Goal: Contribute content: Contribute content

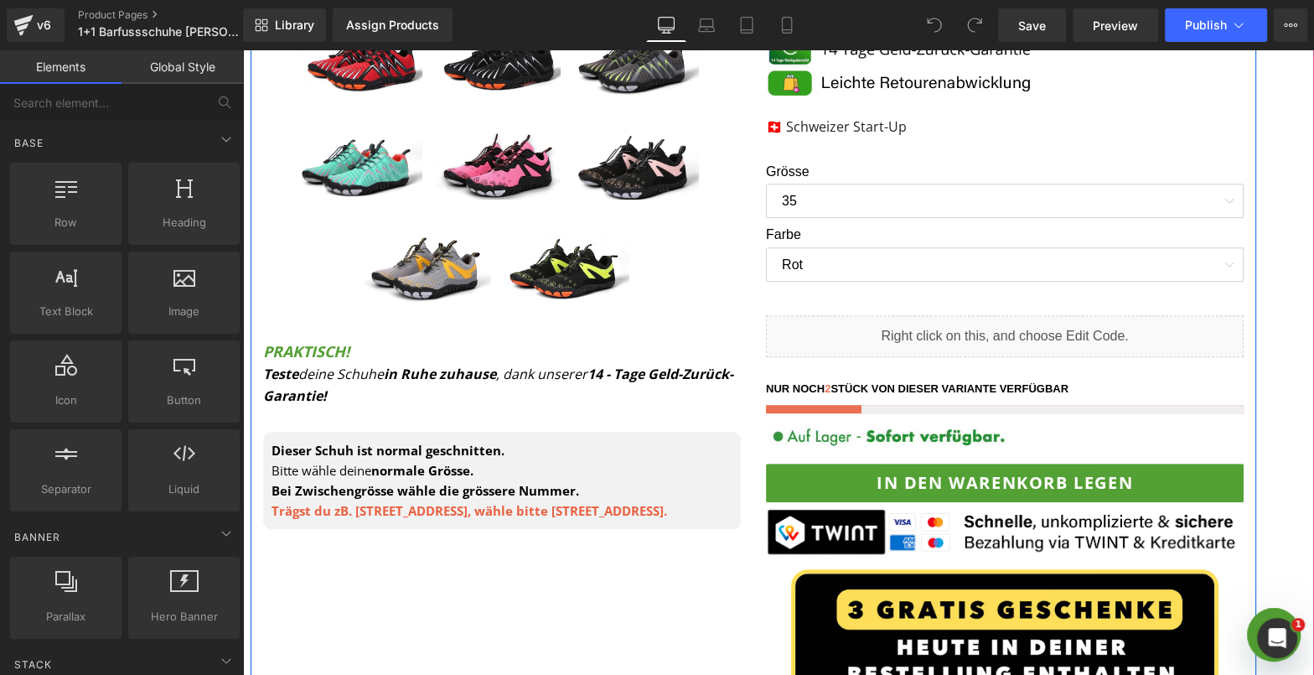
scroll to position [704, 0]
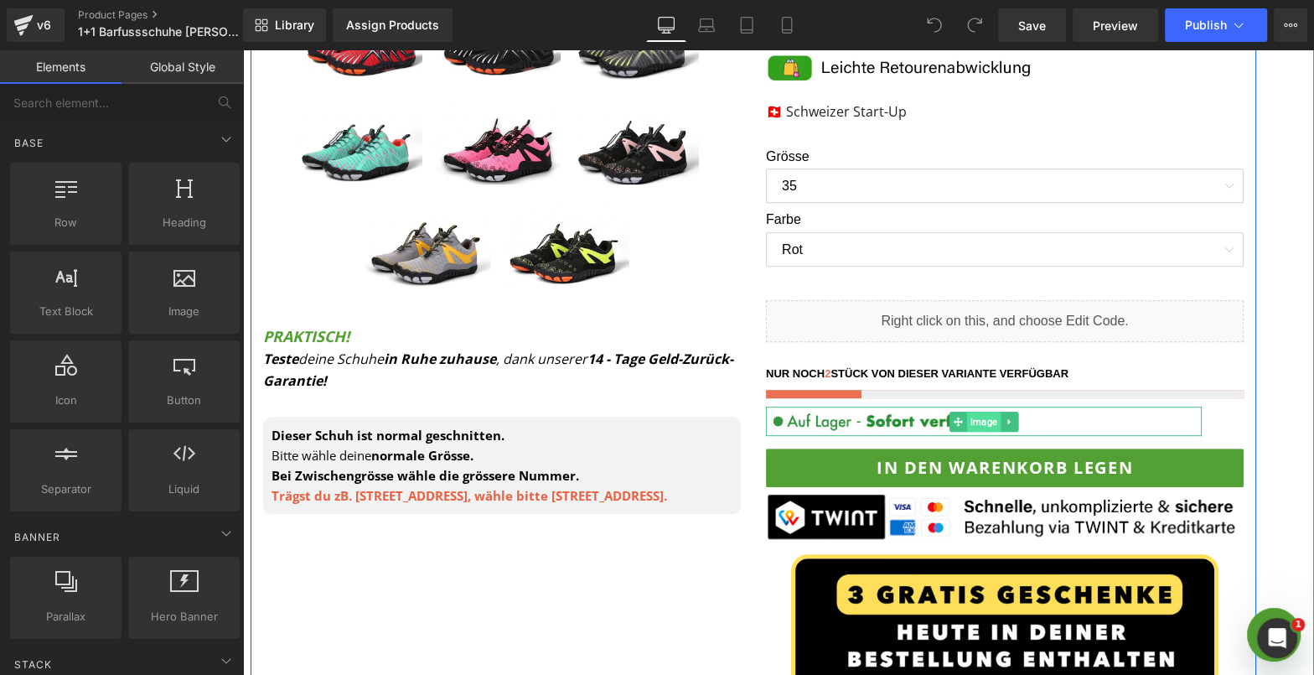
click at [975, 420] on span "Image" at bounding box center [984, 421] width 34 height 20
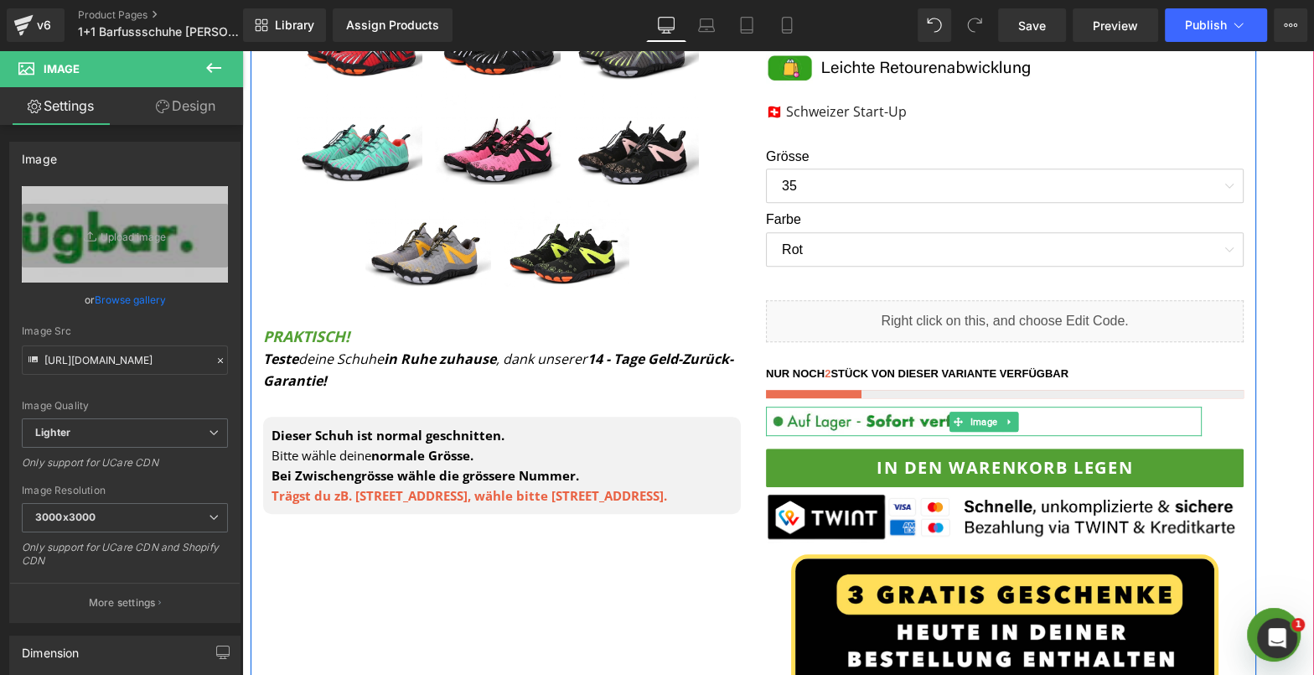
click at [1013, 422] on icon at bounding box center [1009, 422] width 9 height 10
click at [1018, 422] on icon at bounding box center [1017, 421] width 9 height 9
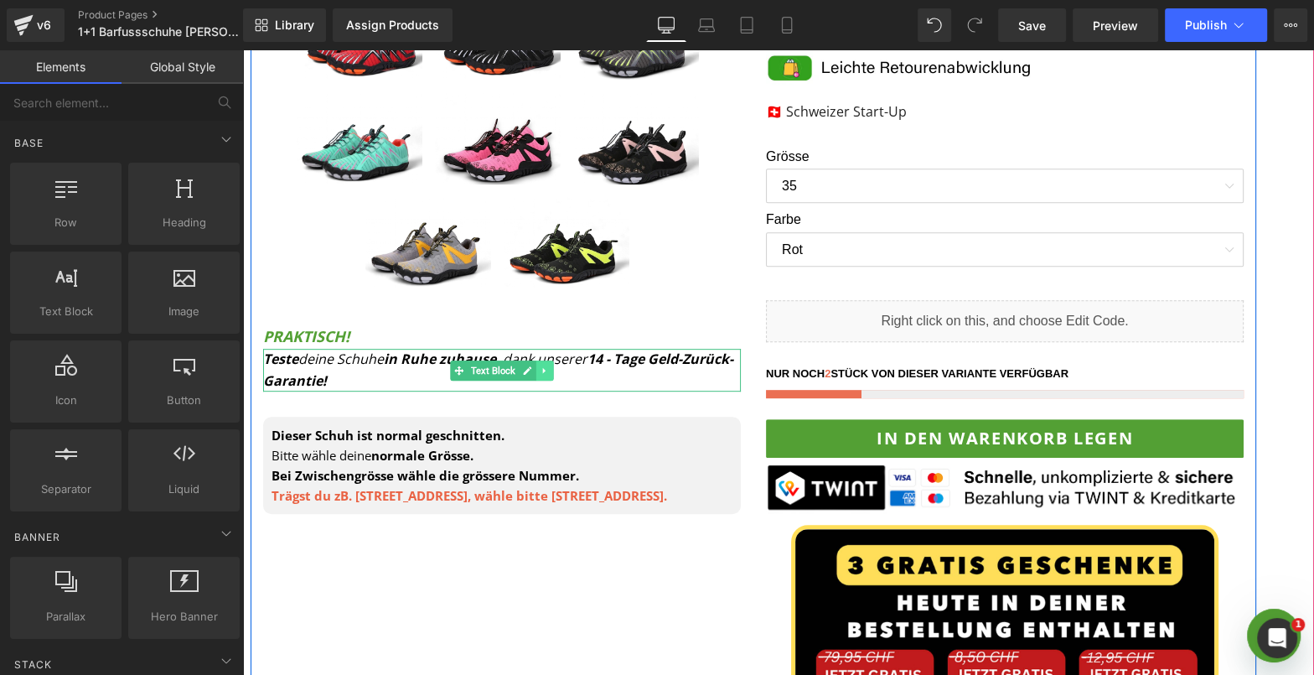
click at [543, 367] on icon at bounding box center [544, 370] width 3 height 6
click at [536, 371] on icon at bounding box center [535, 369] width 9 height 9
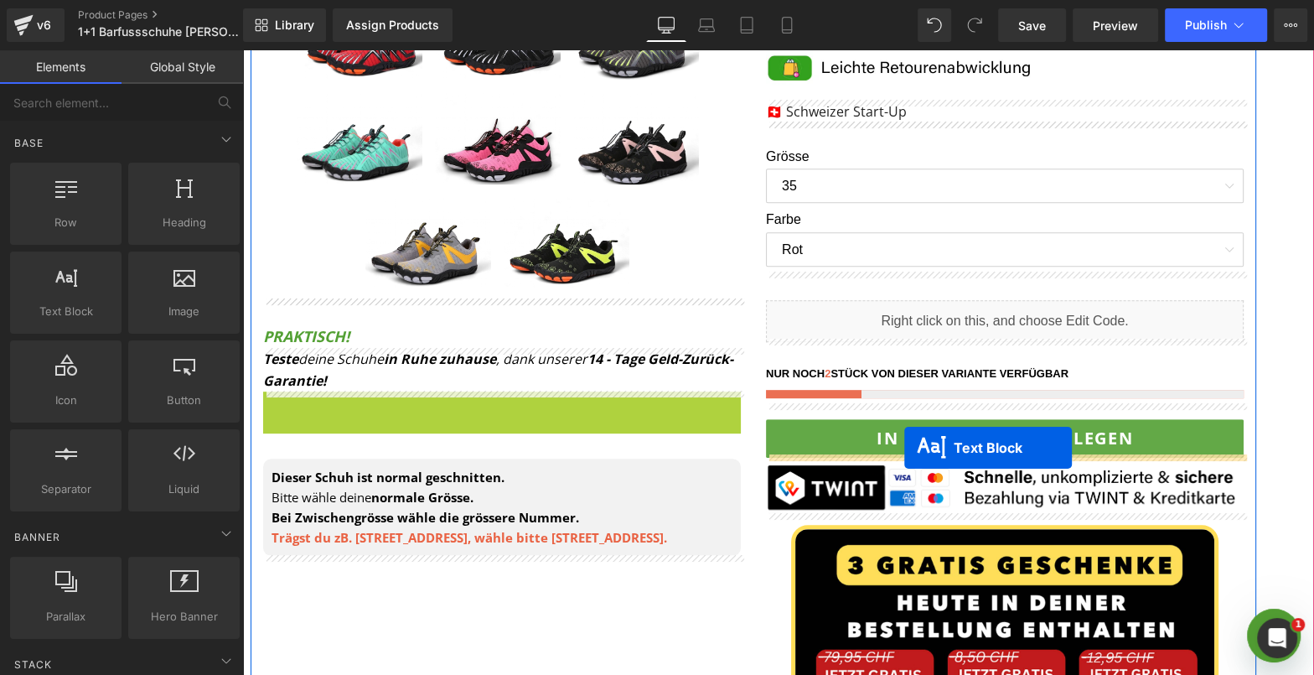
drag, startPoint x: 458, startPoint y: 416, endPoint x: 904, endPoint y: 448, distance: 447.8
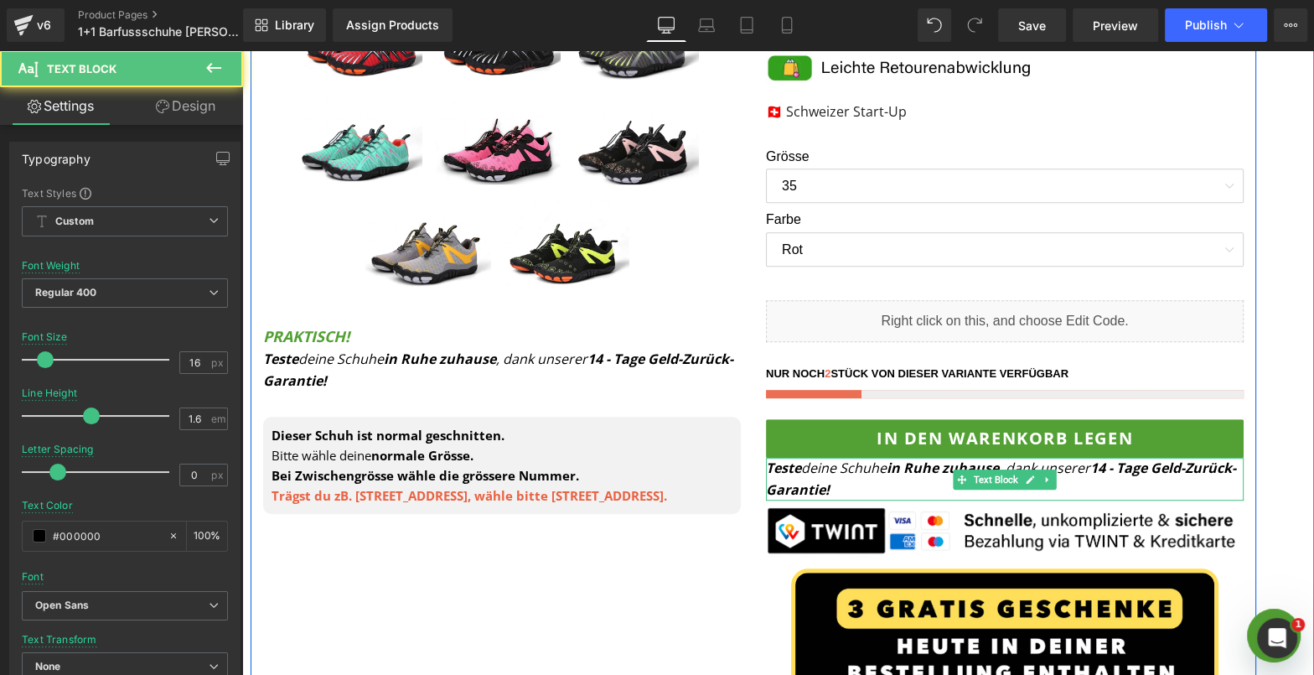
click at [911, 488] on p "Teste deine Schuhe in Ruhe zuhause , dank unserer 14 - Tage Geld-Zurück-Garanti…" at bounding box center [1005, 479] width 478 height 43
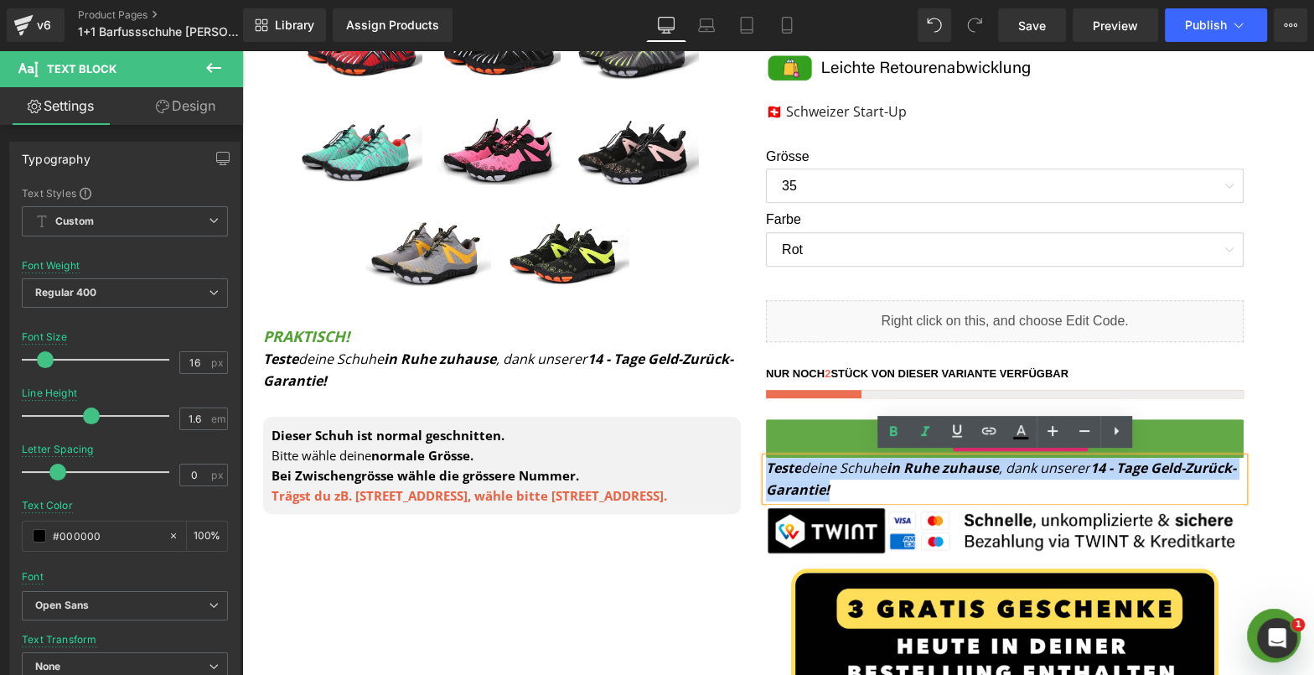
drag, startPoint x: 899, startPoint y: 490, endPoint x: 769, endPoint y: 446, distance: 137.3
click at [769, 447] on div "(1+1 GRATIS AKTION) EXPERT PRO - Gesunde und Rutschfeste Barfussschuhe für den …" at bounding box center [1004, 246] width 503 height 1246
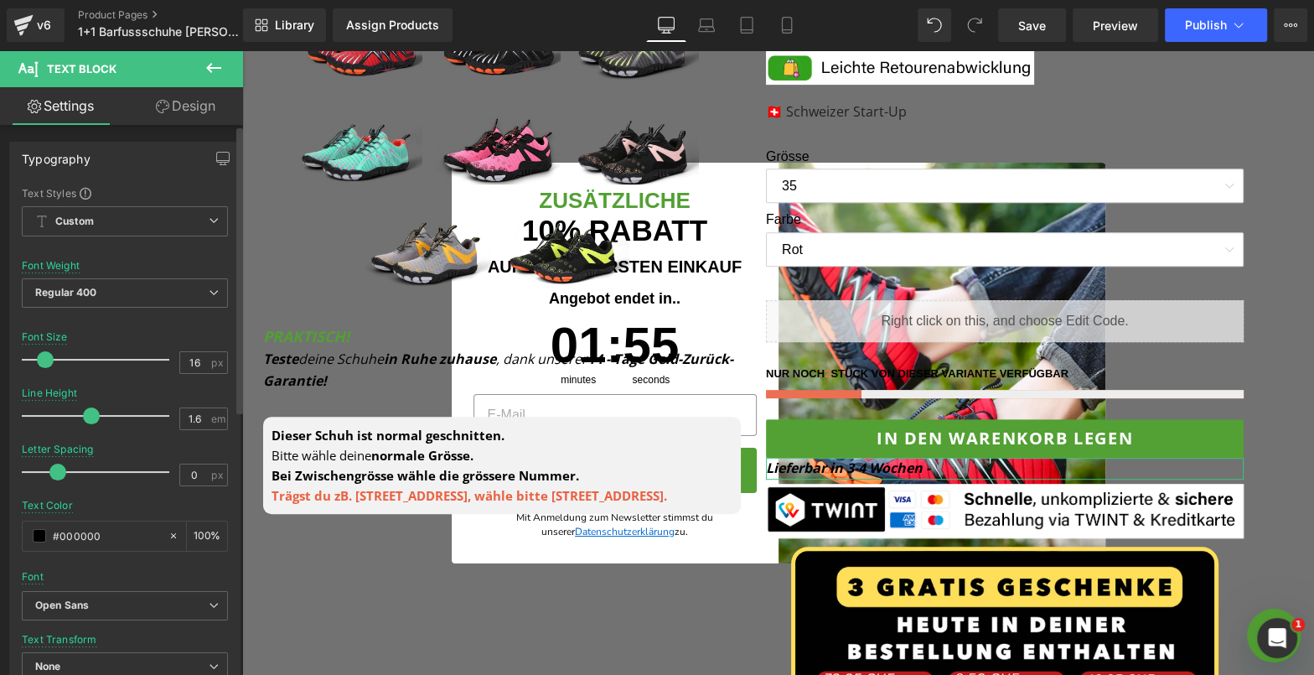
scroll to position [504, 0]
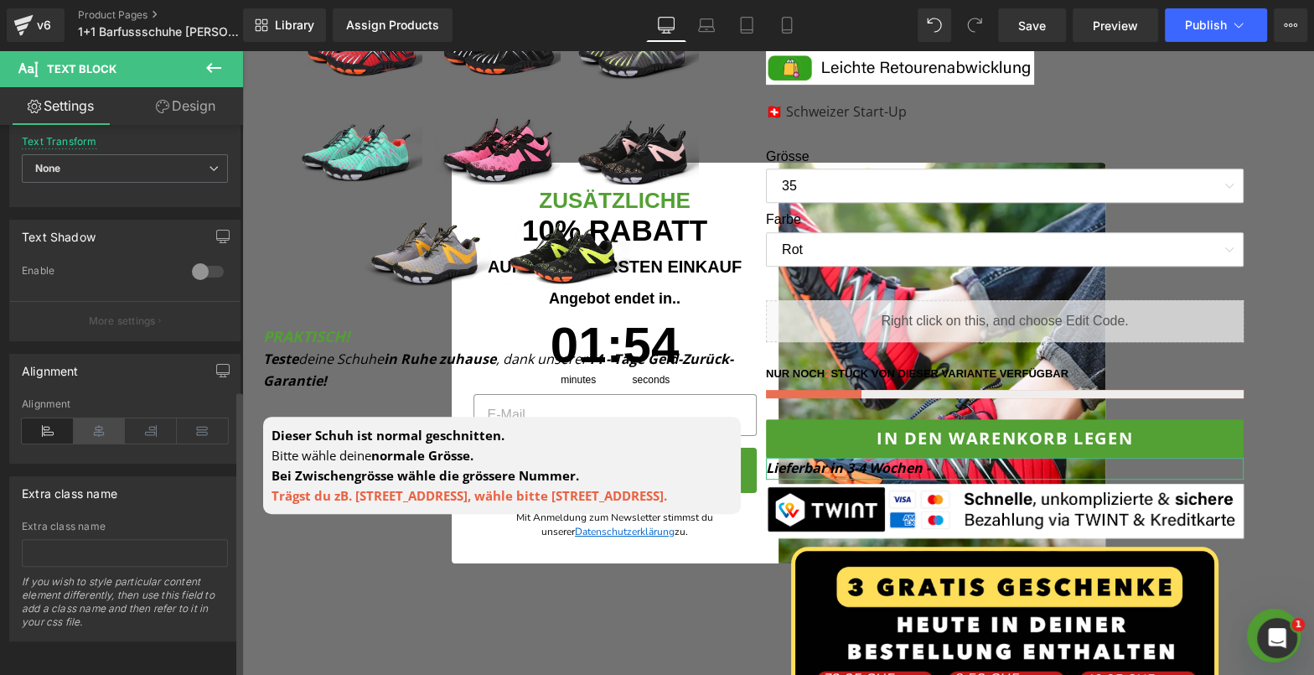
click at [104, 418] on icon at bounding box center [100, 430] width 52 height 25
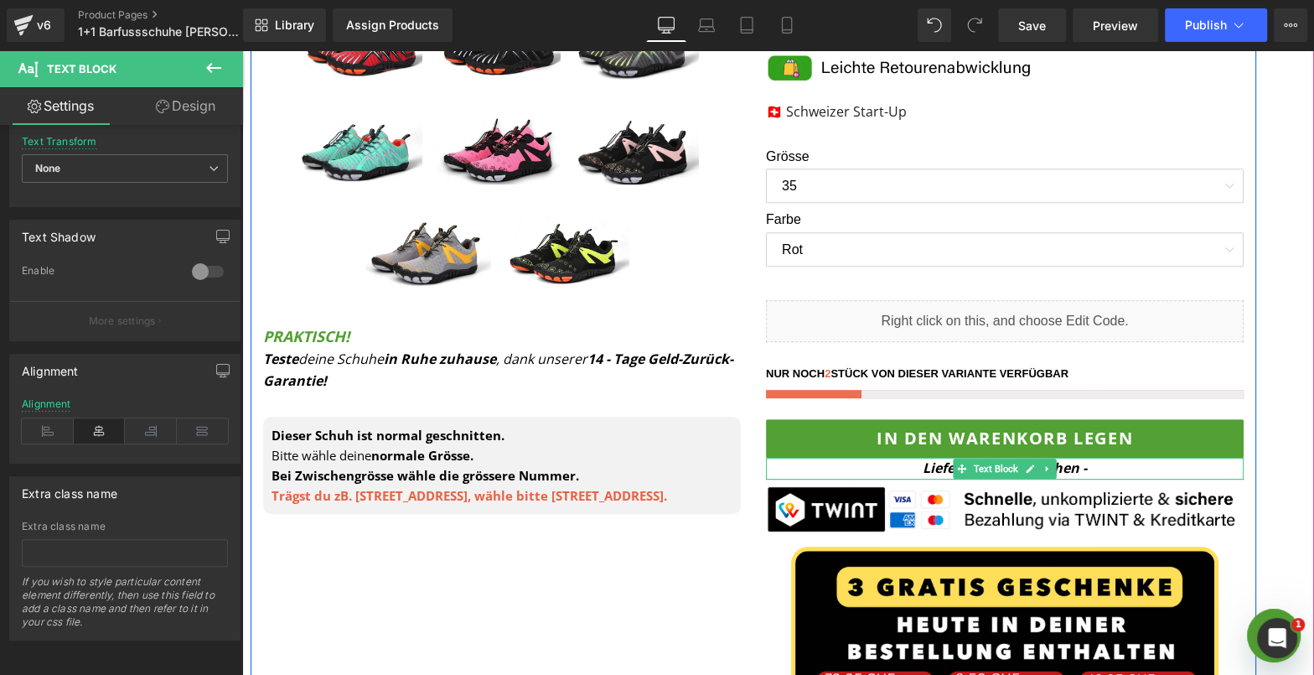
click at [1074, 473] on div "Lieferbar in 3-4 Wochen - Text Block" at bounding box center [1005, 469] width 478 height 22
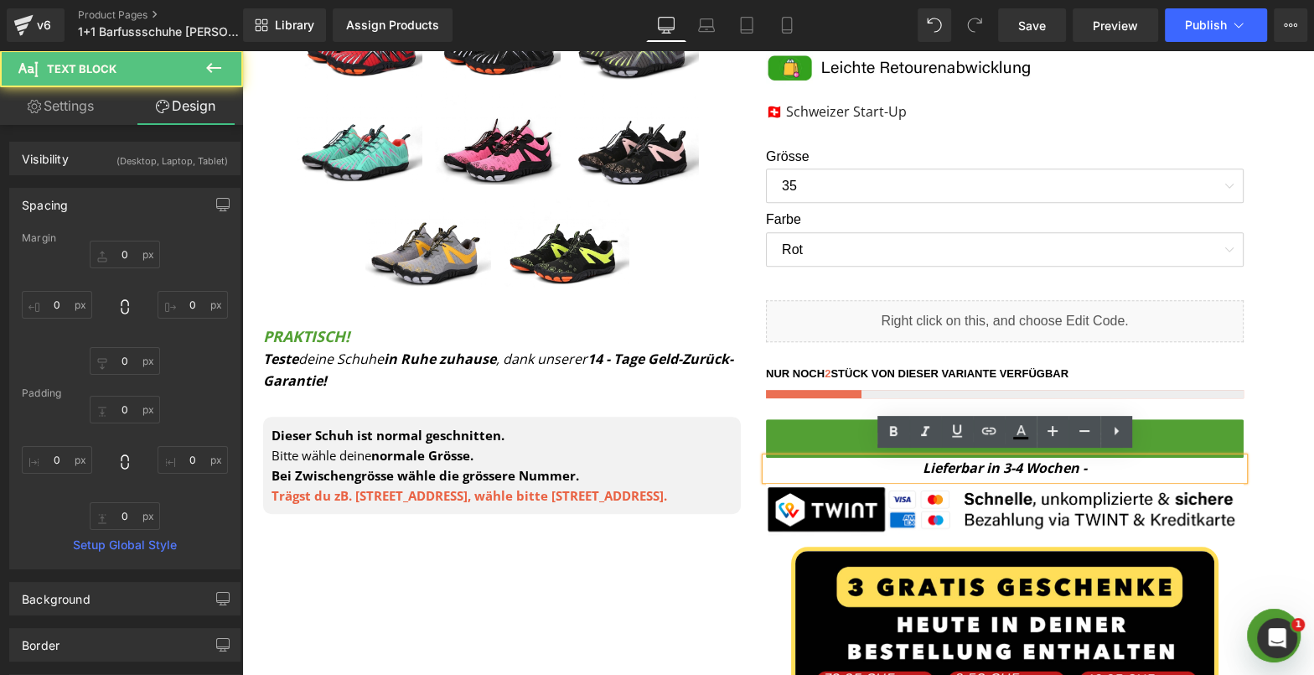
click at [1098, 472] on p "Lieferbar in 3-4 Wochen -" at bounding box center [1005, 469] width 478 height 22
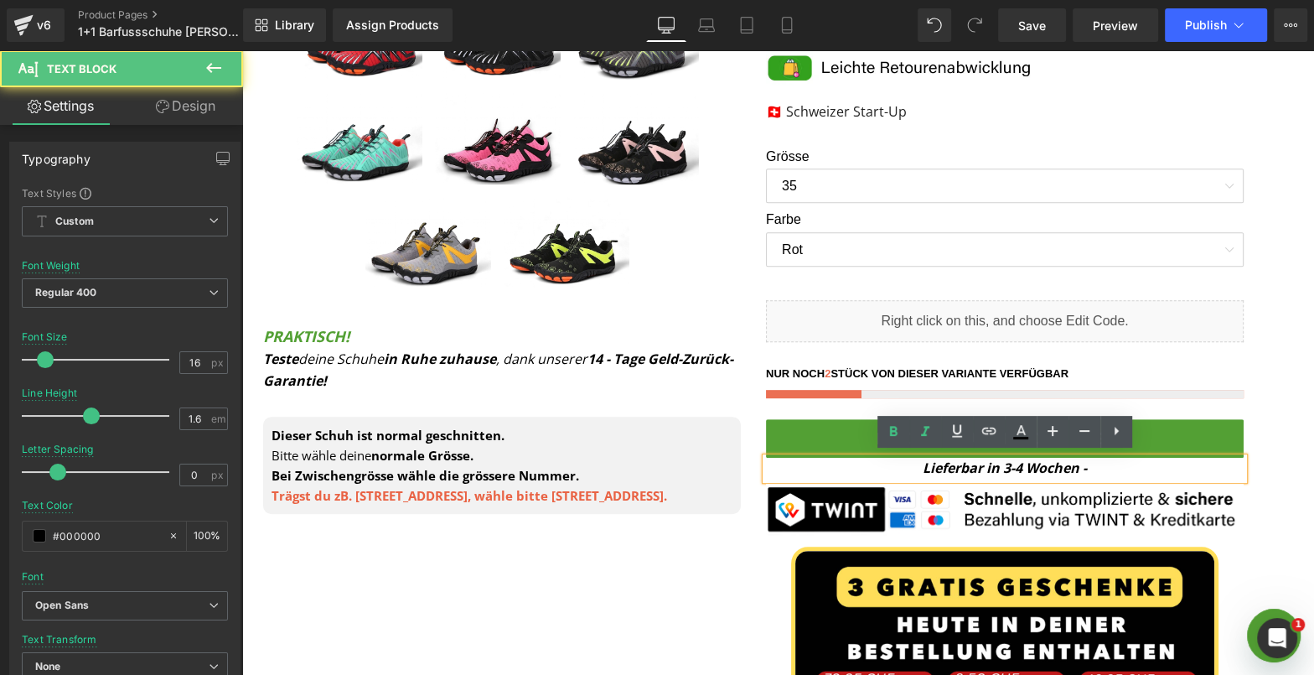
drag, startPoint x: 1100, startPoint y: 470, endPoint x: 917, endPoint y: 464, distance: 182.8
click at [917, 465] on p "Lieferbar in 3-4 Wochen -" at bounding box center [1005, 469] width 478 height 22
click at [930, 437] on icon at bounding box center [925, 432] width 20 height 20
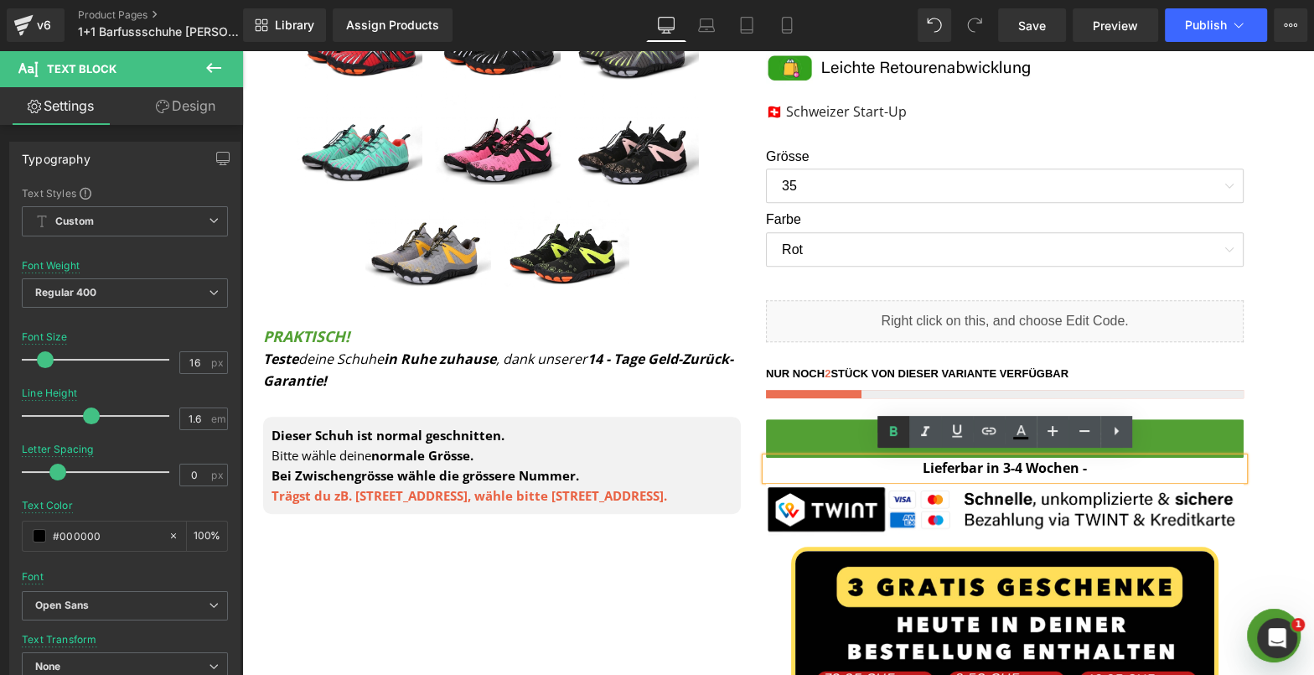
click at [900, 433] on icon at bounding box center [893, 432] width 20 height 20
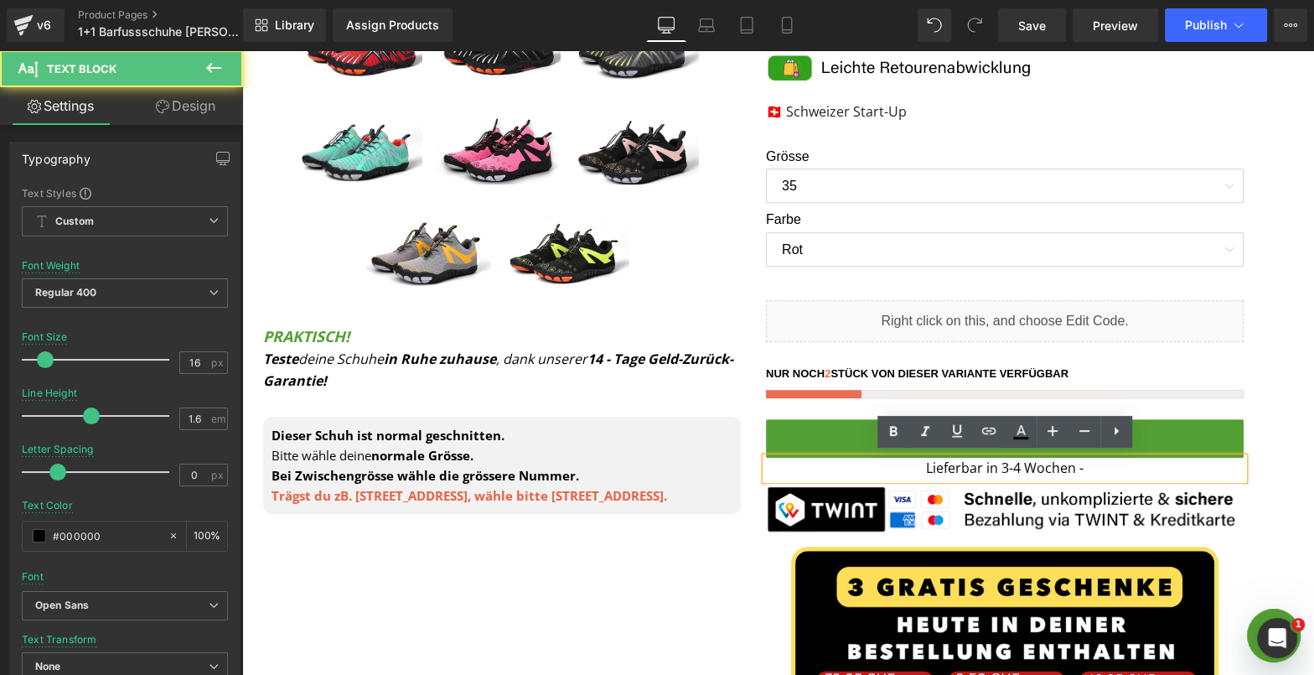
click at [1113, 473] on p "Lieferbar in 3-4 Wochen -" at bounding box center [1005, 469] width 478 height 22
click at [1274, 452] on product-form "Image Sale Off (P) Image" at bounding box center [778, 227] width 1055 height 1259
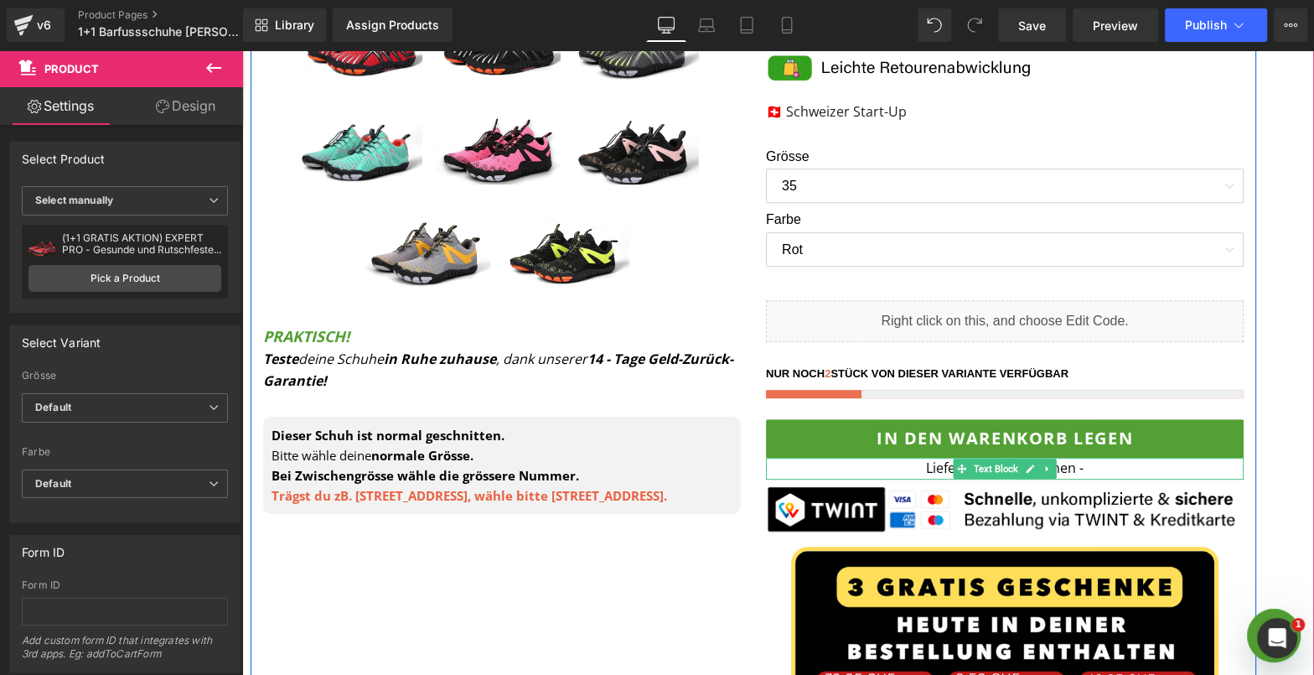
click at [1168, 471] on p "Lieferbar in 3-4 Wochen -" at bounding box center [1005, 469] width 478 height 22
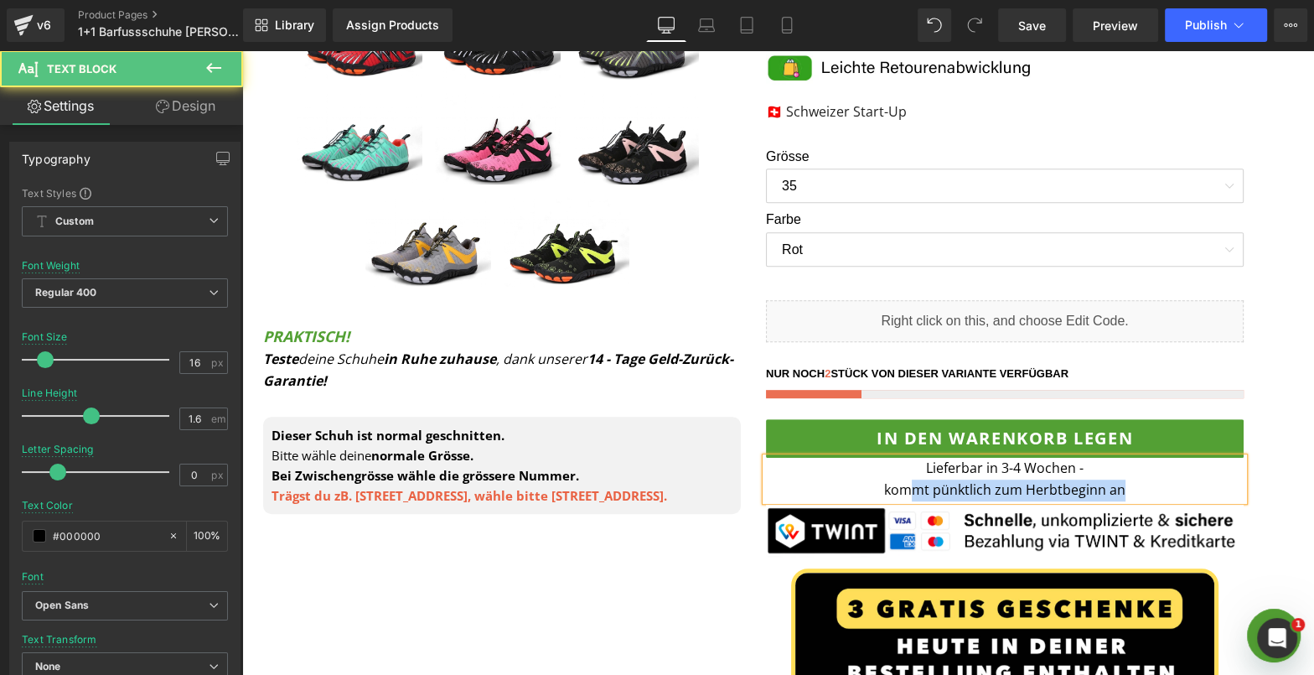
drag, startPoint x: 1170, startPoint y: 488, endPoint x: 914, endPoint y: 483, distance: 255.7
click at [914, 483] on p "Lieferbar in 3-4 Wochen - kommt pünktlich zum Herbtbeginn an" at bounding box center [1005, 479] width 478 height 43
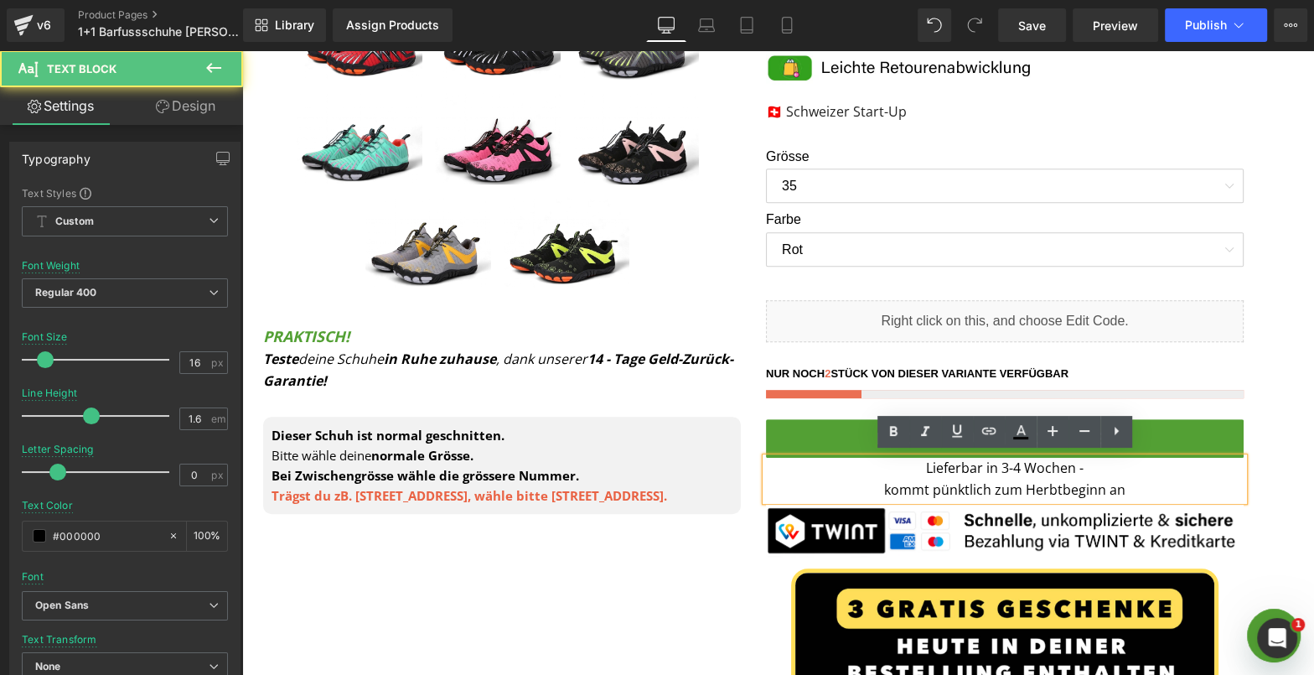
click at [1151, 486] on p "Lieferbar in 3-4 Wochen - kommt pünktlich zum Herbtbeginn an" at bounding box center [1005, 479] width 478 height 43
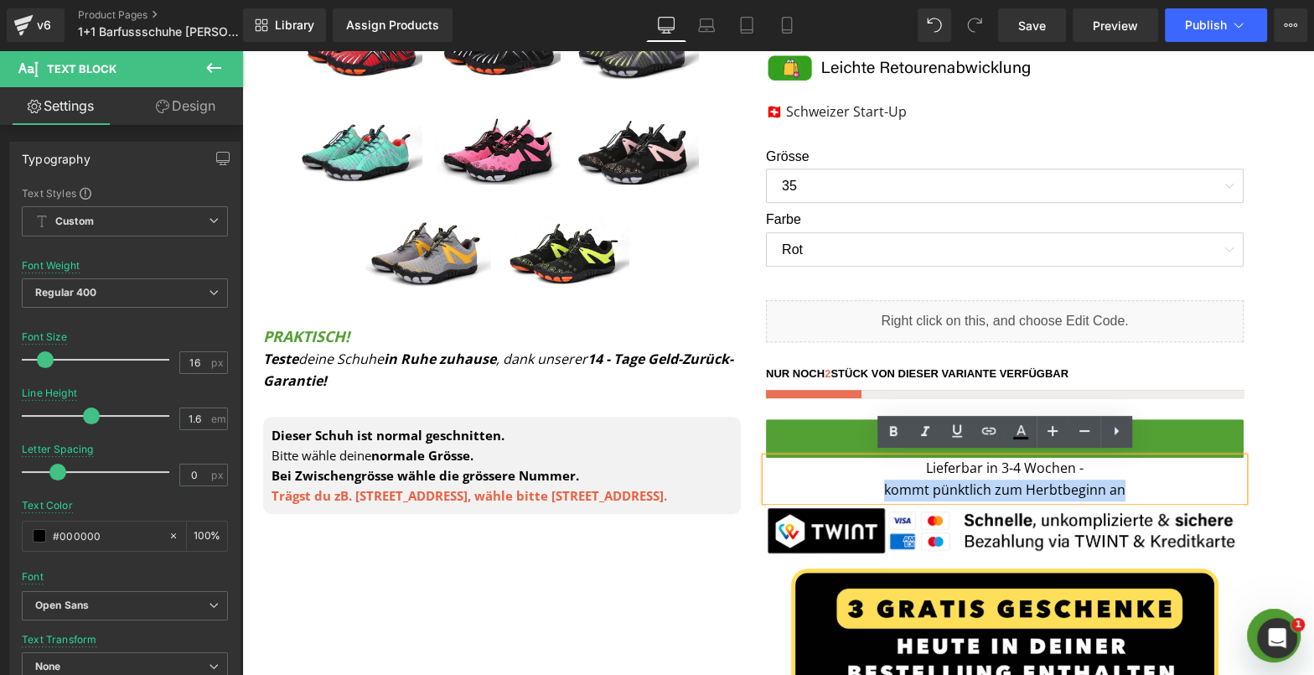
drag, startPoint x: 1157, startPoint y: 491, endPoint x: 876, endPoint y: 482, distance: 281.7
click at [876, 483] on p "Lieferbar in 3-4 Wochen - kommt pünktlich zum Herbtbeginn an" at bounding box center [1005, 479] width 478 height 43
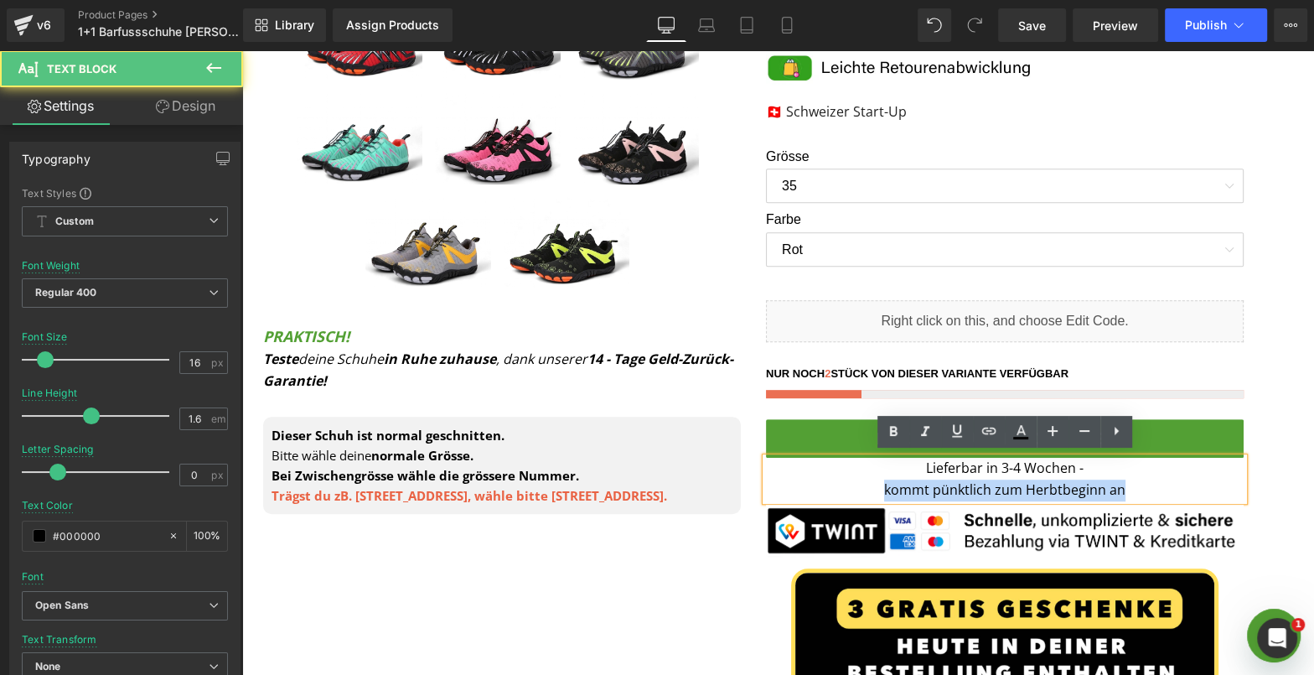
click at [1148, 495] on p "Lieferbar in 3-4 Wochen - kommt pünktlich zum Herbtbeginn an" at bounding box center [1005, 479] width 478 height 43
click at [1053, 488] on p "Lieferbar in 3-4 Wochen - kommt pünktlich zum Herbtbeginn an" at bounding box center [1005, 479] width 478 height 43
click at [1053, 489] on p "Lieferbar in 3-4 Wochen - kommt pünktlich zum Herbtbeginn an" at bounding box center [1005, 479] width 478 height 43
click at [1076, 489] on p "Lieferbar in 3-4 Wochen - kommt pünktlich zum Herbtbeginn an" at bounding box center [1005, 479] width 478 height 43
click at [1056, 489] on p "Lieferbar in 3-4 Wochen - kommt pünktlich zum Herbtbeginn an" at bounding box center [1005, 479] width 478 height 43
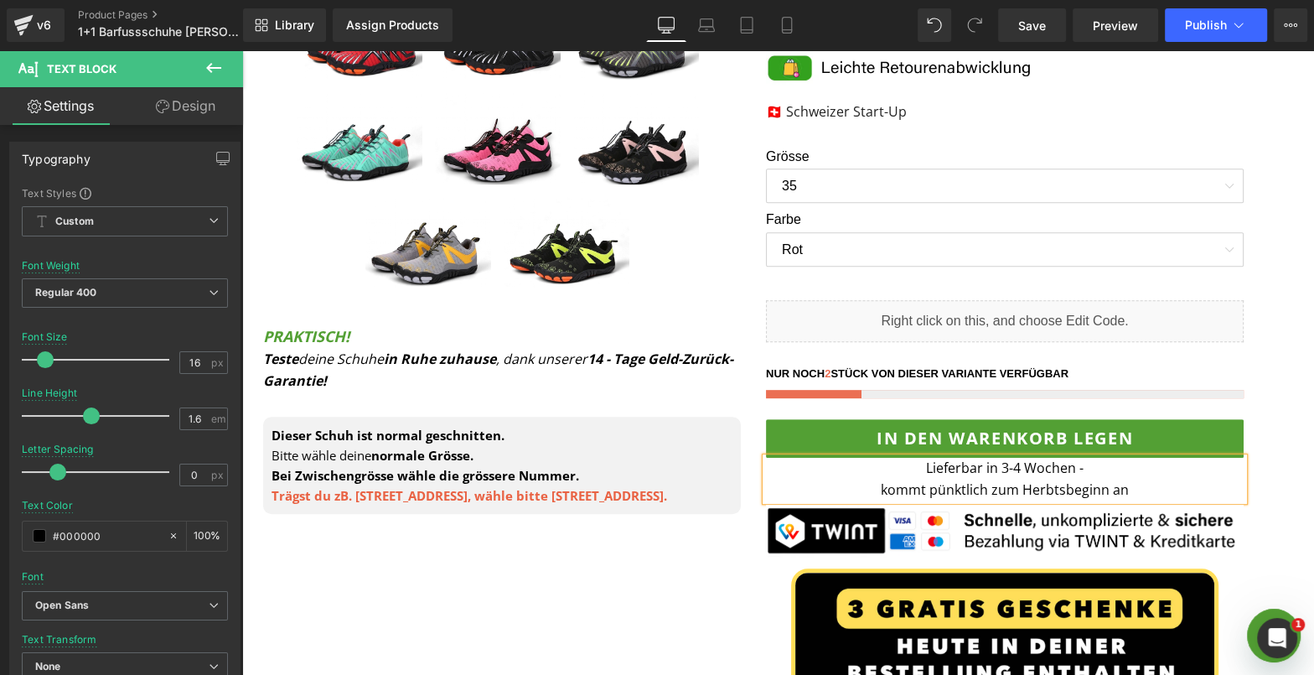
click at [1146, 487] on p "Lieferbar in 3-4 Wochen - kommt pünktlich zum Herbtsbeginn an" at bounding box center [1005, 479] width 478 height 43
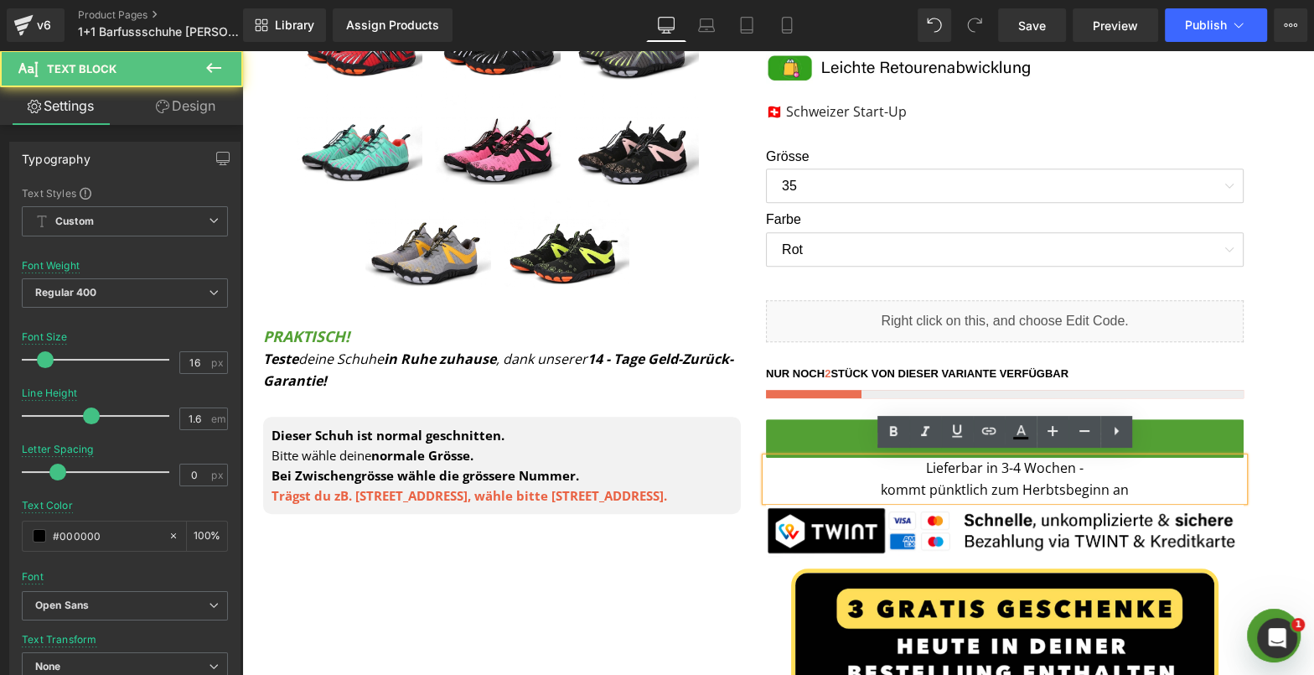
click at [1283, 423] on product-form "Image Sale Off (P) Image" at bounding box center [778, 238] width 1055 height 1280
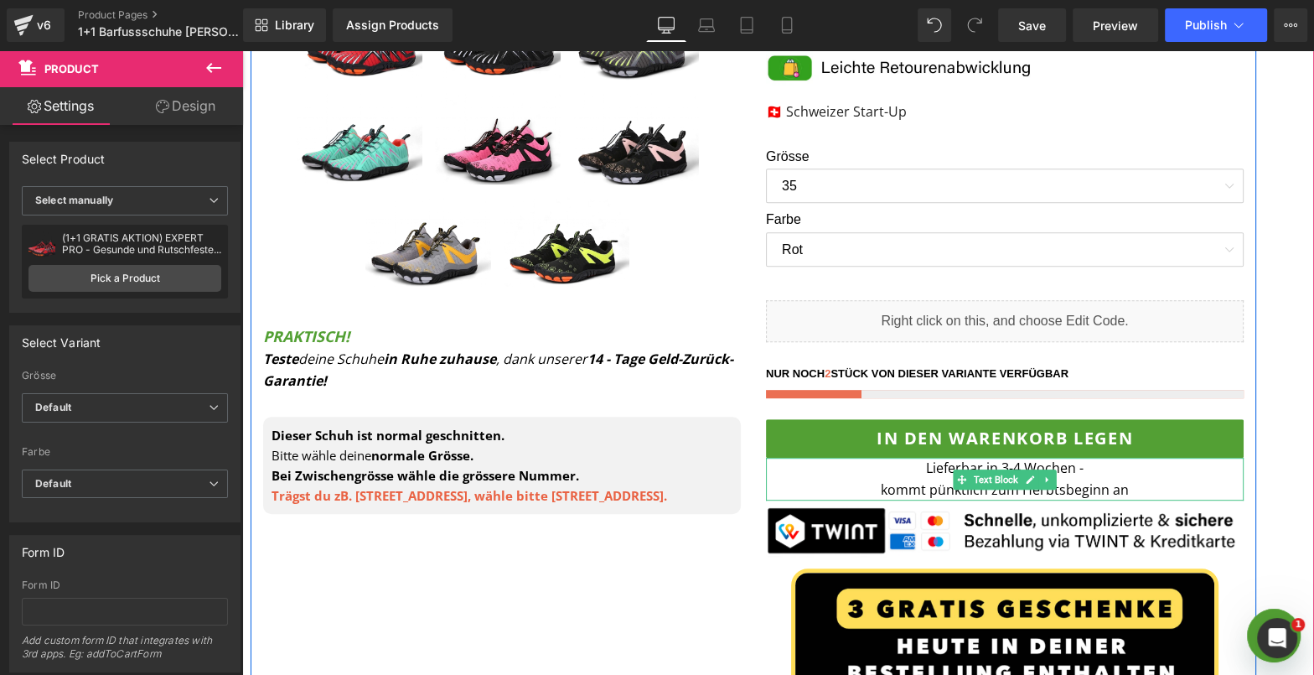
click at [1224, 481] on p "Lieferbar in 3-4 Wochen - kommt pünktlich zum Herbtsbeginn an" at bounding box center [1005, 479] width 478 height 43
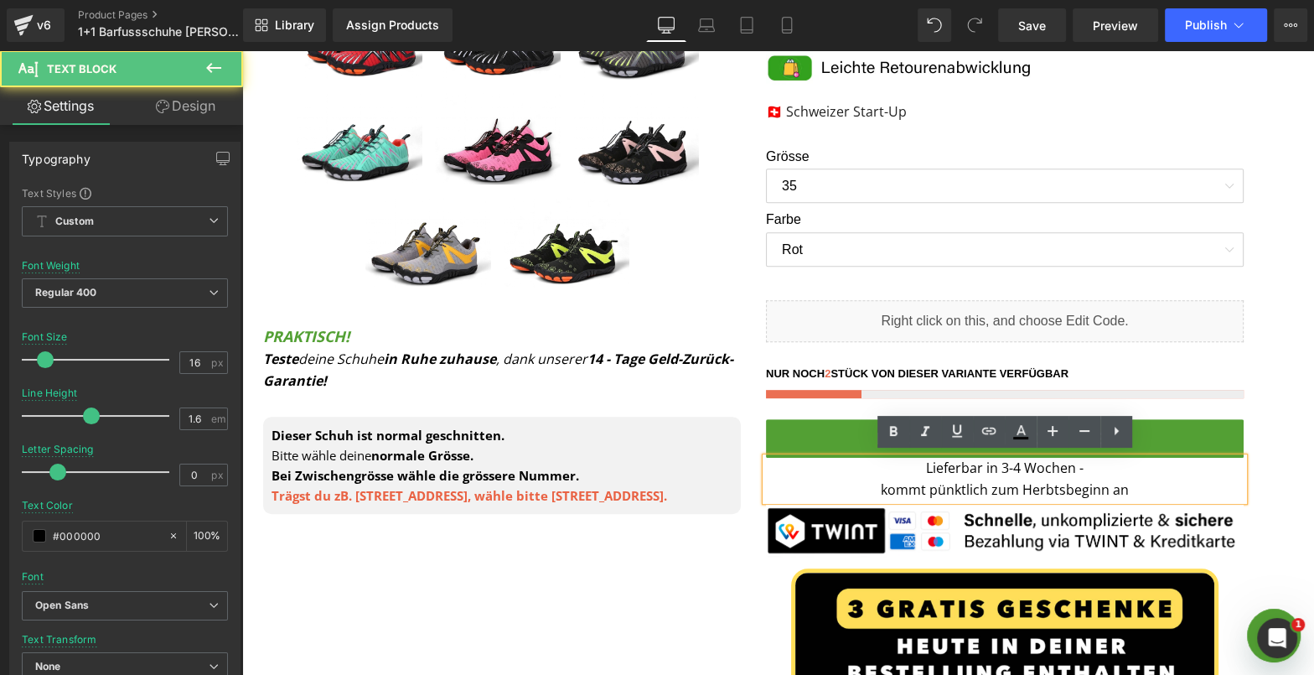
click at [1282, 449] on product-form "Image Sale Off (P) Image" at bounding box center [778, 238] width 1055 height 1280
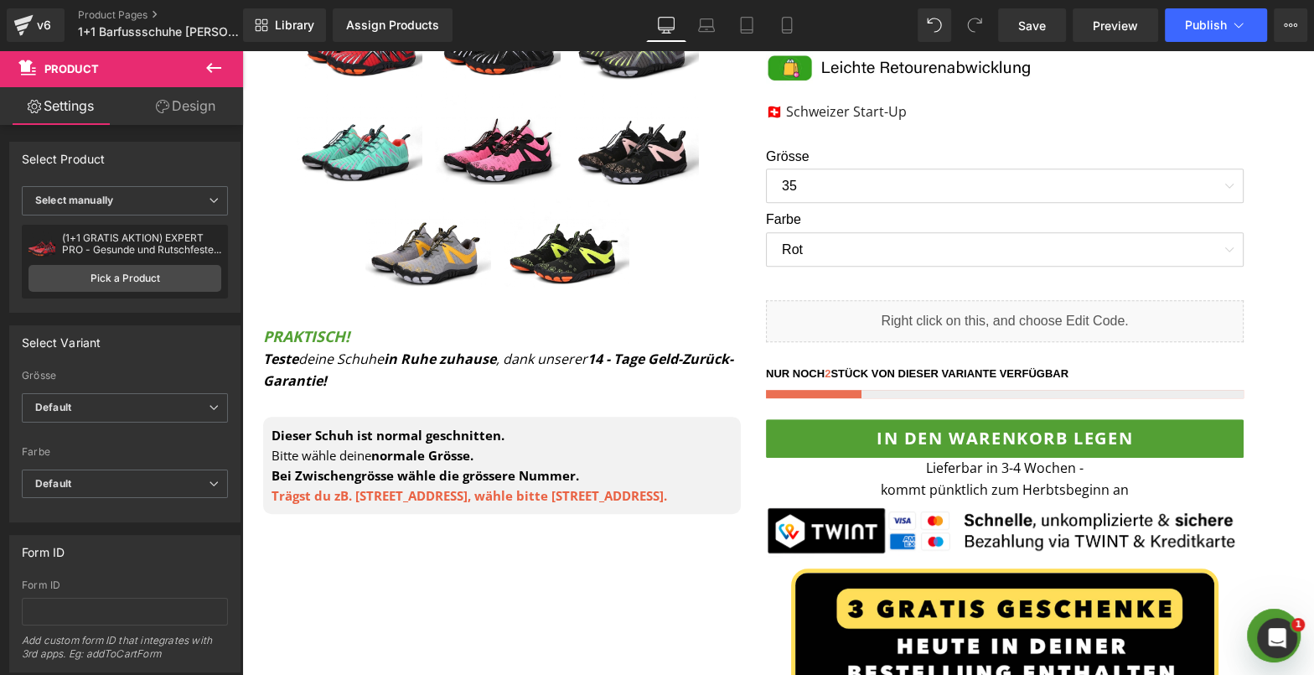
scroll to position [699, 0]
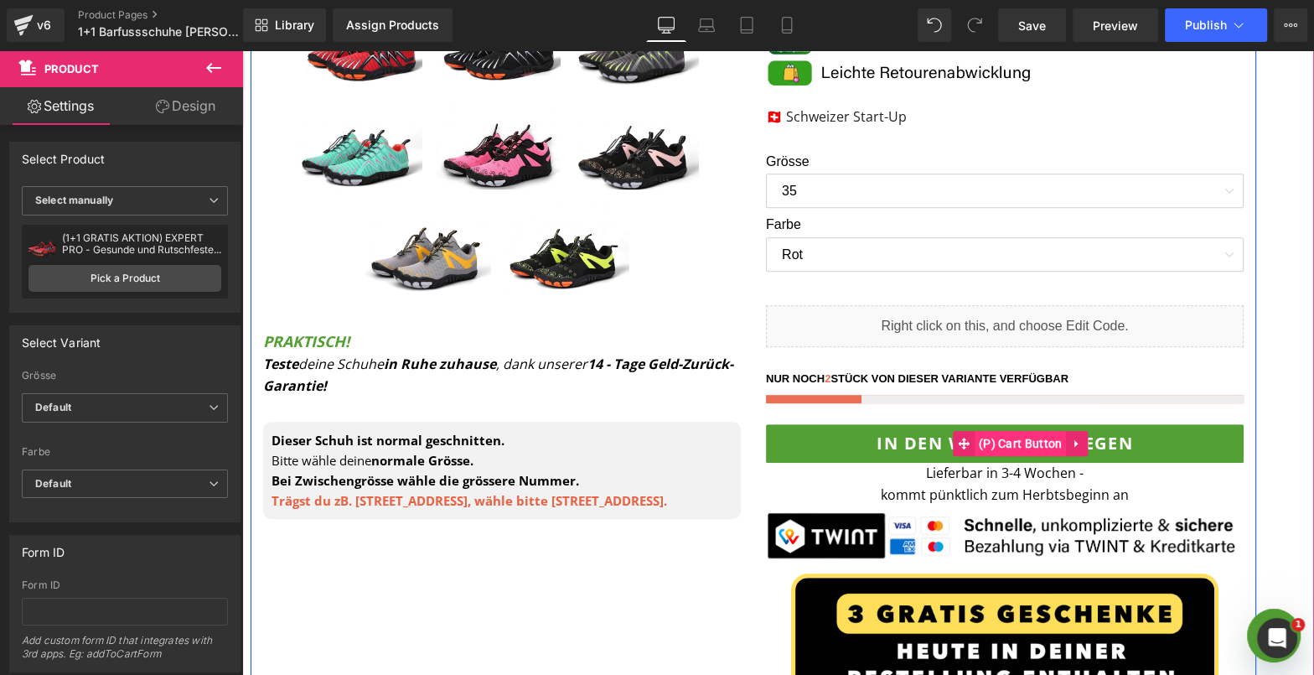
click at [1026, 432] on span "(P) Cart Button" at bounding box center [1021, 443] width 92 height 25
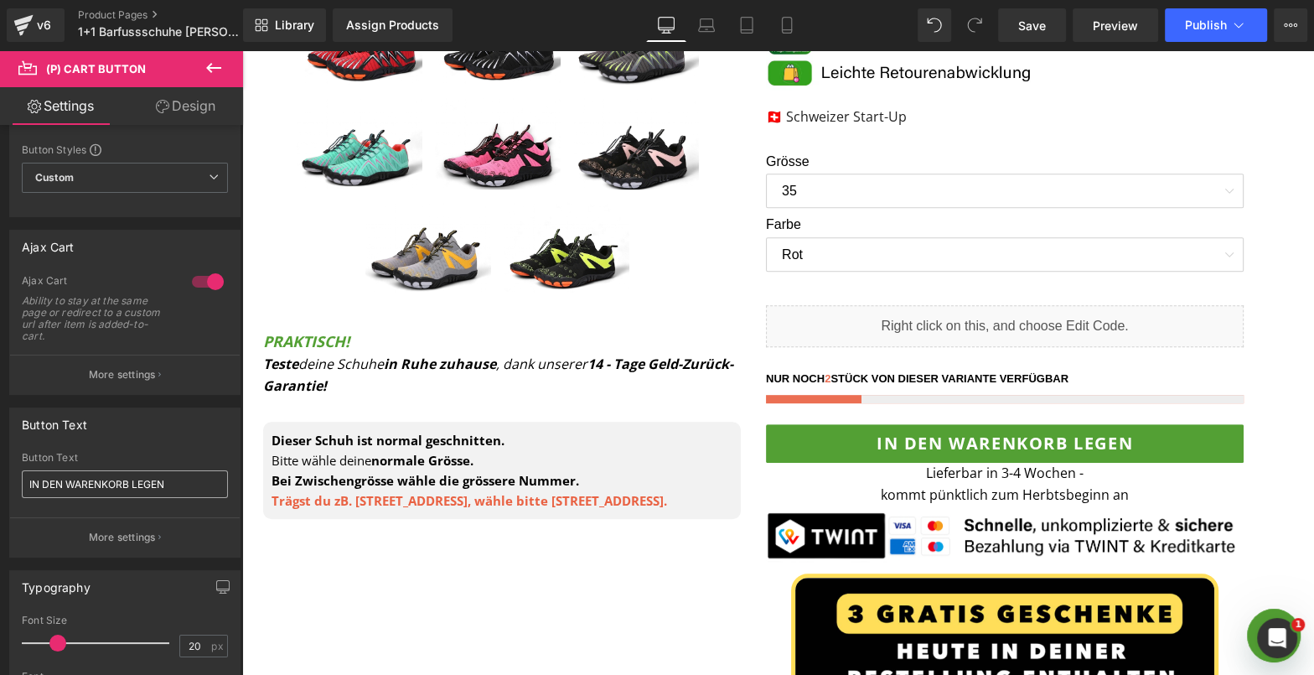
scroll to position [46, 0]
drag, startPoint x: 189, startPoint y: 477, endPoint x: -19, endPoint y: 475, distance: 208.7
click at [0, 475] on html "(P) Cart Button You are previewing how the will restyle your page. You can not …" at bounding box center [657, 337] width 1314 height 675
type input "JETZT EXKLUSIV VORBESTELLEN"
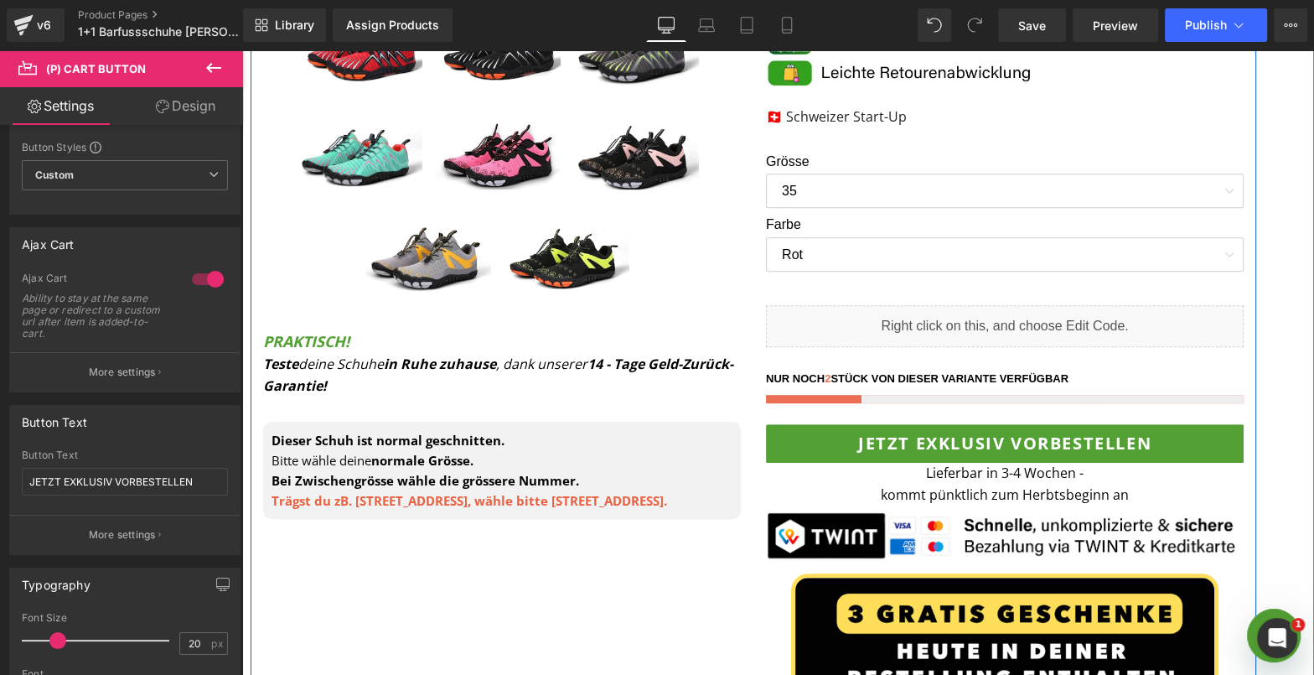
click at [1077, 501] on div "(1+1 GRATIS AKTION) EXPERT PRO - Gesunde und Rutschfeste Barfussschuhe für den …" at bounding box center [1004, 251] width 503 height 1246
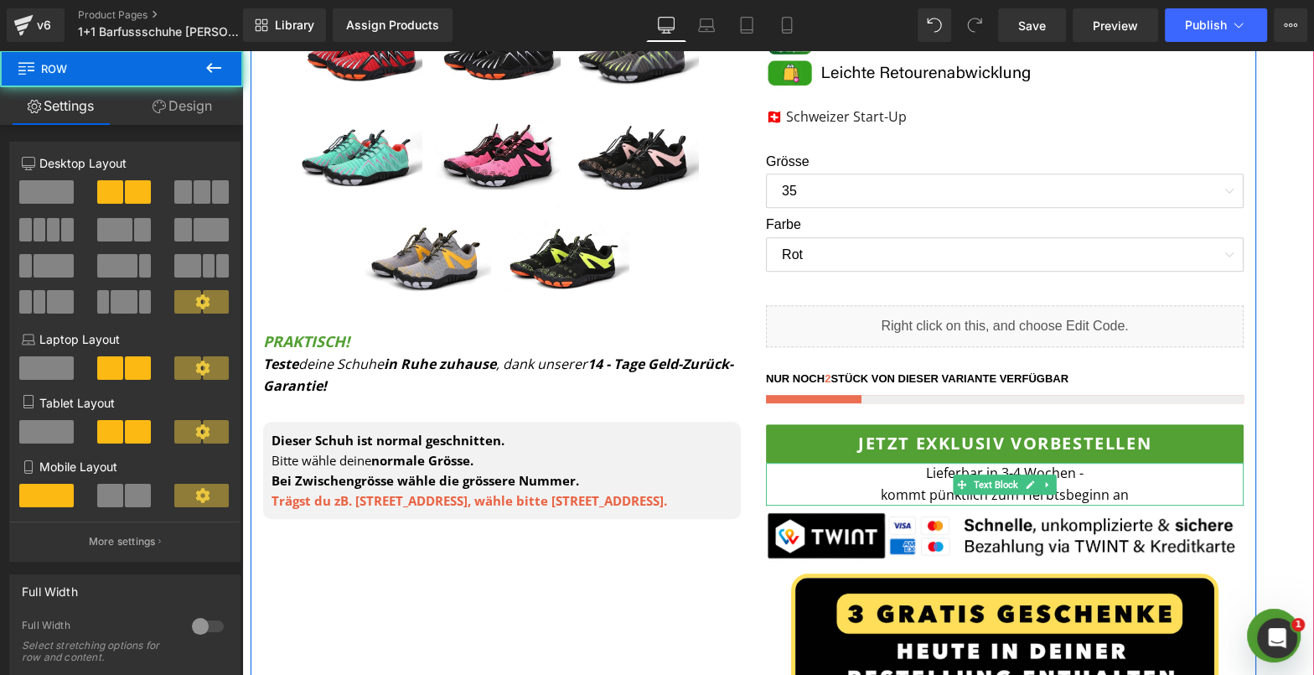
click at [1061, 496] on p "Lieferbar in 3-4 Wochen - kommt pünktlich zum Herbtsbeginn an" at bounding box center [1005, 484] width 478 height 43
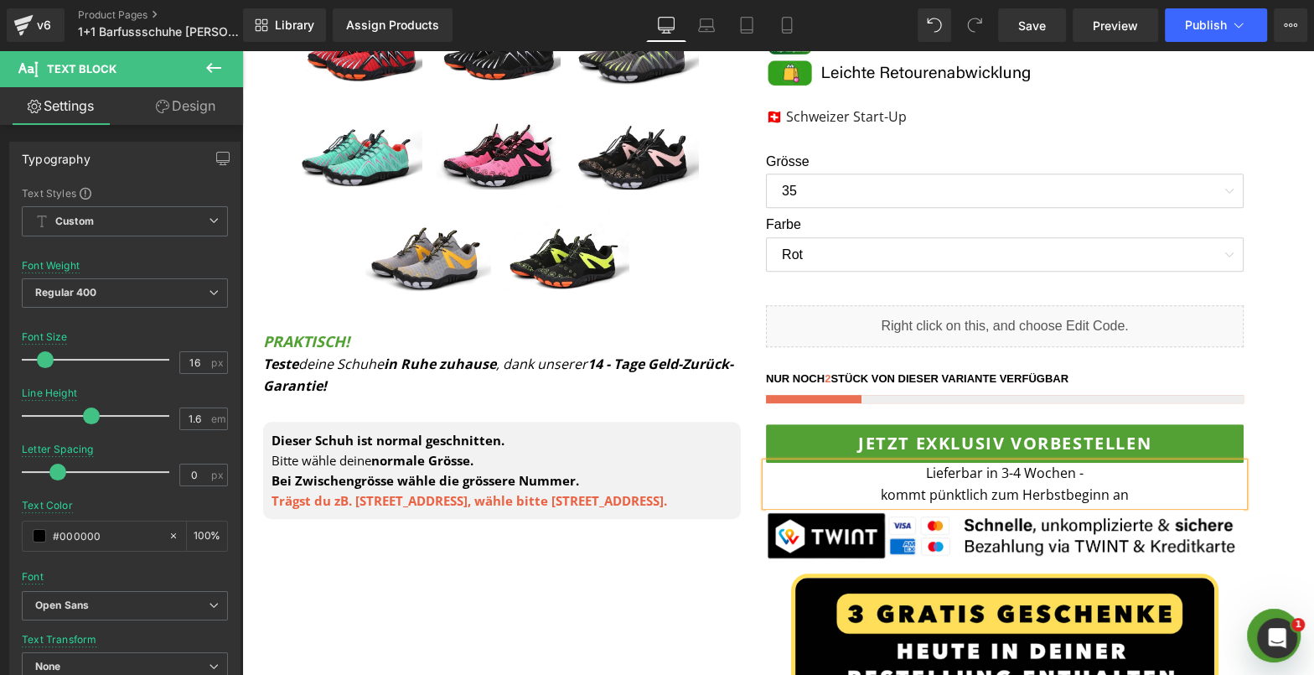
click at [1249, 459] on div "(1+1 GRATIS AKTION) EXPERT PRO - Gesunde und Rutschfeste Barfussschuhe für den …" at bounding box center [1004, 251] width 503 height 1246
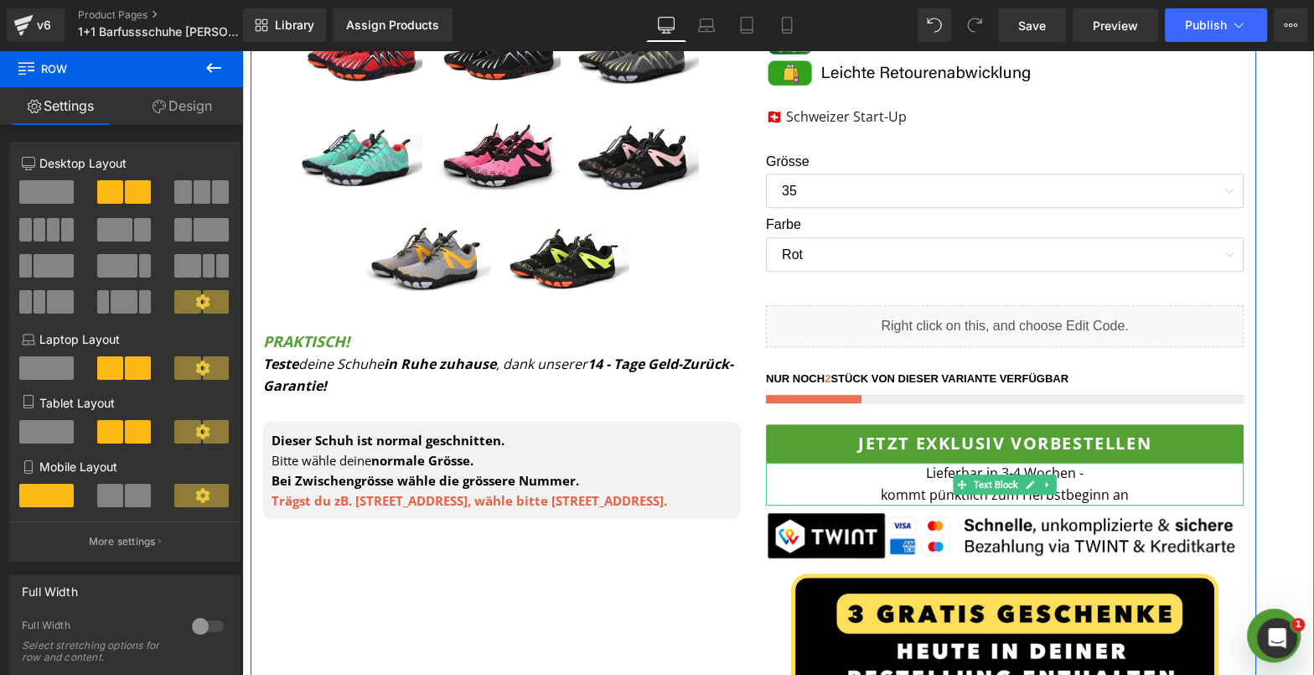
click at [1069, 492] on p "Lieferbar in 3-4 Wochen - kommt pünktlich zum Herbstbeginn an" at bounding box center [1005, 484] width 478 height 43
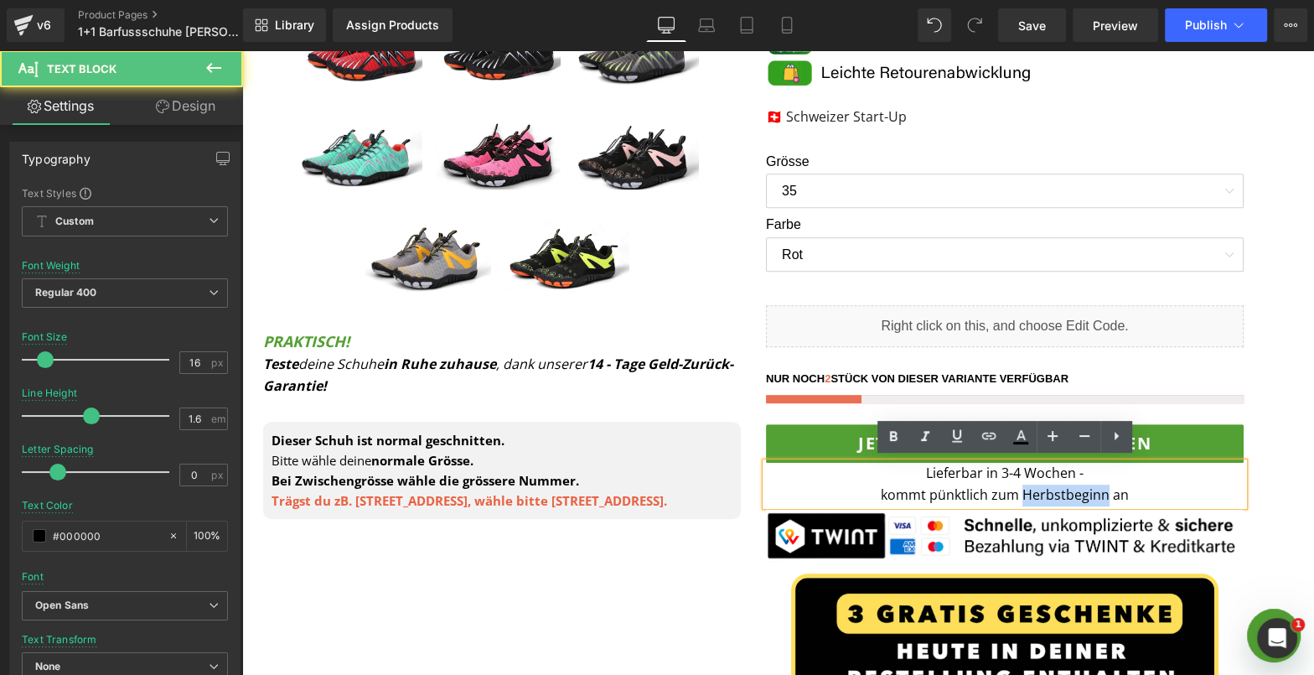
click at [1069, 492] on p "Lieferbar in 3-4 Wochen - kommt pünktlich zum Herbstbeginn an" at bounding box center [1005, 484] width 478 height 43
copy p "Herbstbeginn"
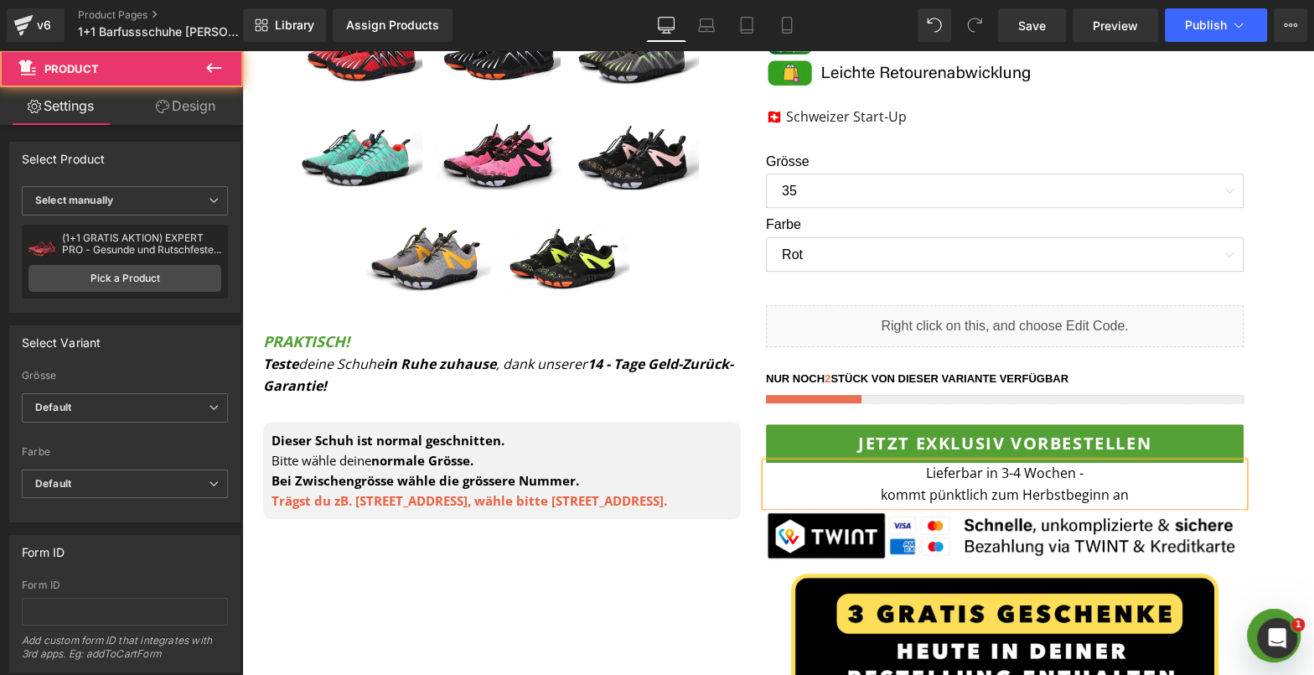
click at [1275, 422] on product-form "Image Sale Off (P) Image" at bounding box center [778, 243] width 1055 height 1280
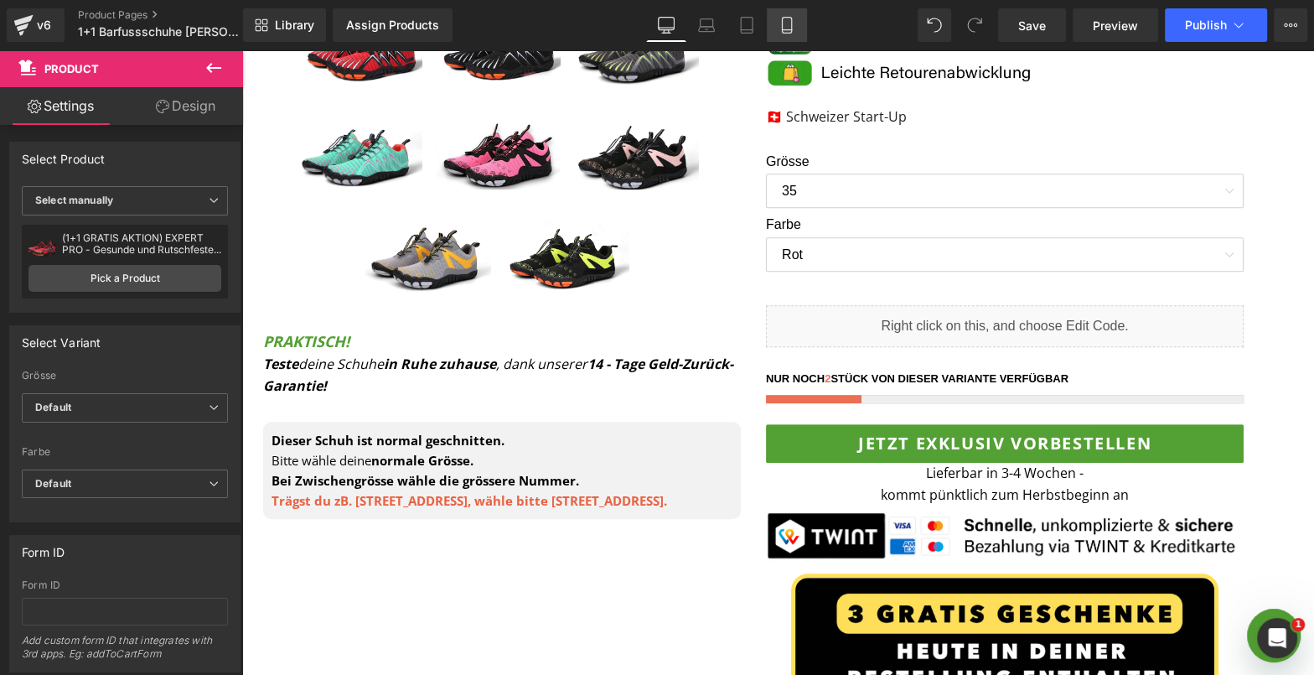
click at [795, 28] on link "Mobile" at bounding box center [787, 25] width 40 height 34
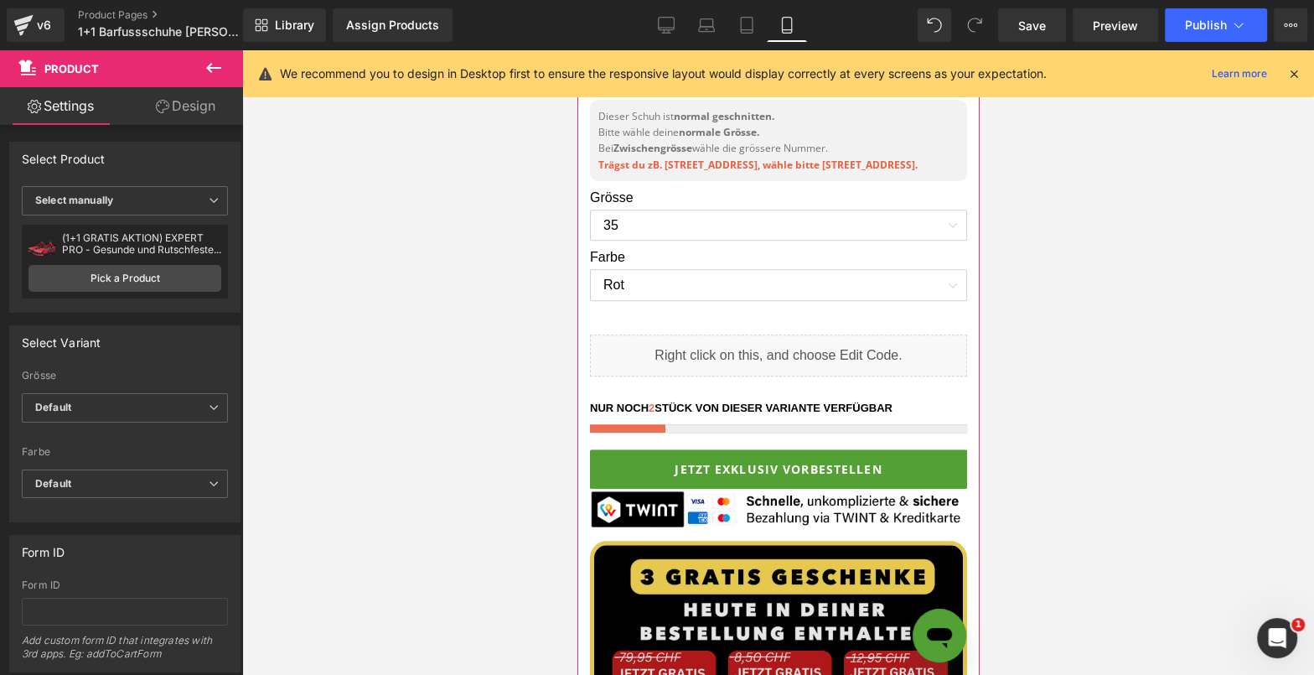
scroll to position [1082, 0]
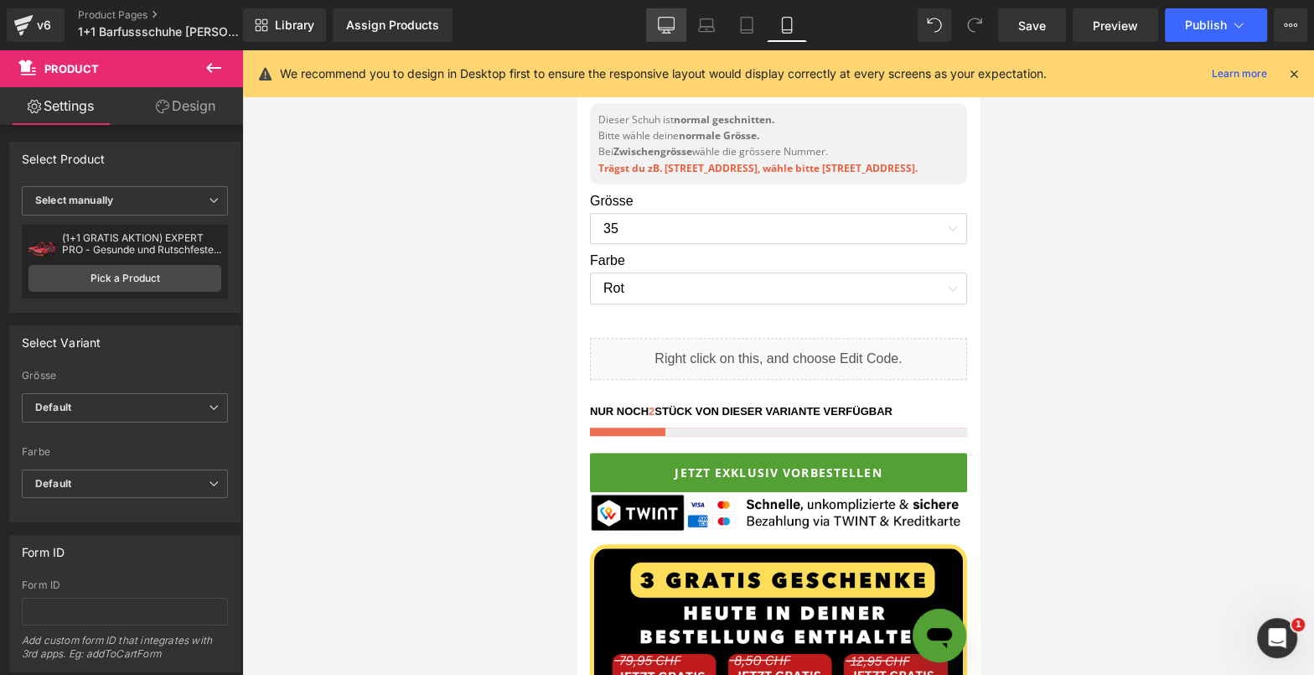
click at [675, 17] on icon at bounding box center [666, 25] width 17 height 17
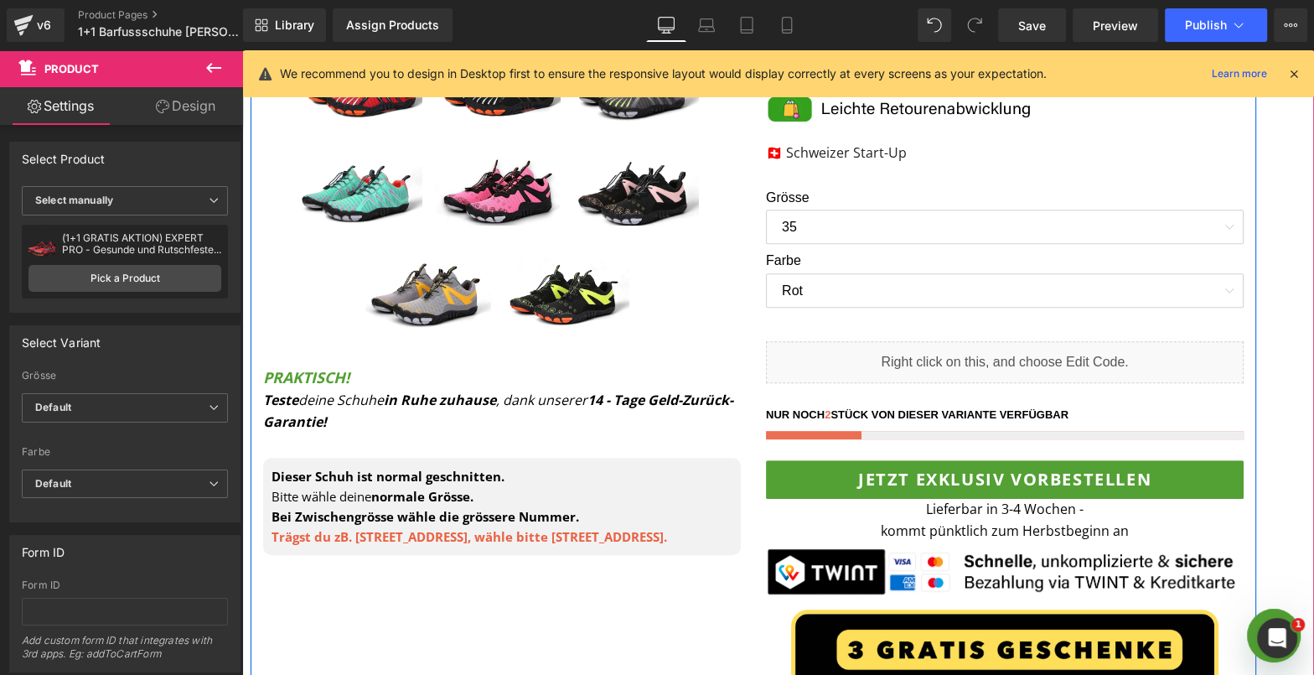
scroll to position [685, 0]
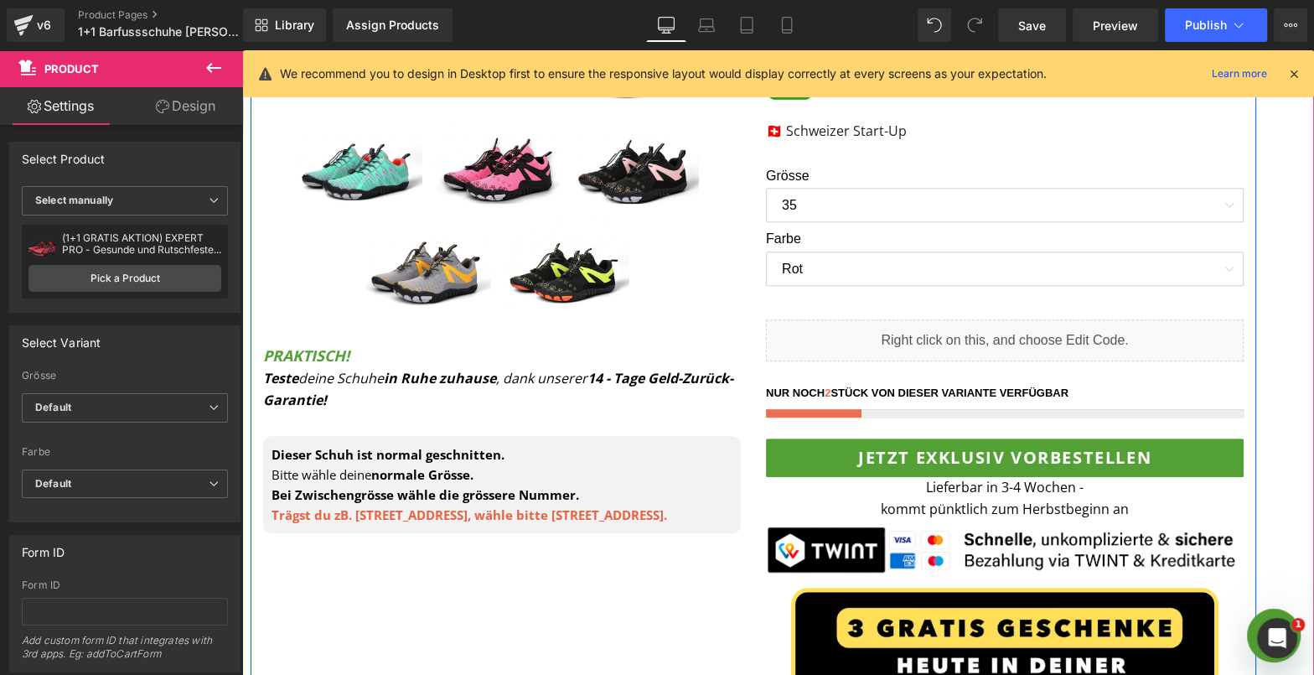
click at [928, 502] on p "Lieferbar in 3-4 Wochen - kommt pünktlich zum Herbstbeginn an" at bounding box center [1005, 498] width 478 height 43
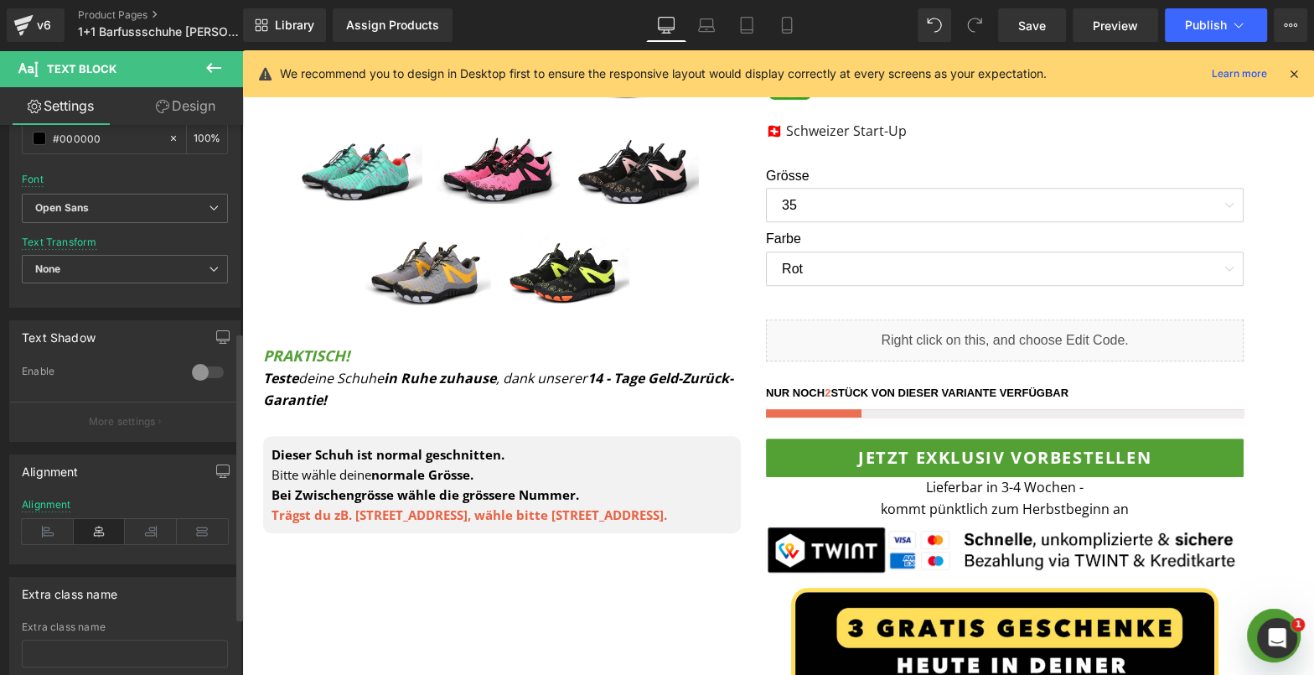
scroll to position [428, 0]
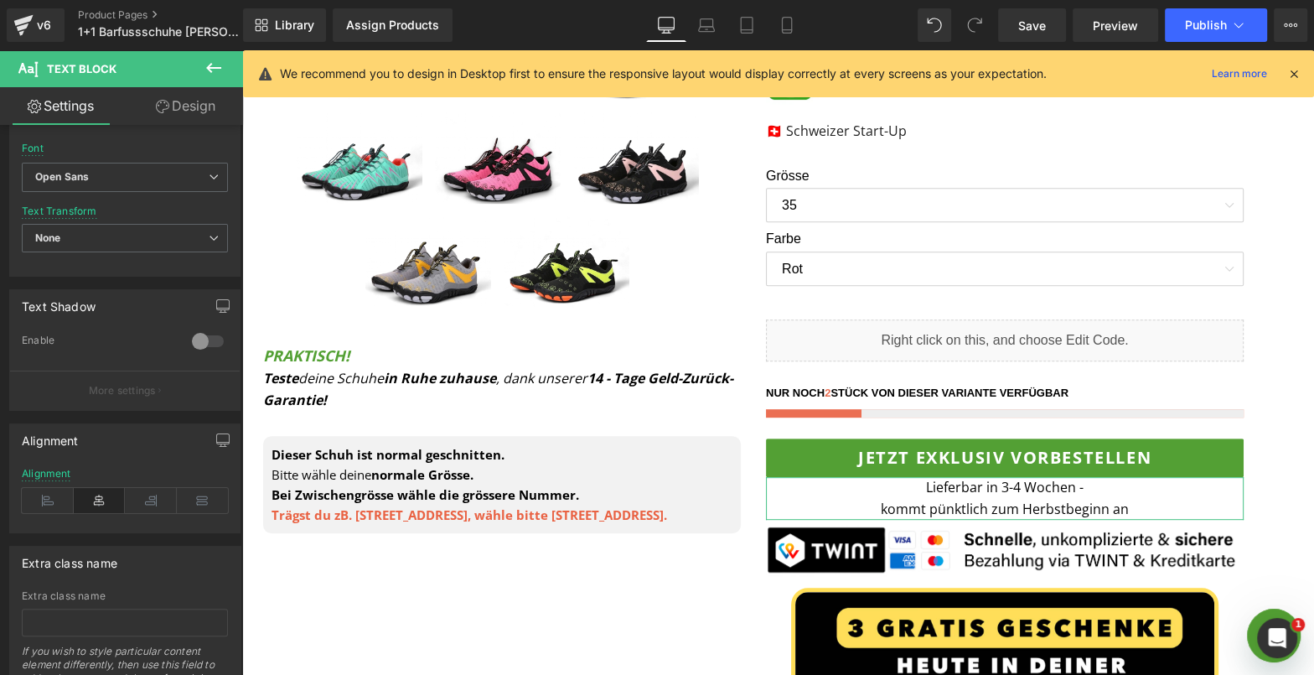
click at [186, 102] on link "Design" at bounding box center [186, 106] width 122 height 38
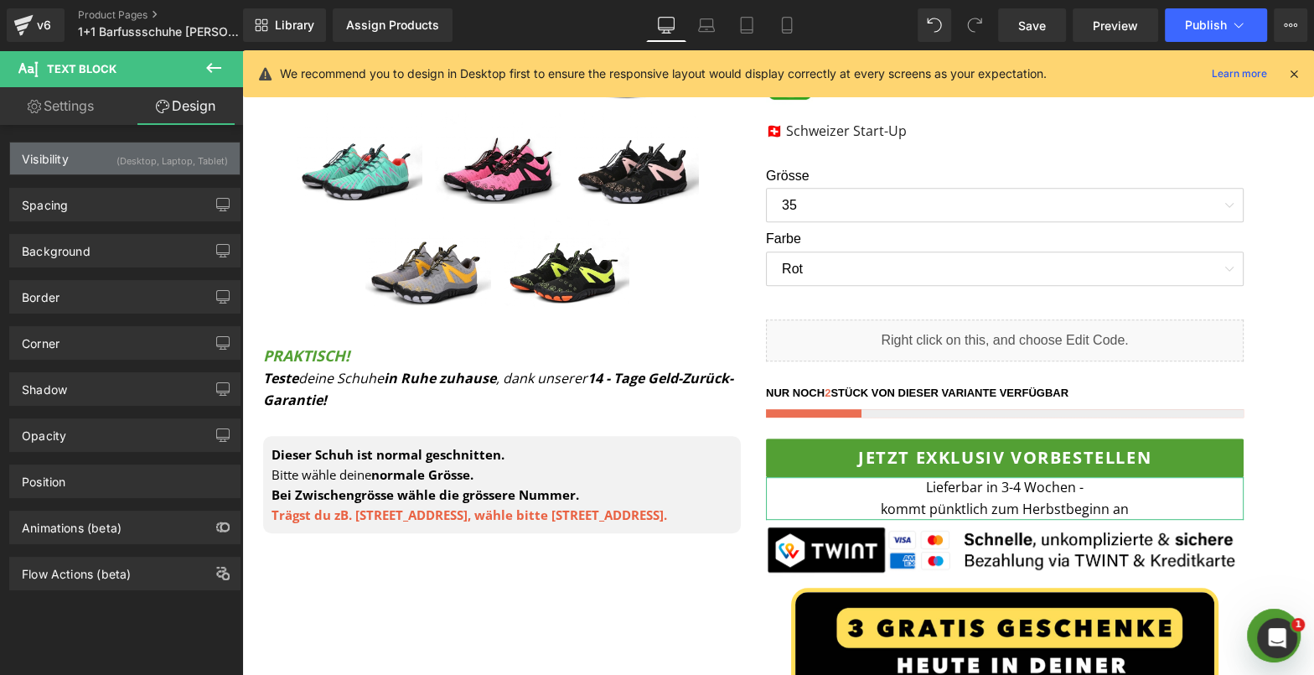
click at [174, 171] on div "Visibility (Desktop, Laptop, Tablet)" at bounding box center [125, 158] width 230 height 32
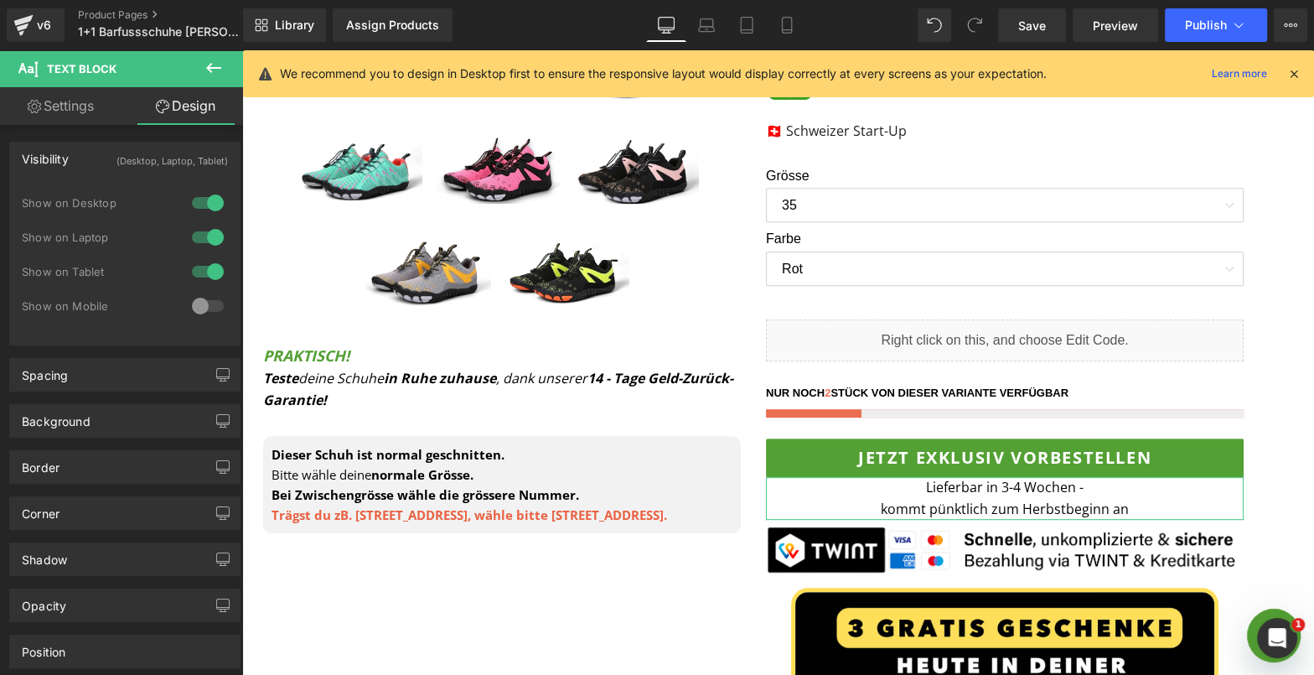
click at [209, 312] on div at bounding box center [208, 305] width 40 height 27
click at [782, 25] on icon at bounding box center [786, 26] width 9 height 16
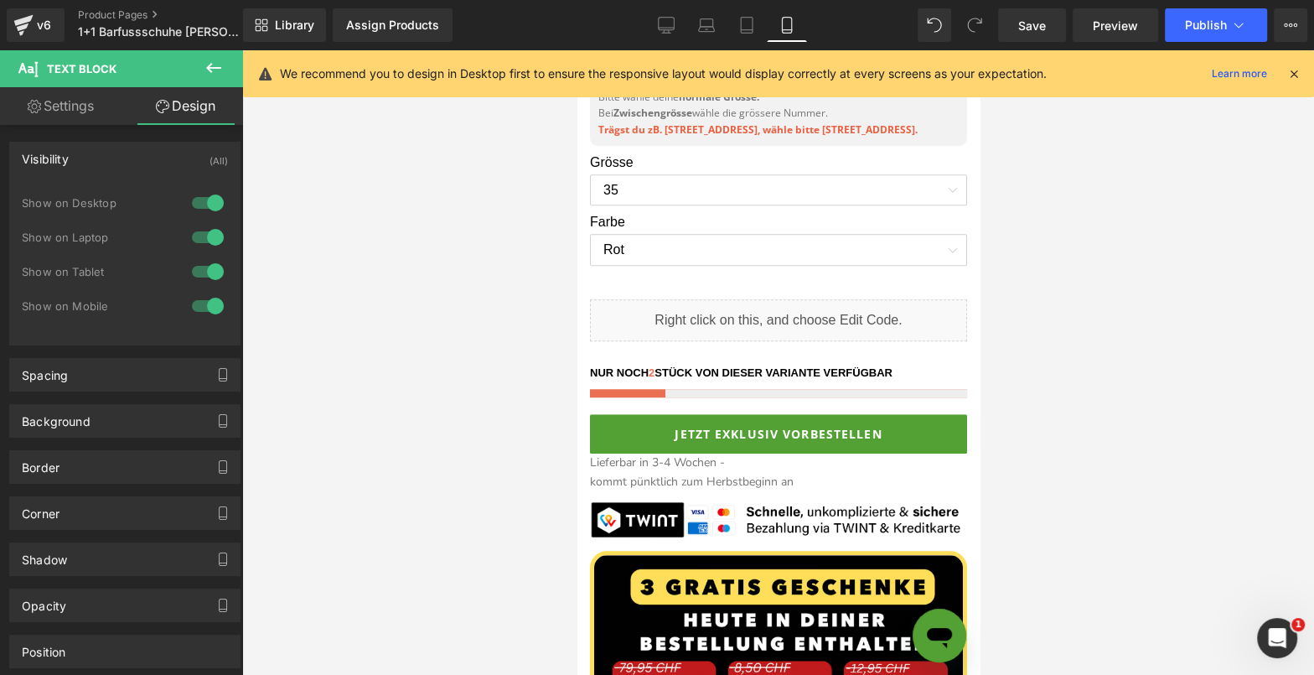
scroll to position [1123, 0]
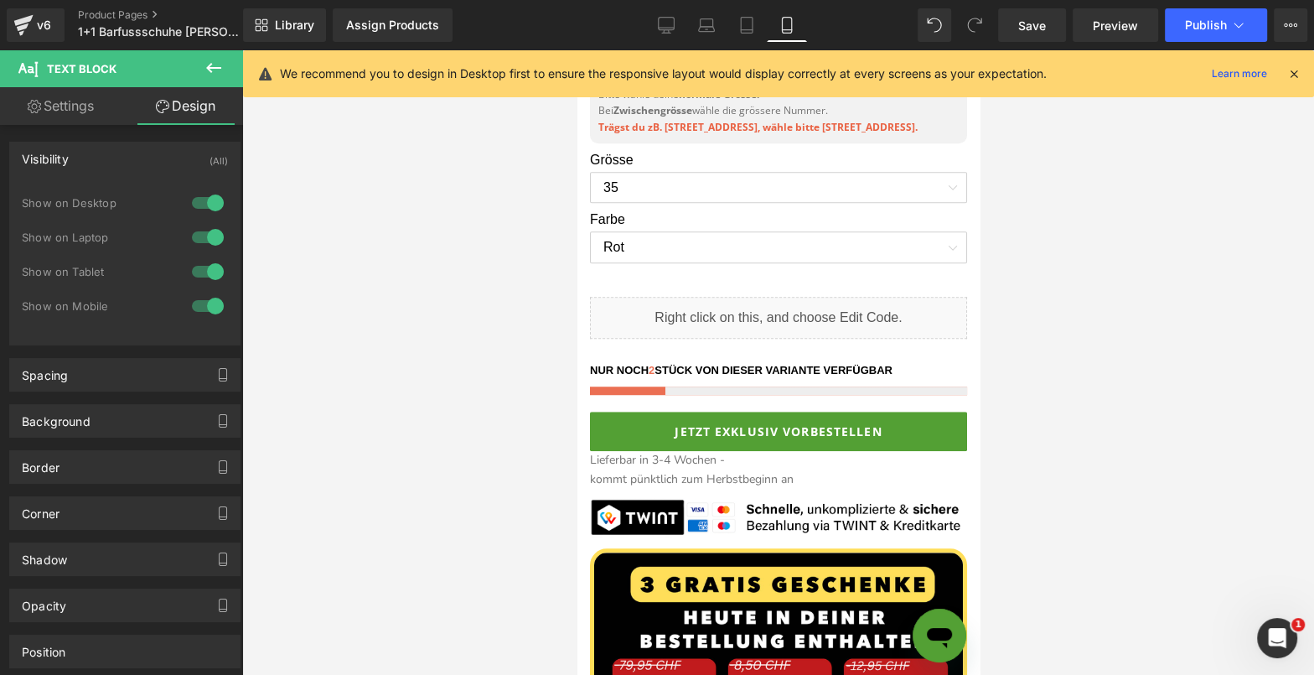
click at [733, 479] on p "Lieferbar in 3-4 Wochen - kommt pünktlich zum Herbstbeginn an" at bounding box center [777, 470] width 377 height 38
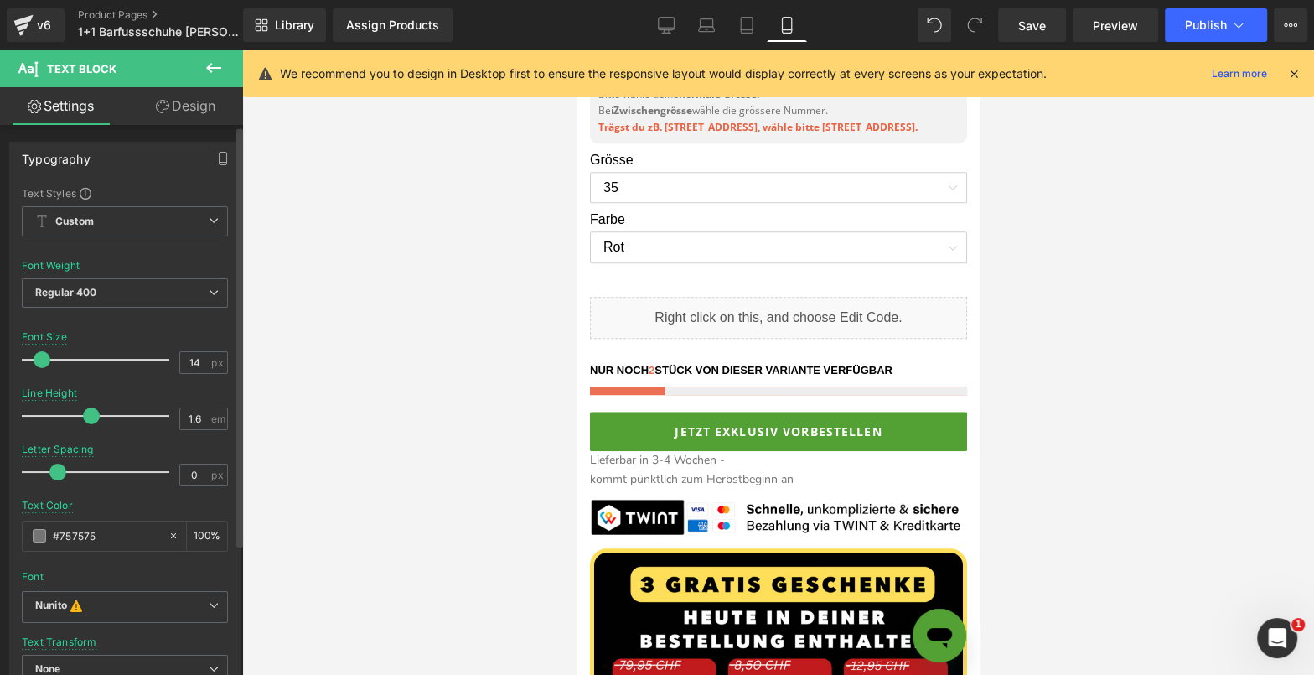
scroll to position [505, 0]
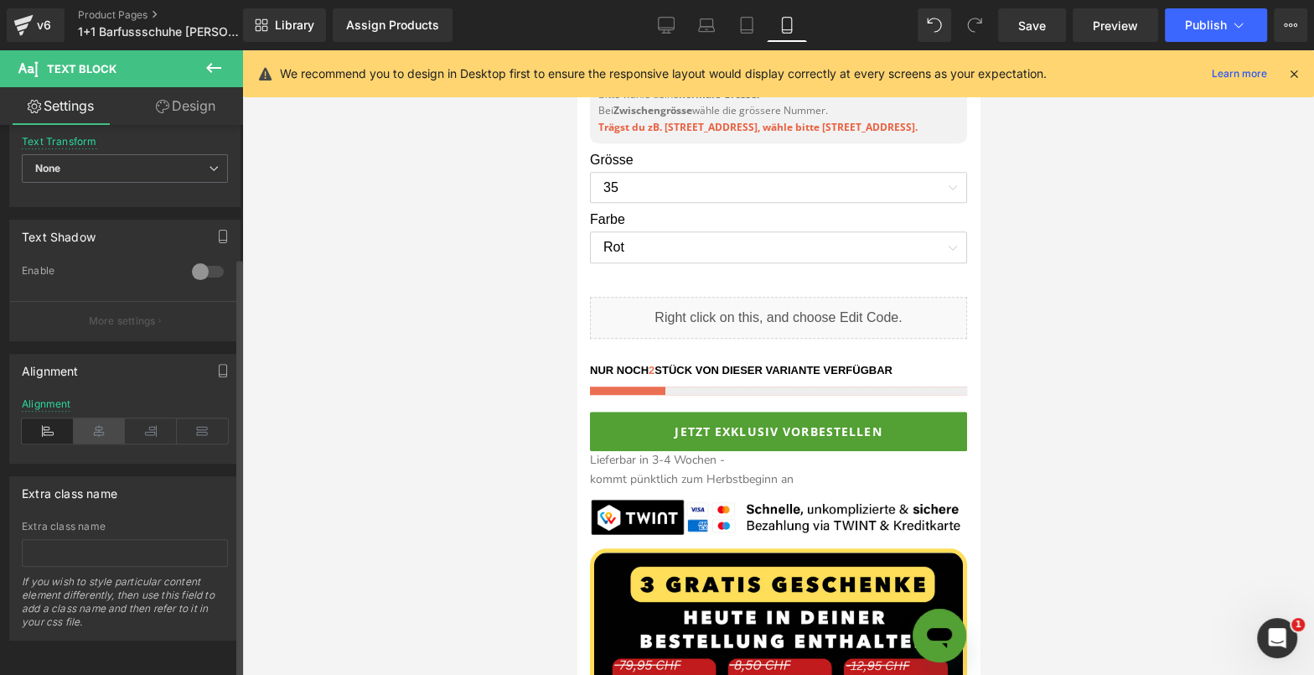
click at [102, 421] on icon at bounding box center [100, 430] width 52 height 25
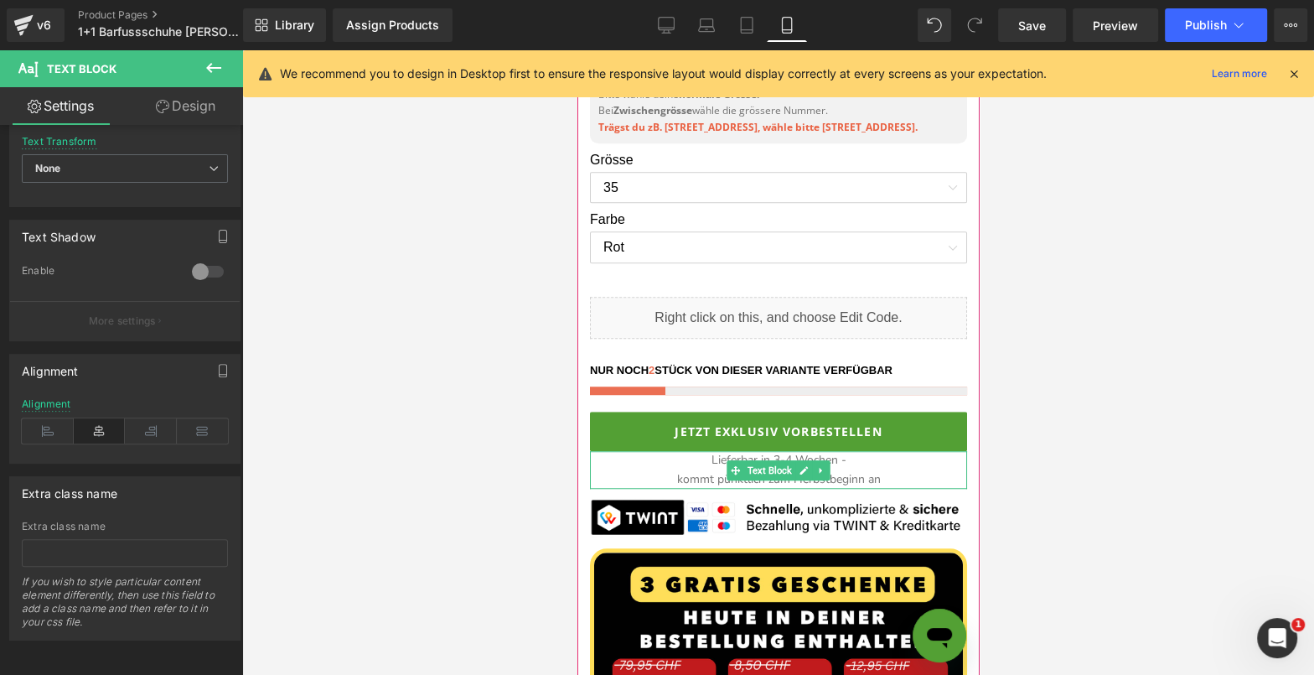
click at [691, 473] on p "Lieferbar in 3-4 Wochen - kommt pünktlich zum Herbstbeginn an" at bounding box center [777, 470] width 377 height 38
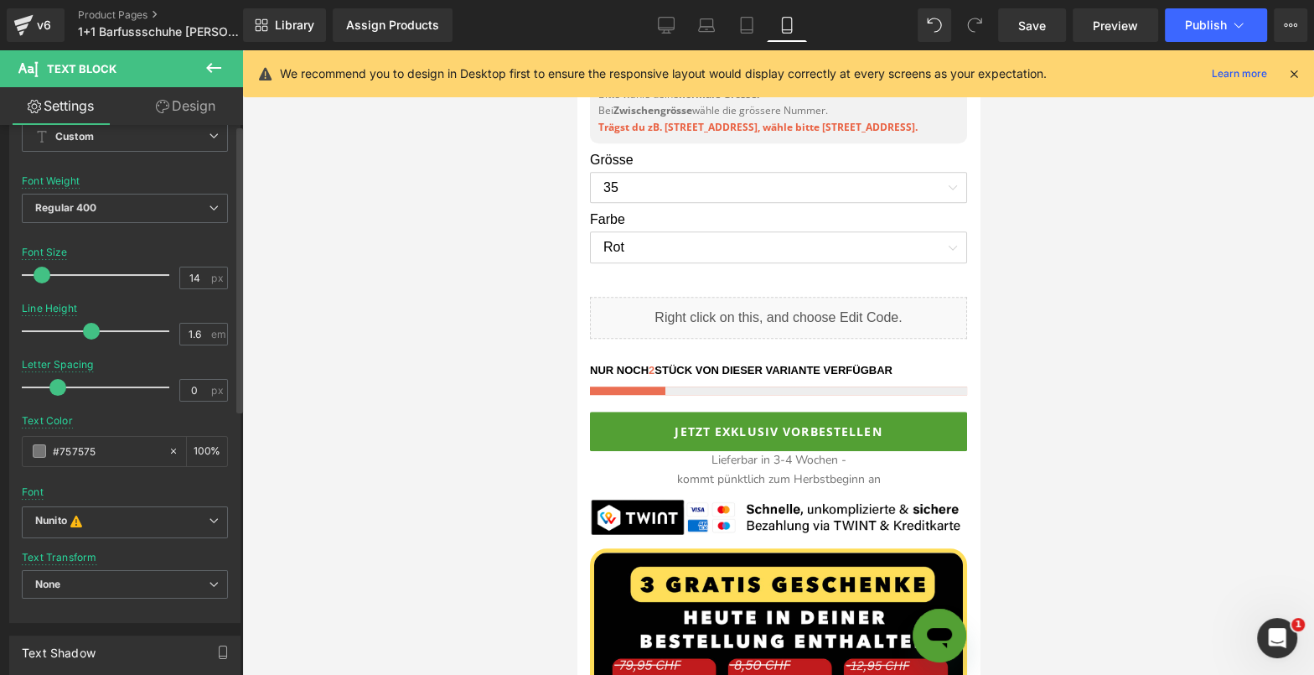
scroll to position [0, 0]
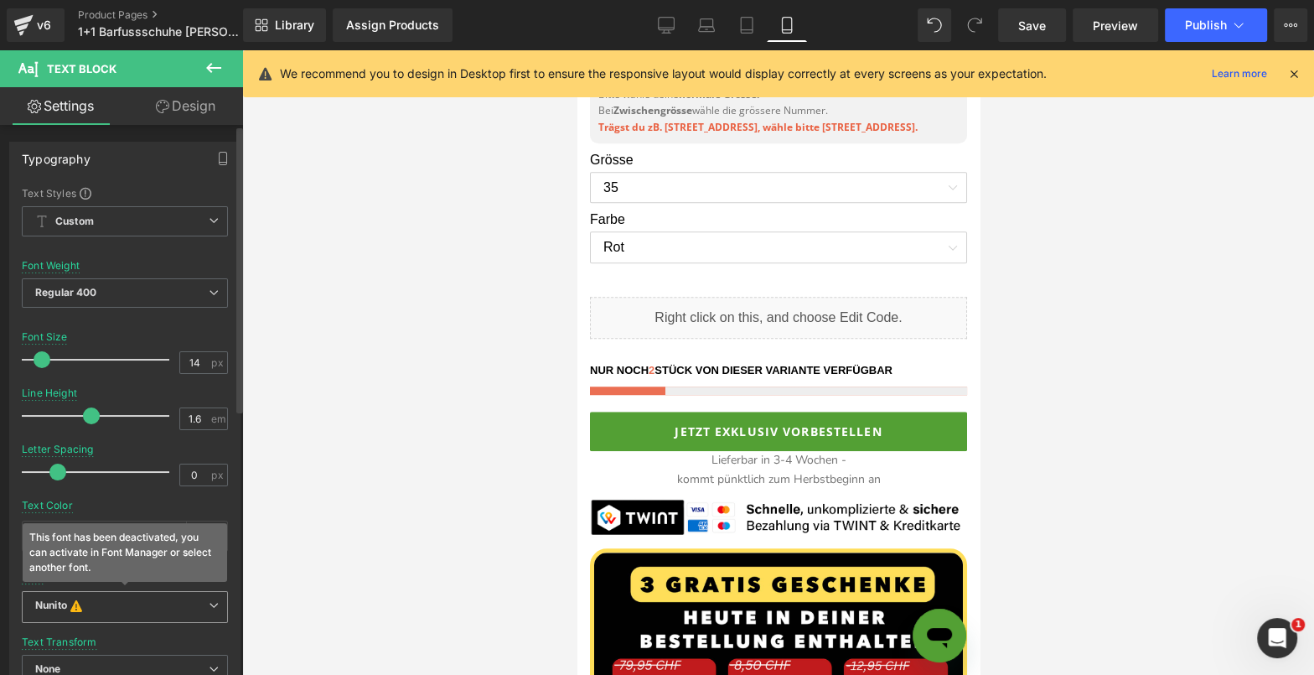
click at [92, 598] on b "Nunito This font has been deactivated, you can activate in Font Manager or sele…" at bounding box center [121, 606] width 173 height 17
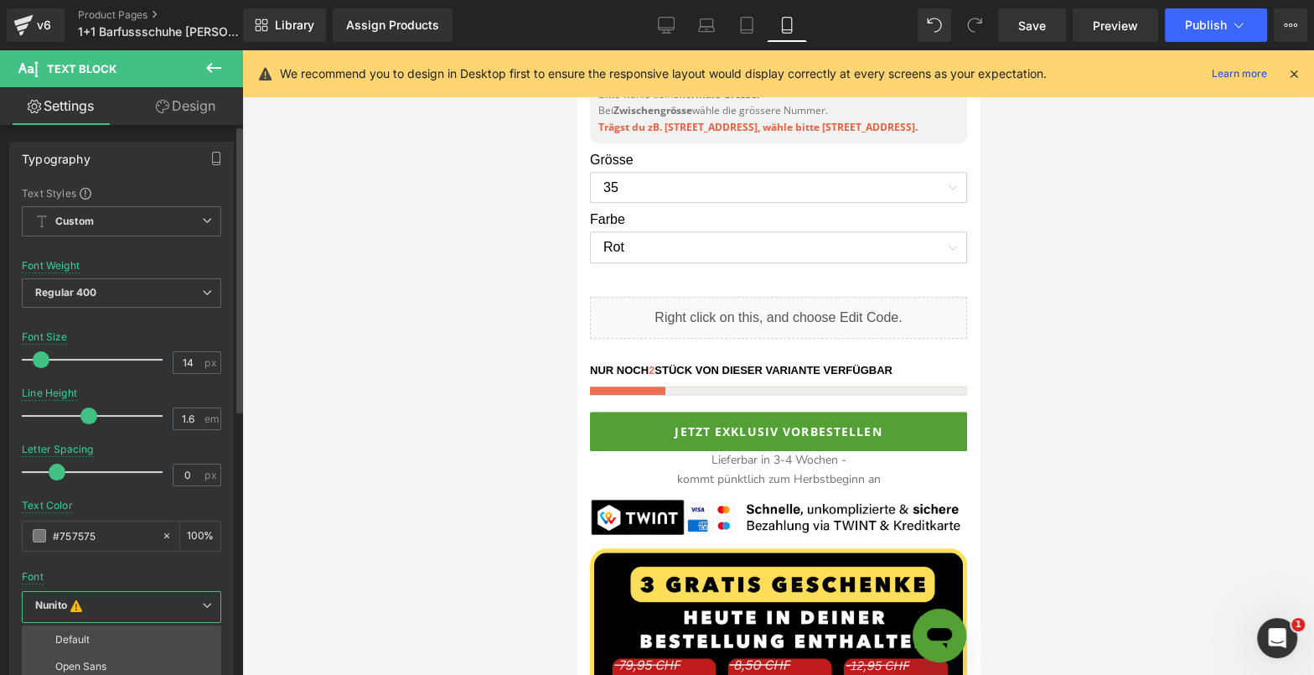
click at [224, 501] on div "Text Styles Custom Custom Setup Global Style Custom Setup Global Style Thin 100…" at bounding box center [121, 446] width 223 height 520
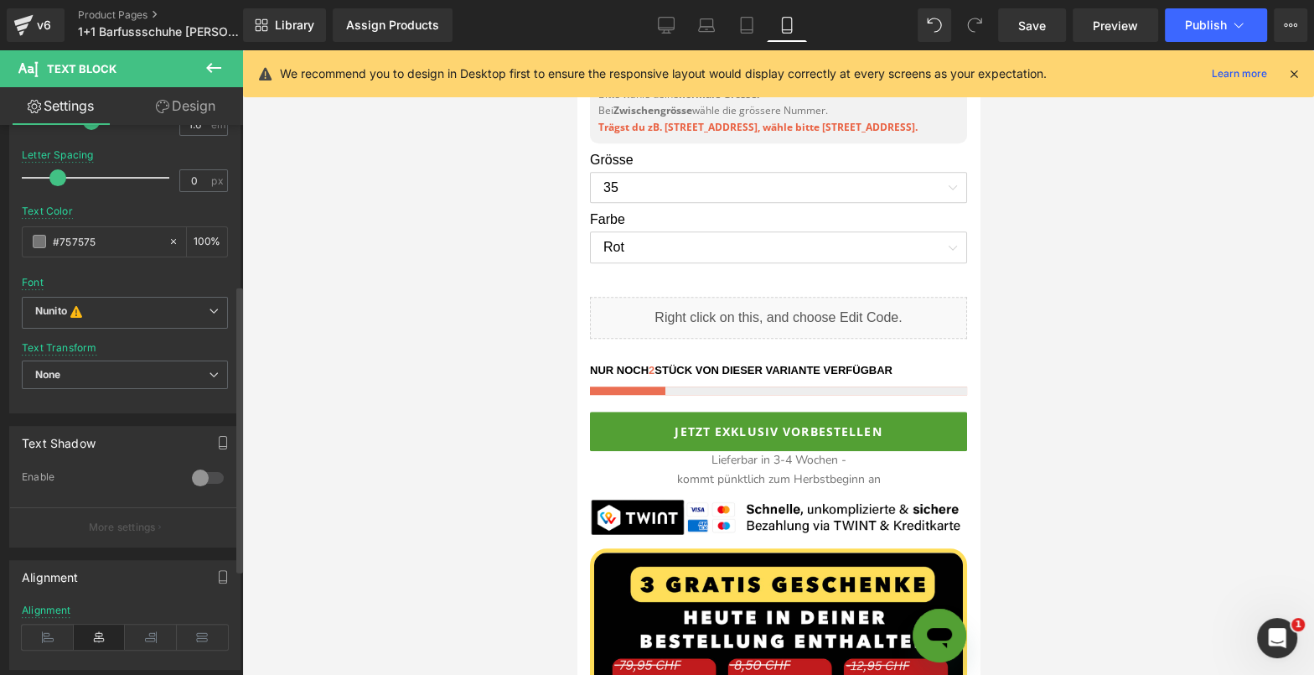
scroll to position [292, 0]
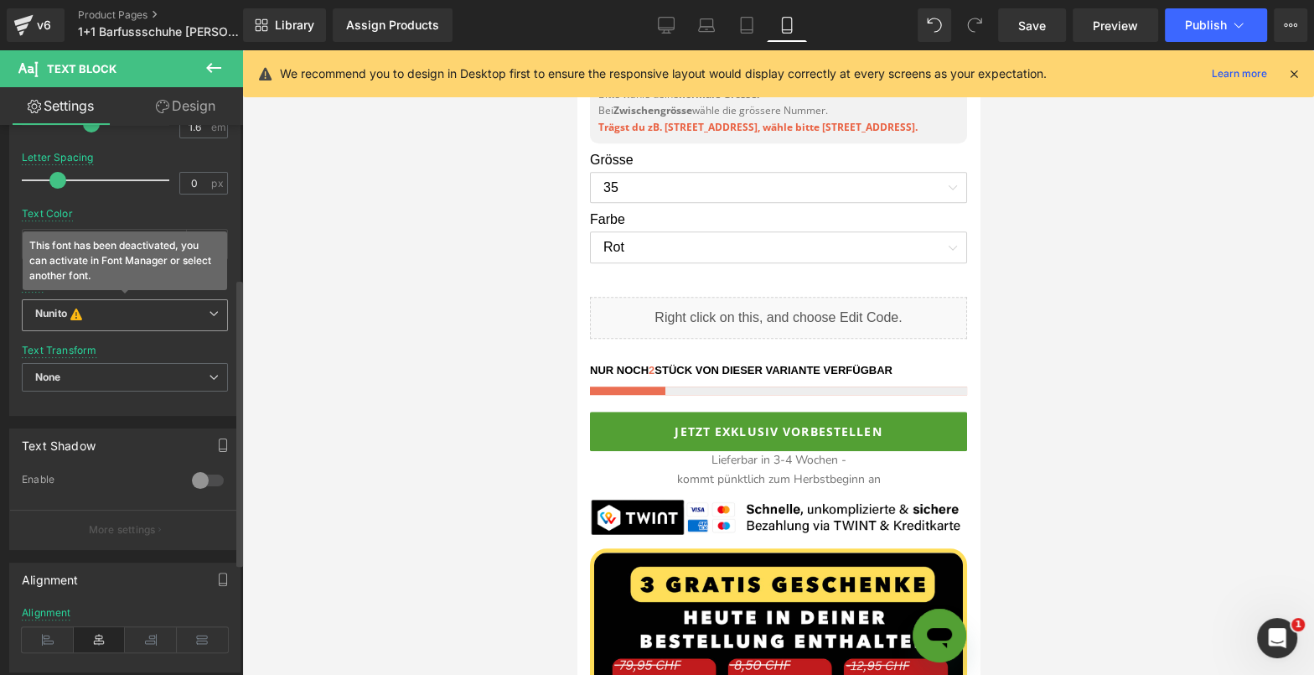
click at [106, 311] on b "Nunito This font has been deactivated, you can activate in Font Manager or sele…" at bounding box center [121, 315] width 173 height 17
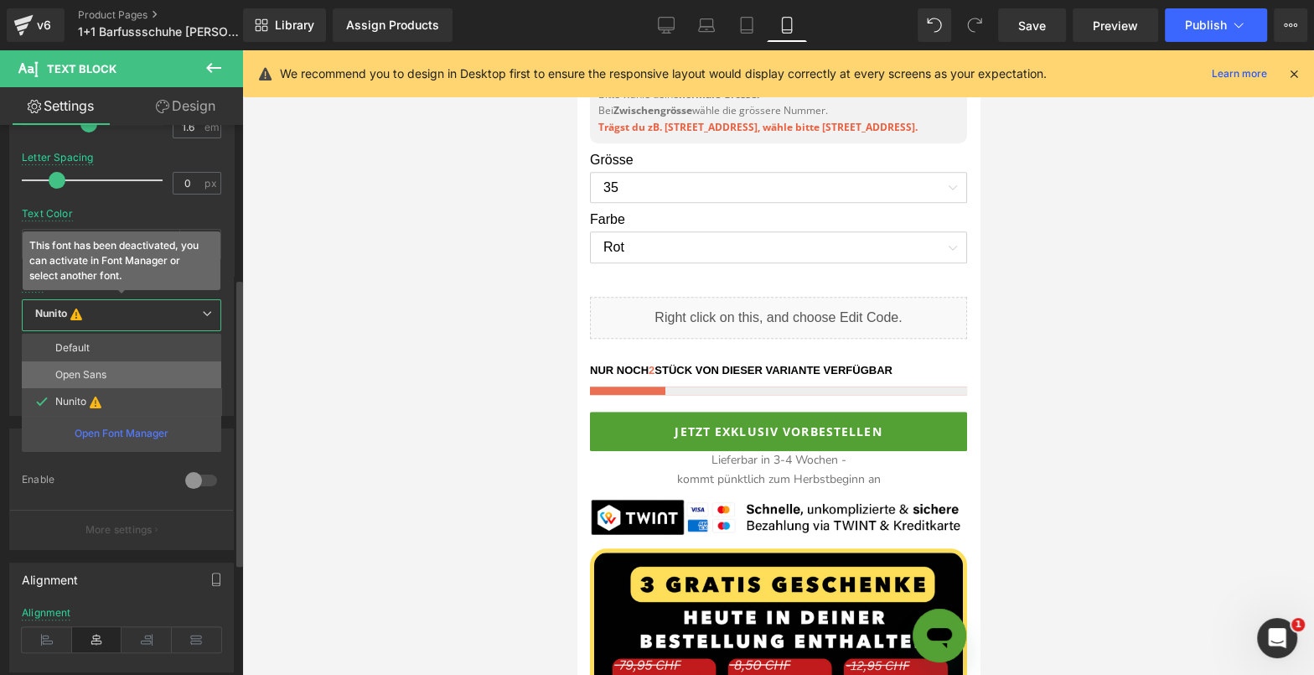
click at [84, 375] on li "Open Sans" at bounding box center [121, 374] width 199 height 27
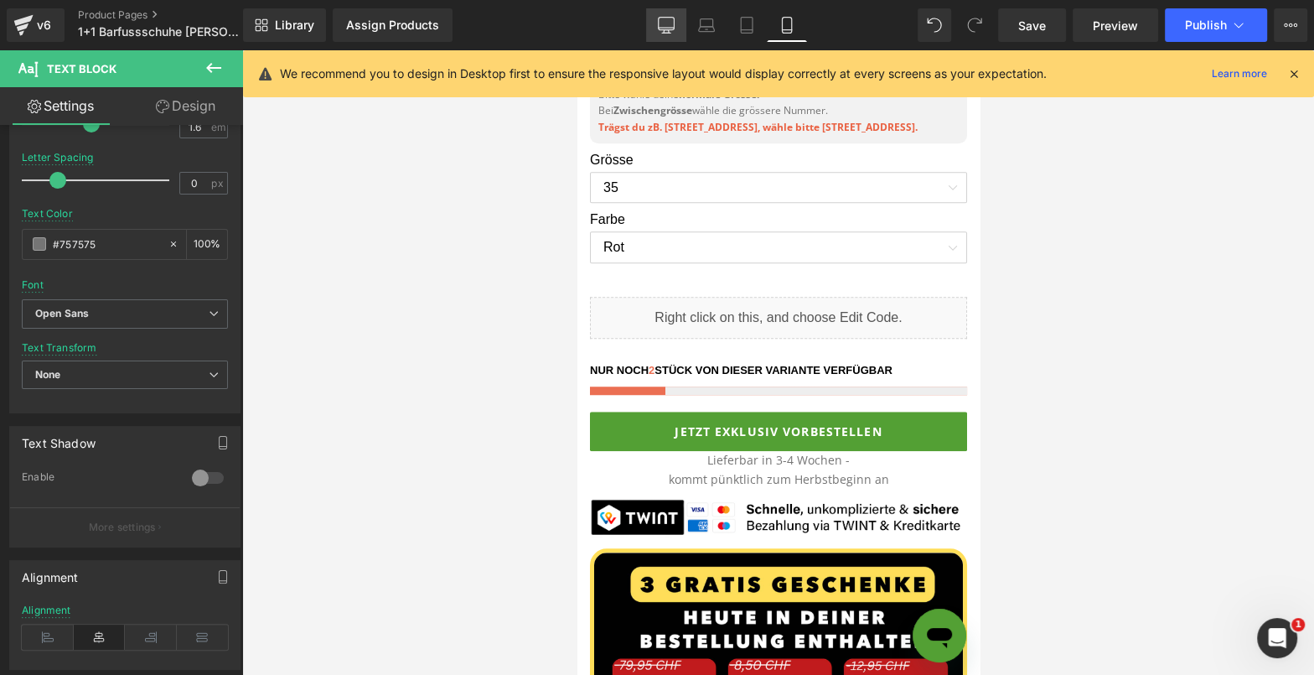
click at [676, 28] on link "Desktop" at bounding box center [666, 25] width 40 height 34
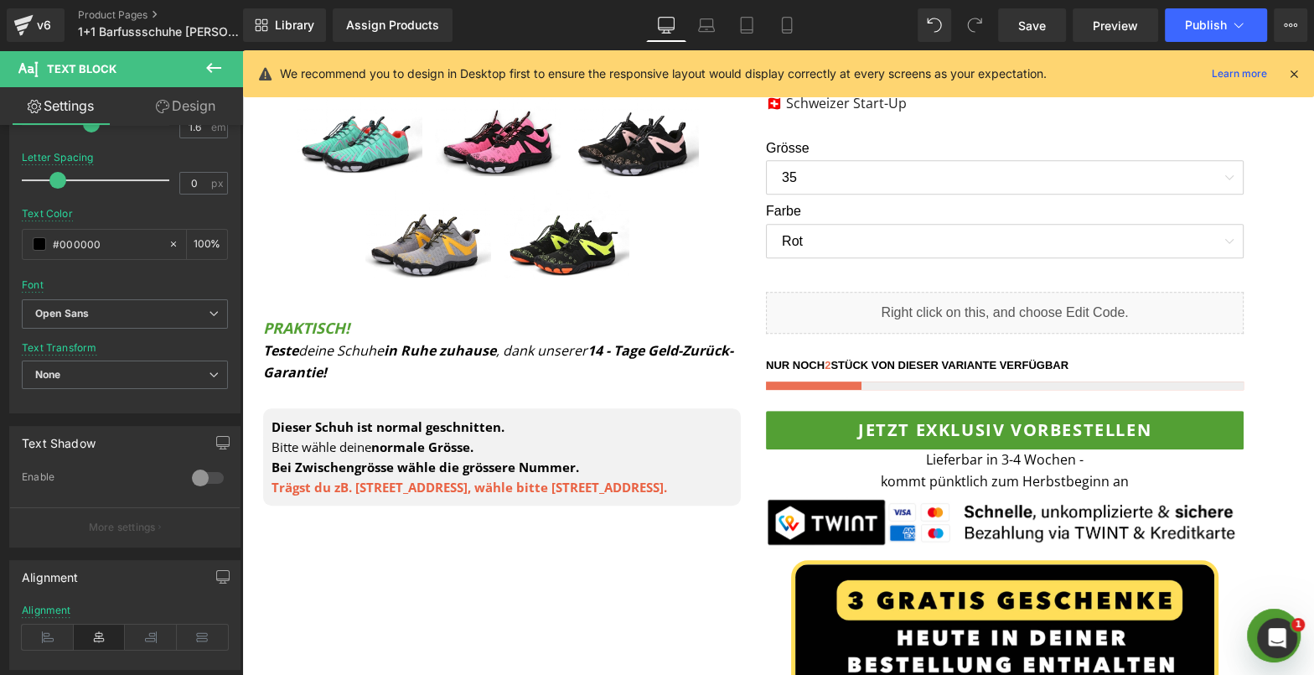
scroll to position [714, 0]
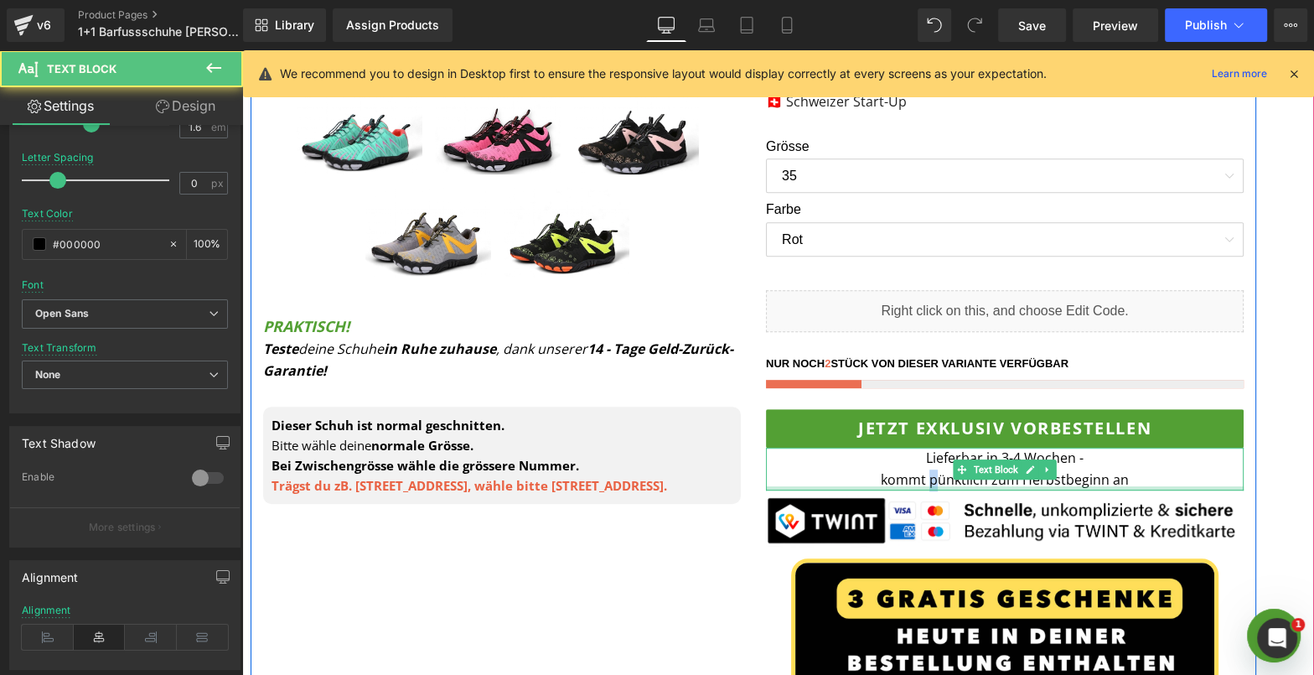
click at [934, 485] on div "Lieferbar in 3-4 Wochen - kommt pünktlich zum Herbstbeginn an Text Block" at bounding box center [1005, 469] width 478 height 43
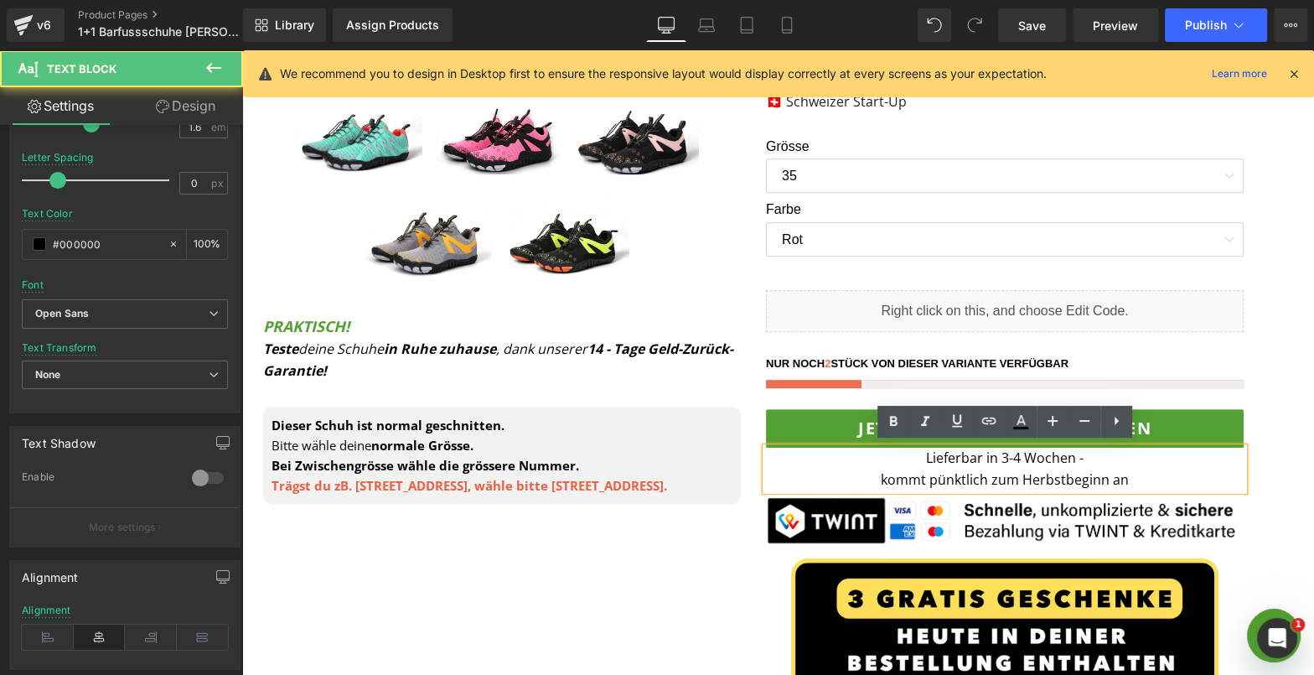
click at [929, 473] on p "Lieferbar in 3-4 Wochen - kommt pünktlich zum Herbstbeginn an" at bounding box center [1005, 469] width 478 height 43
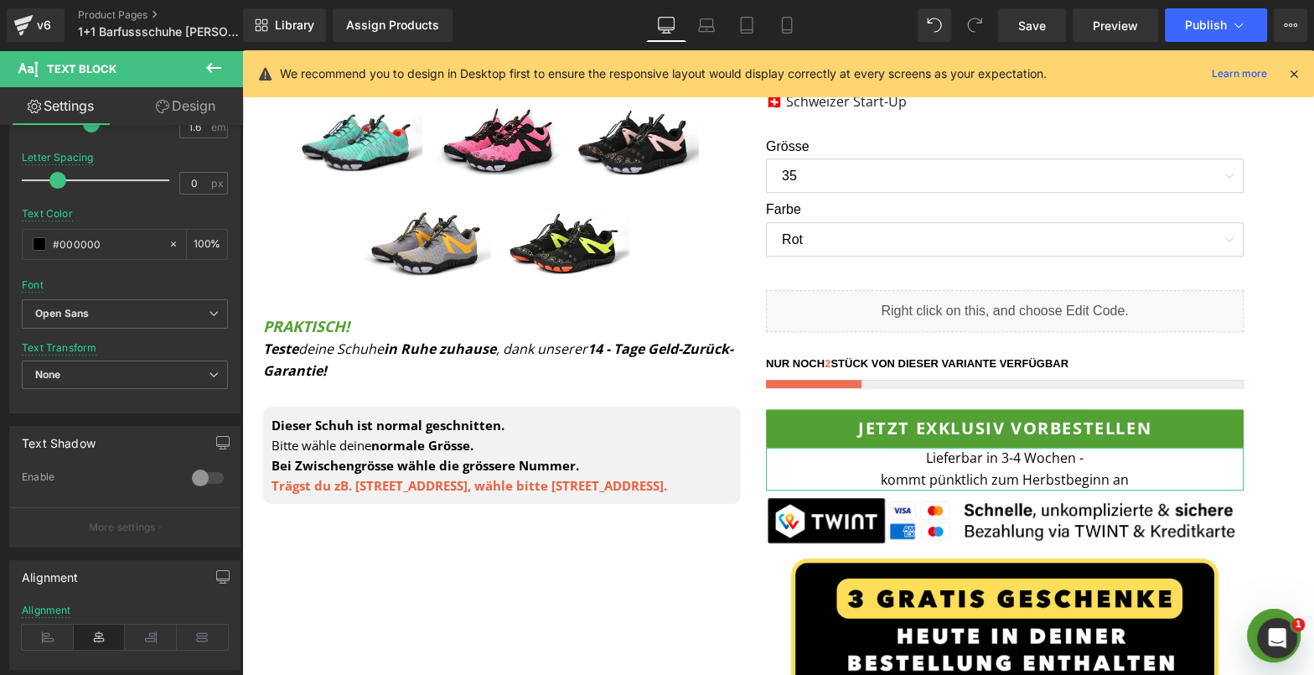
click at [165, 102] on icon at bounding box center [162, 106] width 13 height 13
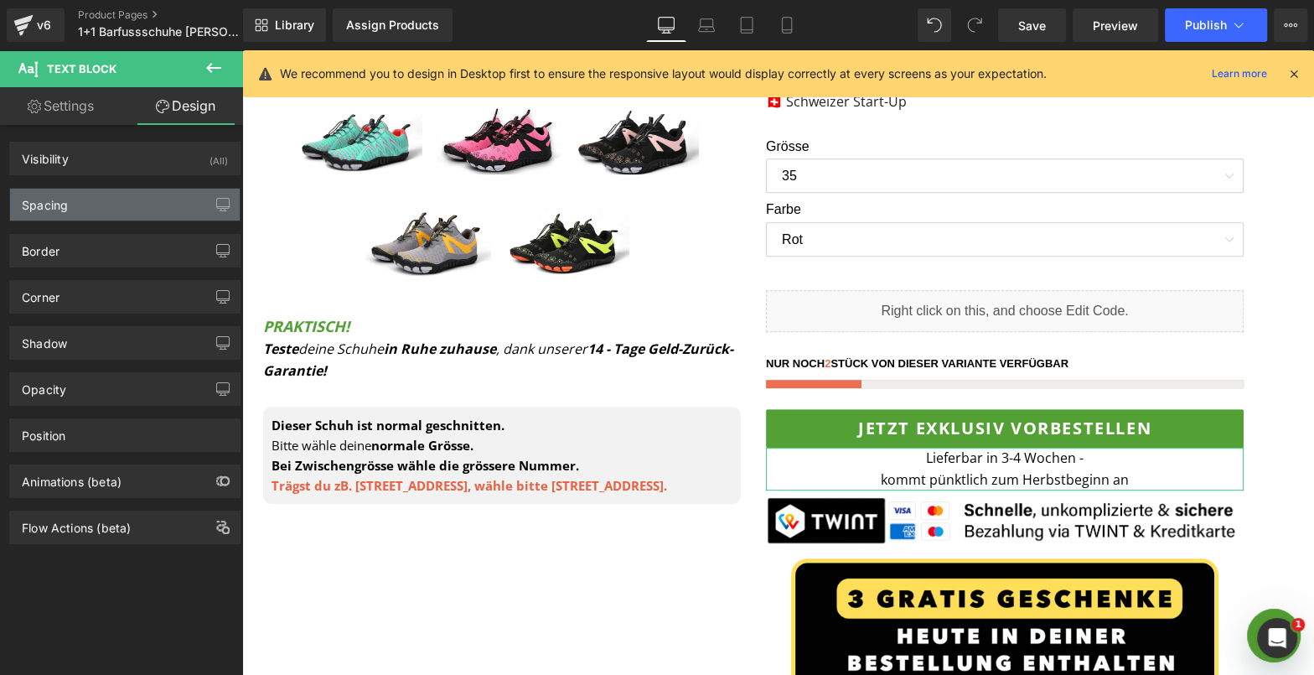
click at [132, 198] on div "Spacing" at bounding box center [125, 205] width 230 height 32
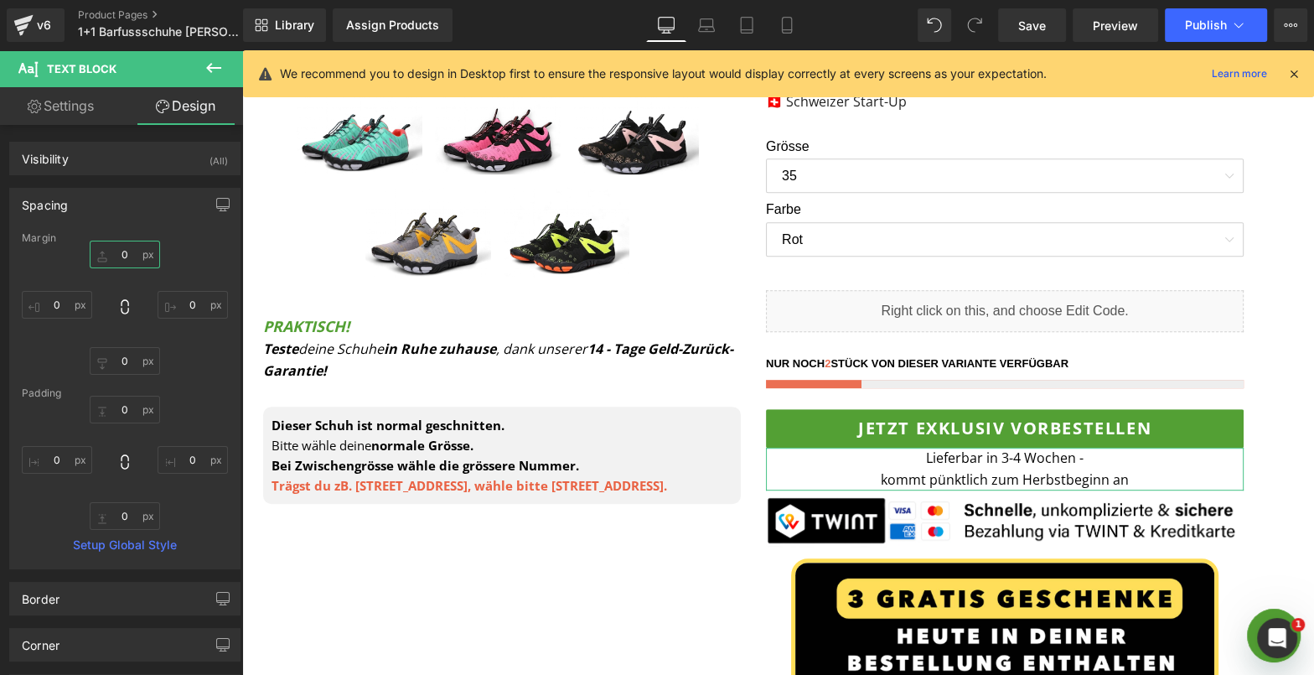
click at [109, 255] on input "text" at bounding box center [125, 255] width 70 height 28
type input "10"
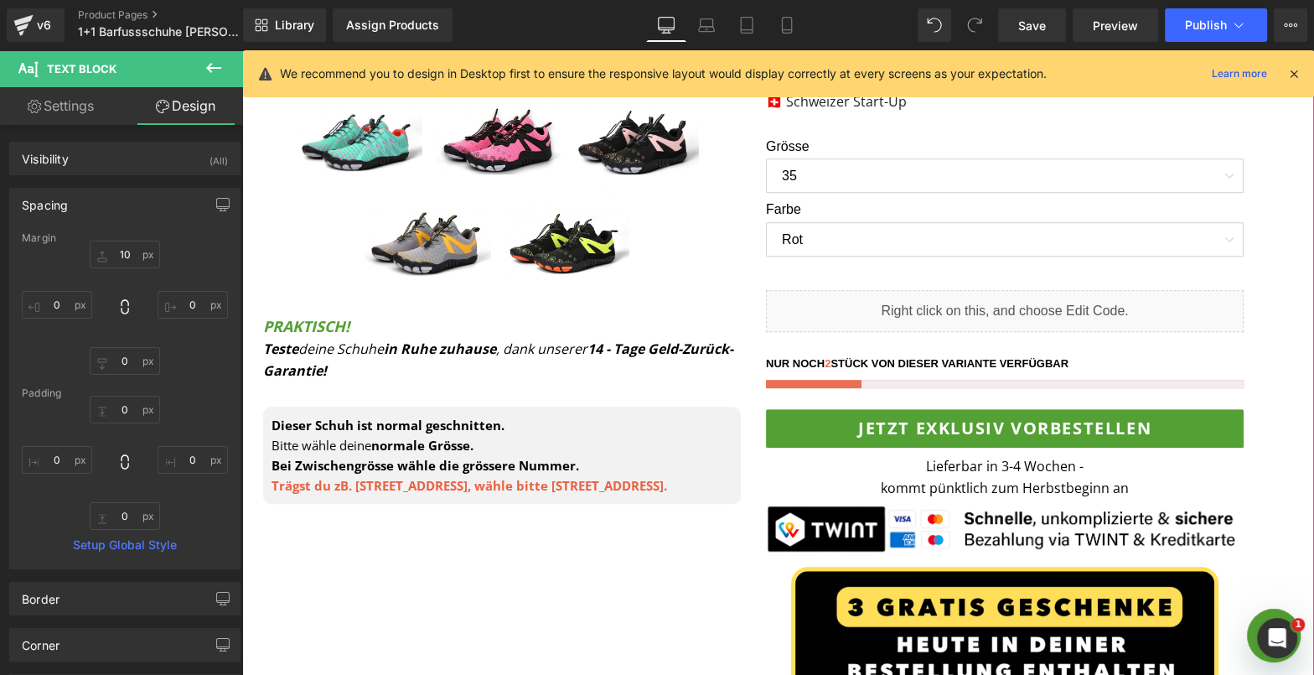
click at [1280, 240] on product-form "Image Sale Off (P) Image" at bounding box center [778, 232] width 1055 height 1288
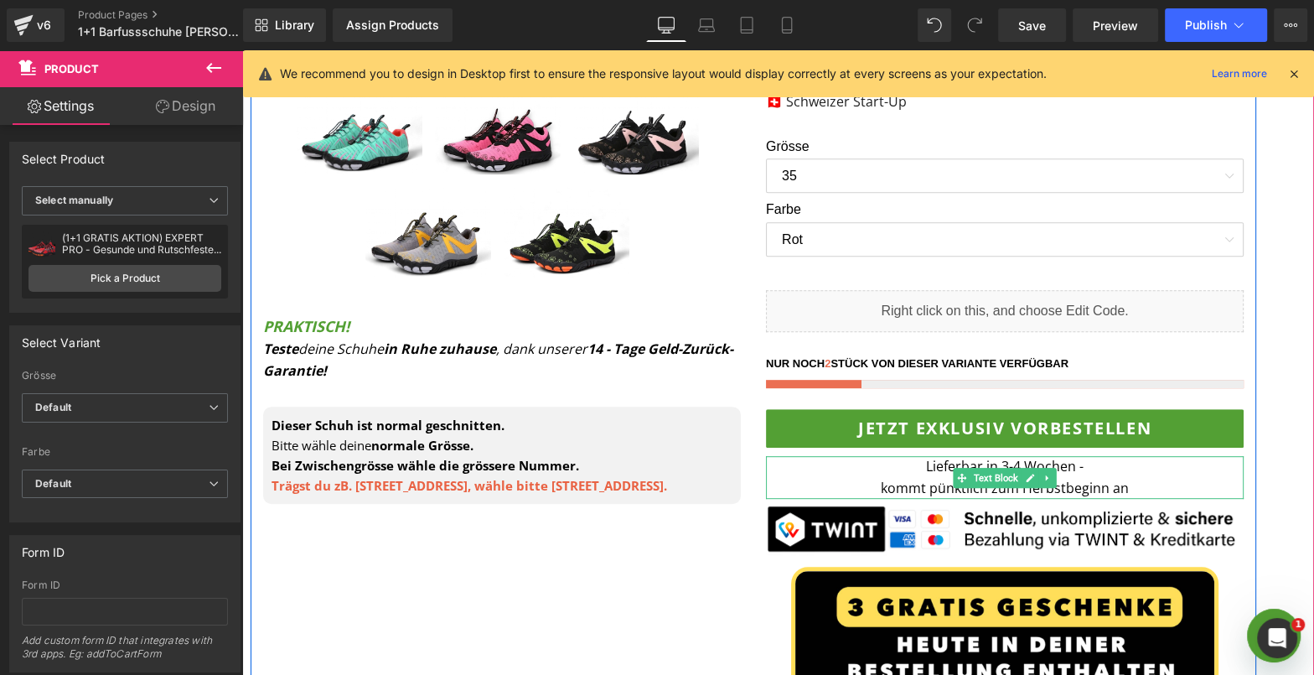
click at [1068, 473] on p "Lieferbar in 3-4 Wochen - kommt pünktlich zum Herbstbeginn an" at bounding box center [1005, 477] width 478 height 43
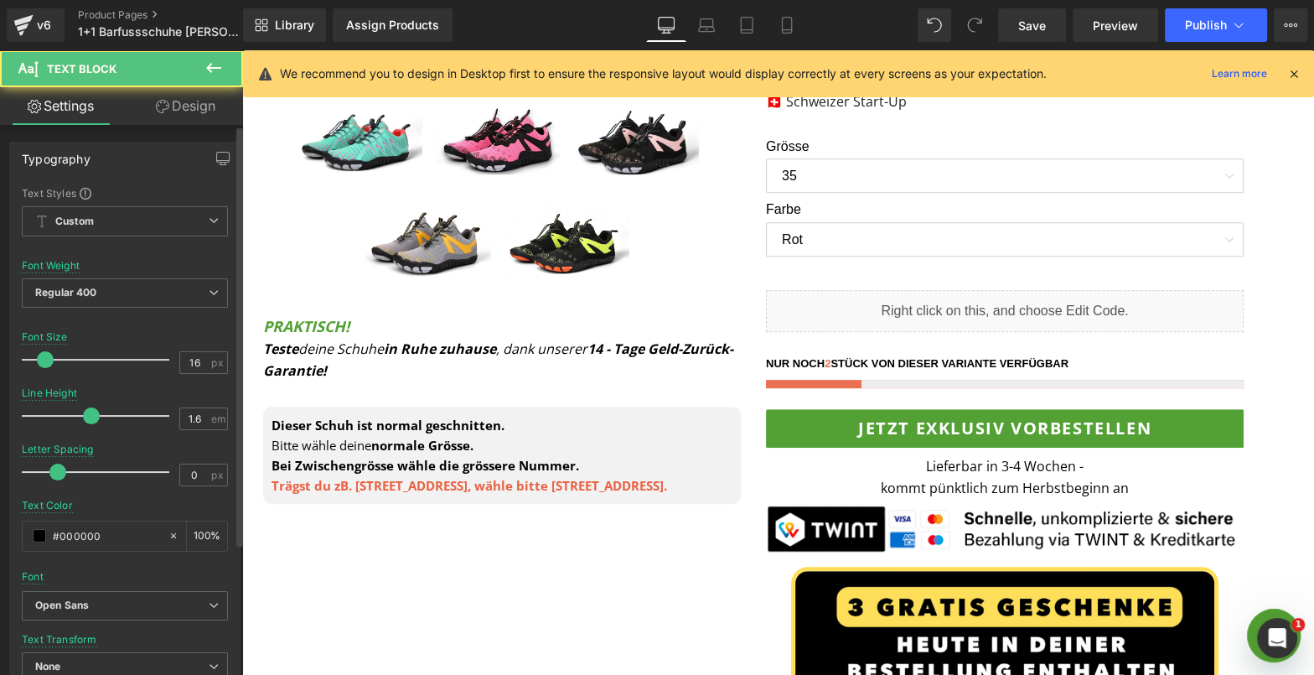
click at [188, 125] on div "Typography Text Styles Custom Custom Setup Global Style Custom Setup Global Sty…" at bounding box center [125, 631] width 251 height 1013
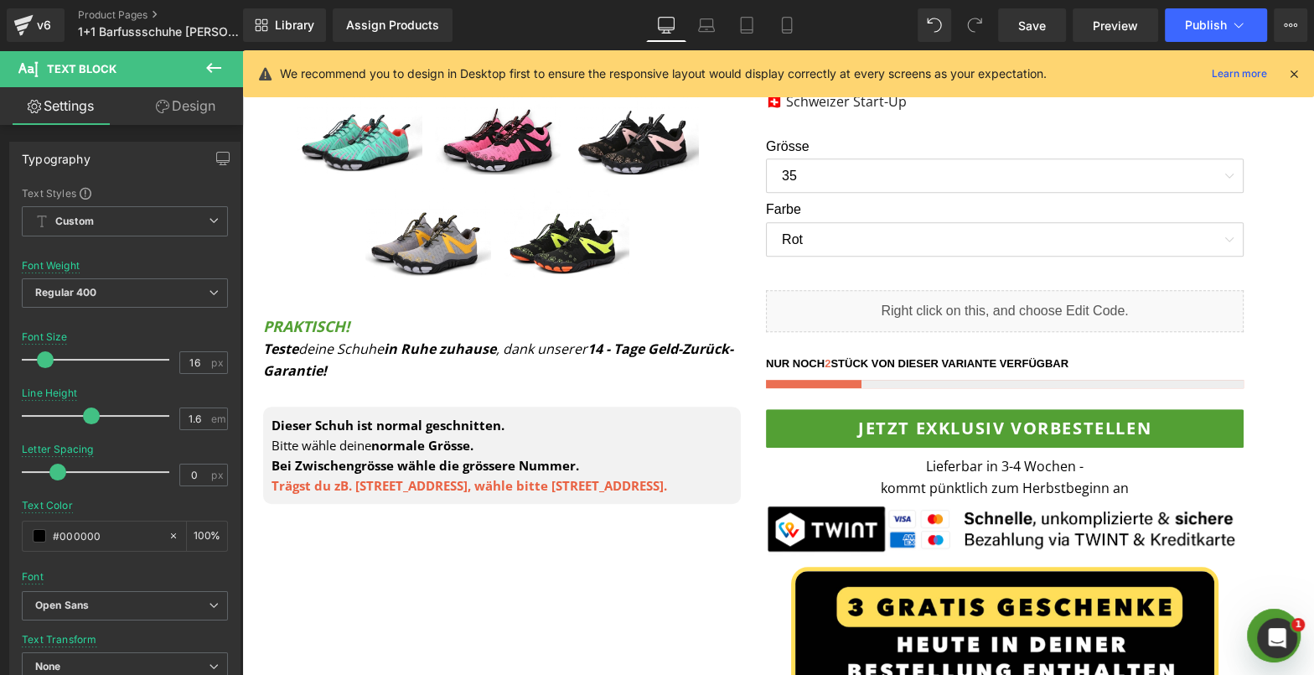
click at [185, 118] on link "Design" at bounding box center [186, 106] width 122 height 38
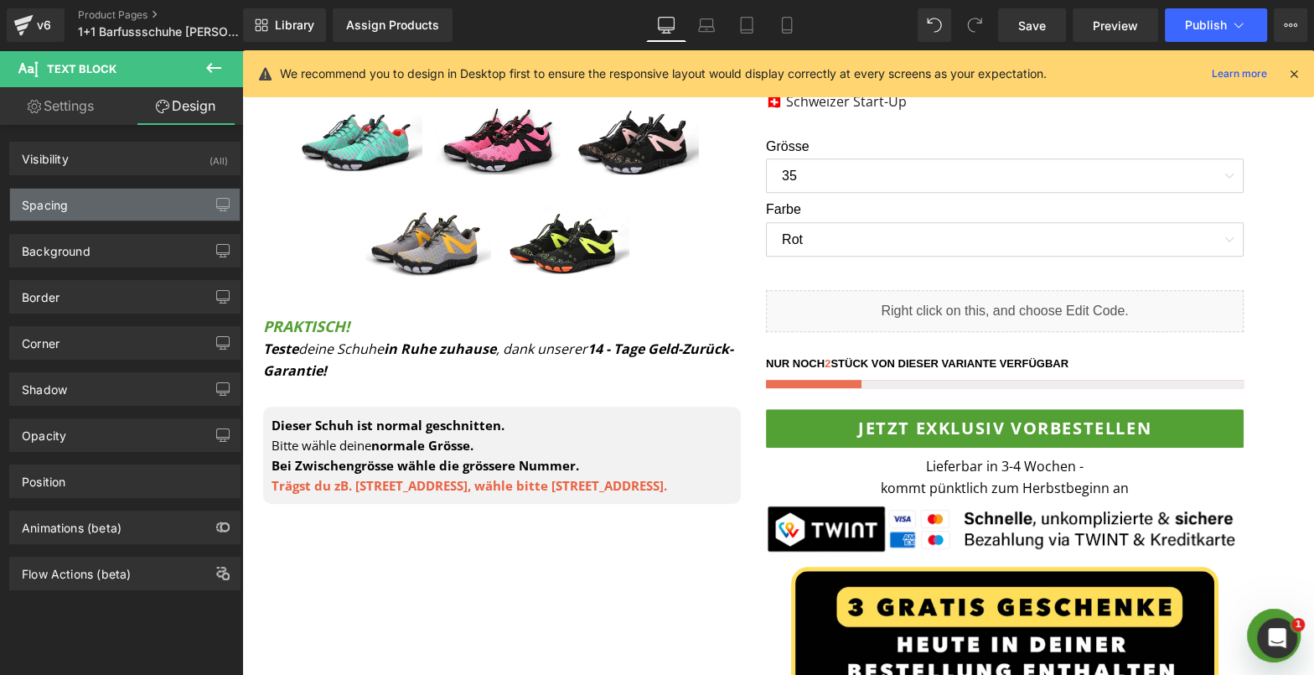
click at [133, 215] on div "Spacing" at bounding box center [125, 205] width 230 height 32
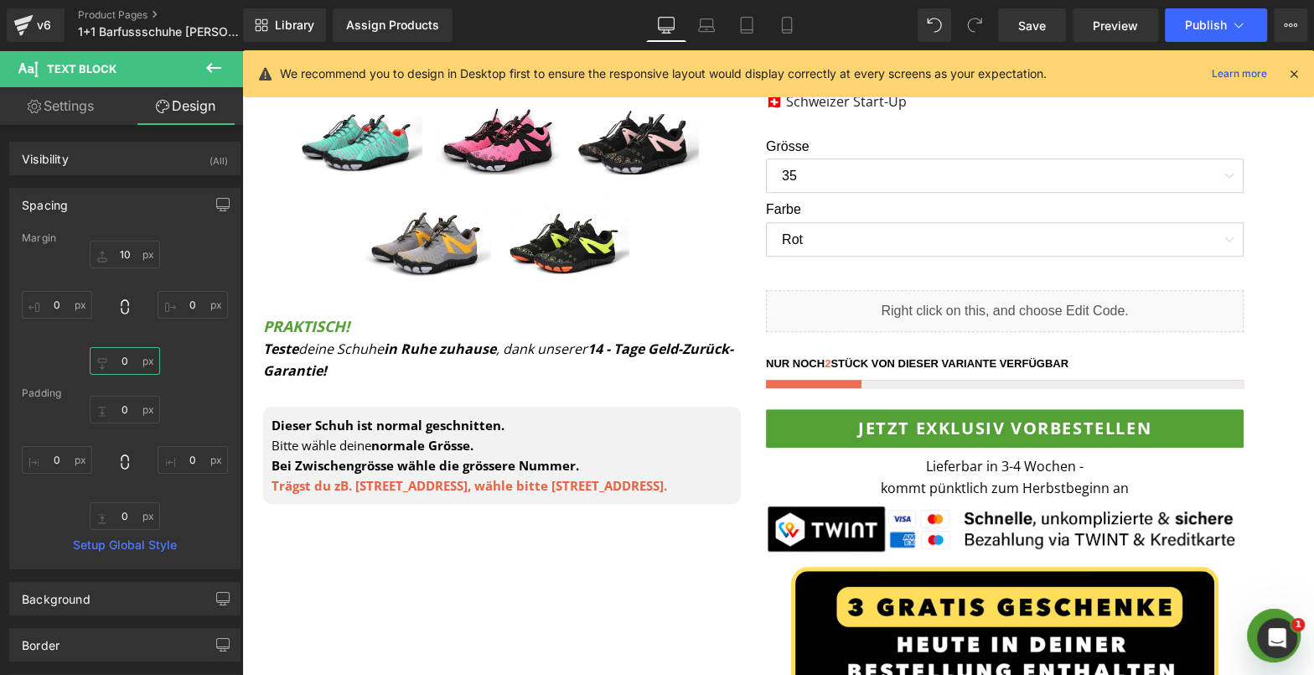
click at [110, 354] on input "text" at bounding box center [125, 361] width 70 height 28
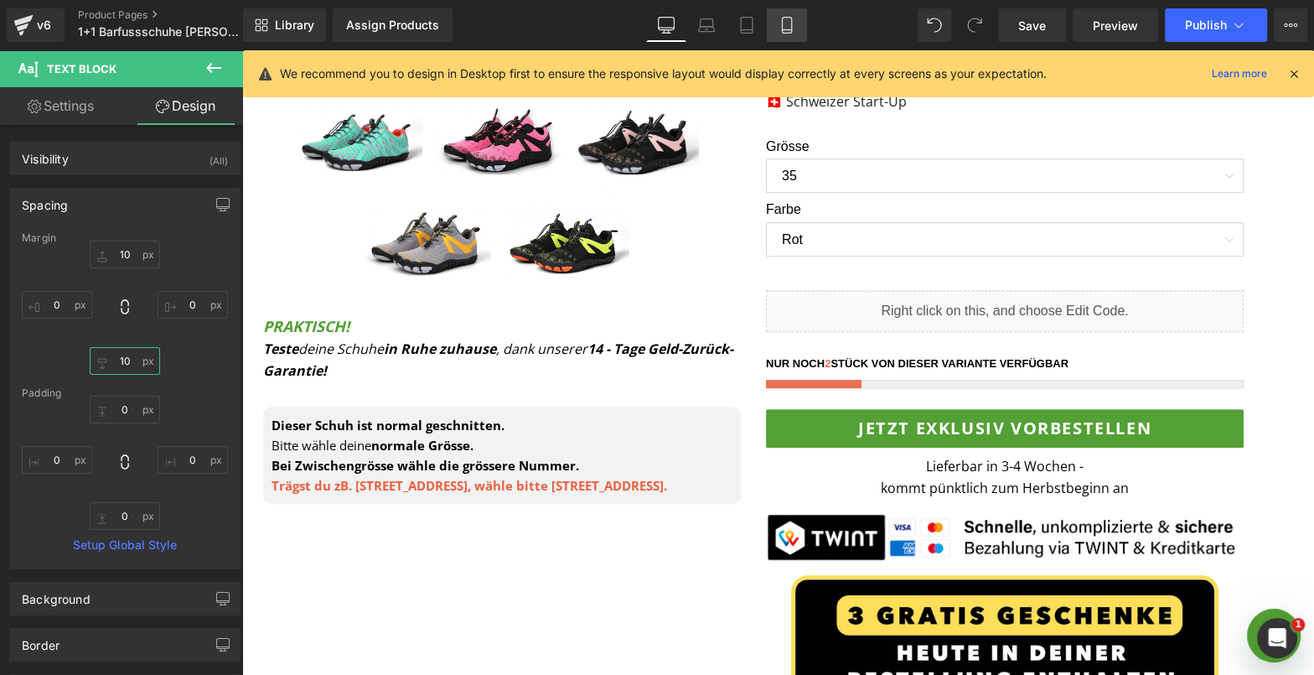
type input "10"
click at [793, 21] on icon at bounding box center [787, 25] width 17 height 17
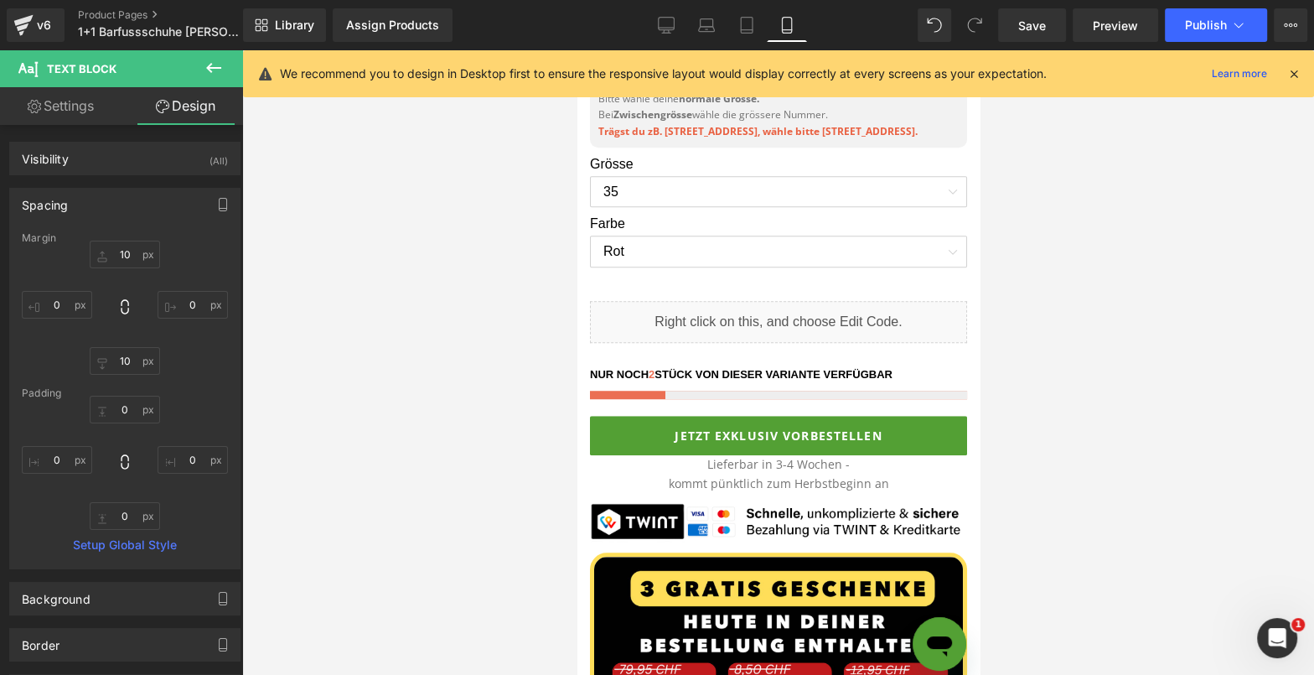
scroll to position [1117, 0]
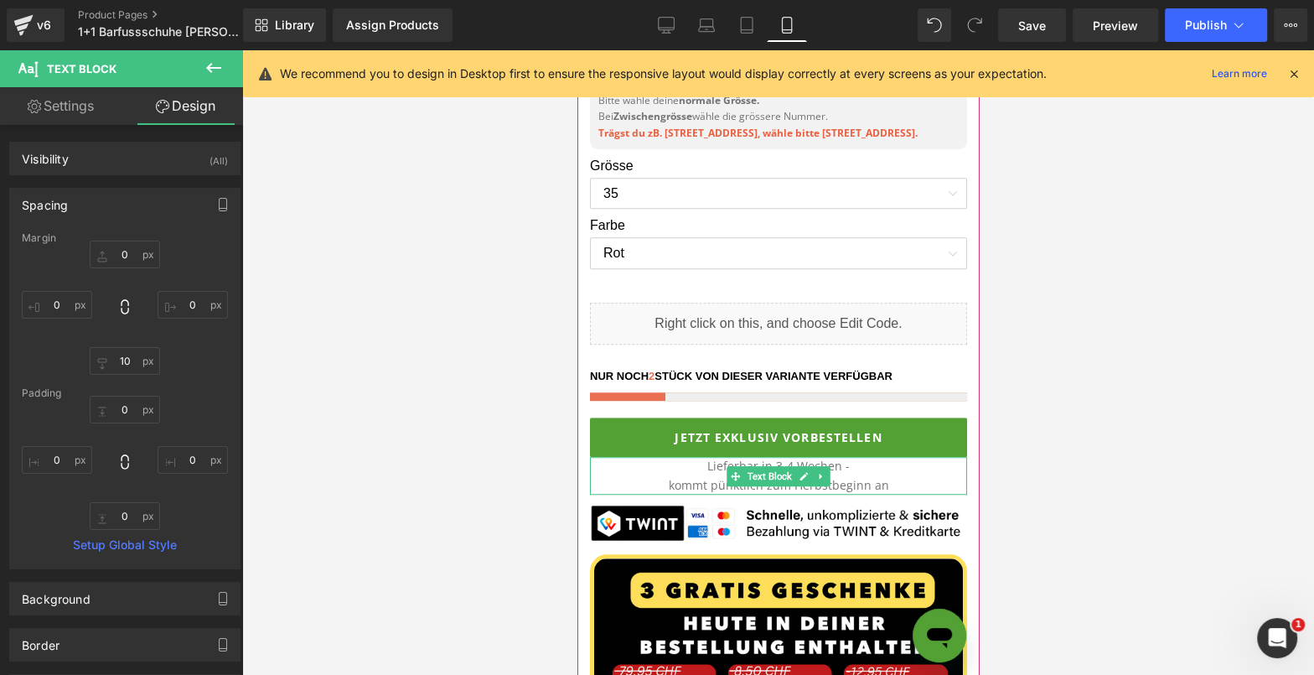
click at [882, 474] on p "Lieferbar in 3-4 Wochen - kommt pünktlich zum Herbstbeginn an" at bounding box center [777, 476] width 377 height 38
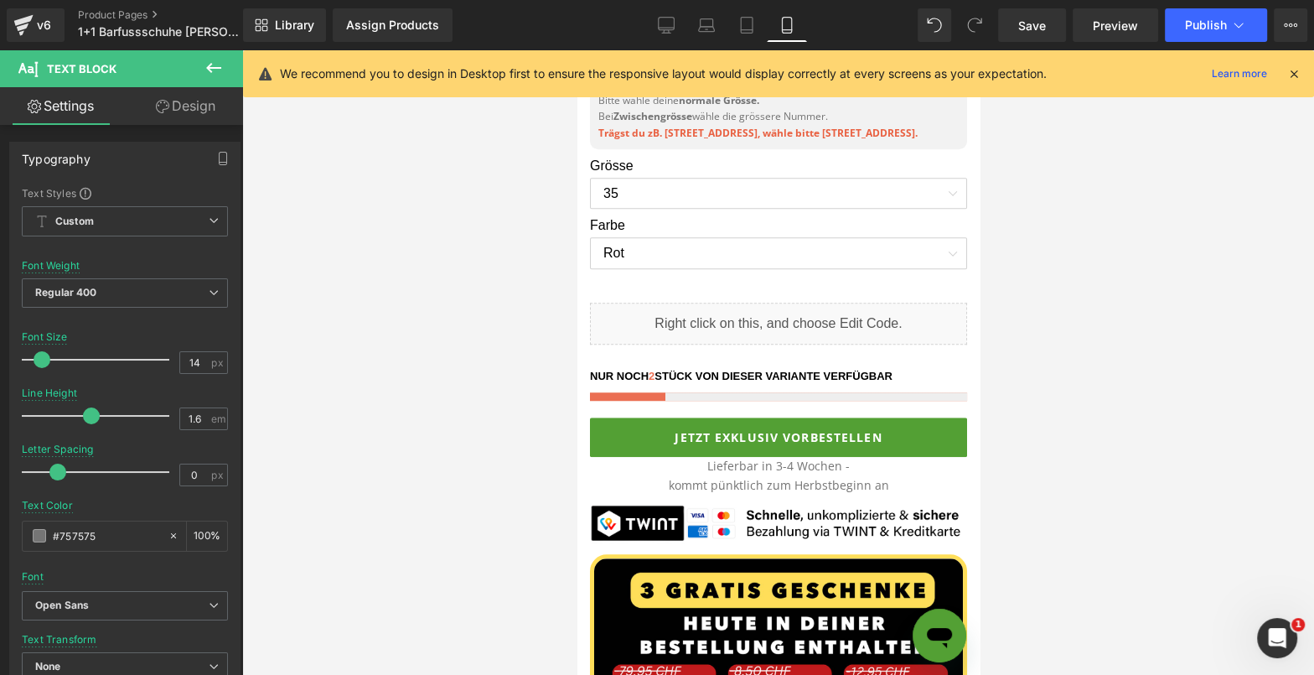
click at [206, 108] on link "Design" at bounding box center [186, 106] width 122 height 38
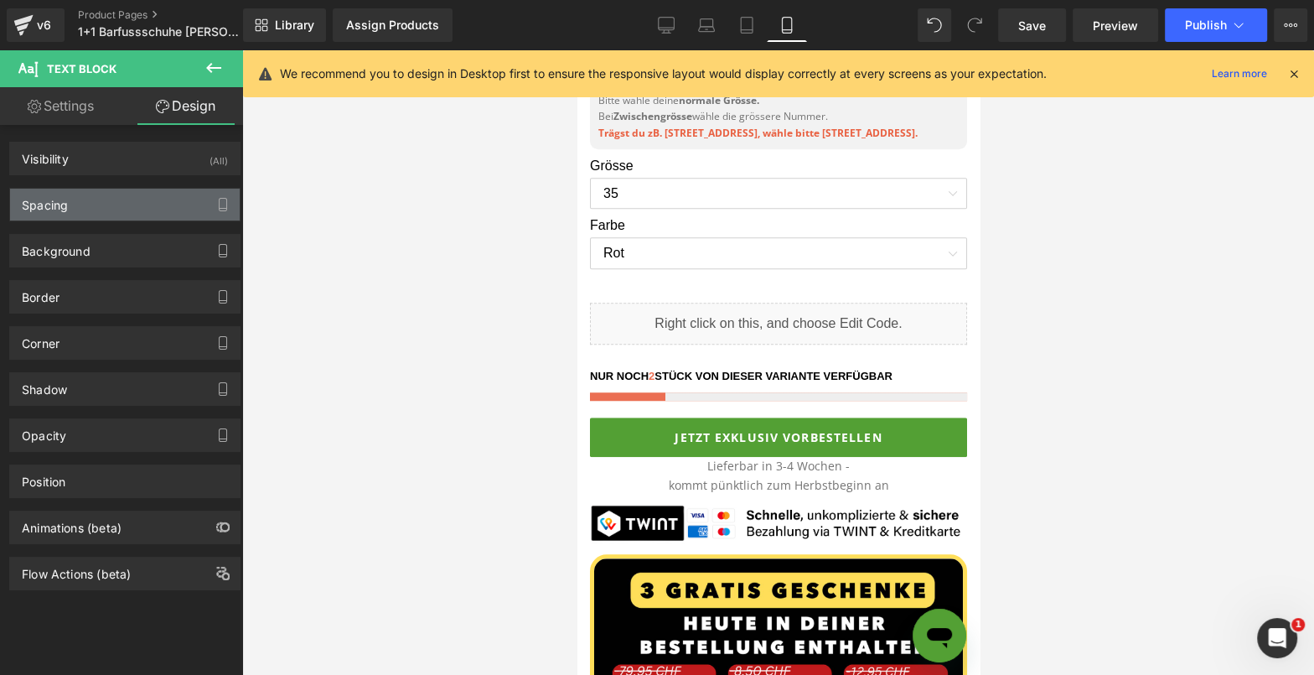
click at [129, 208] on div "Spacing" at bounding box center [125, 205] width 230 height 32
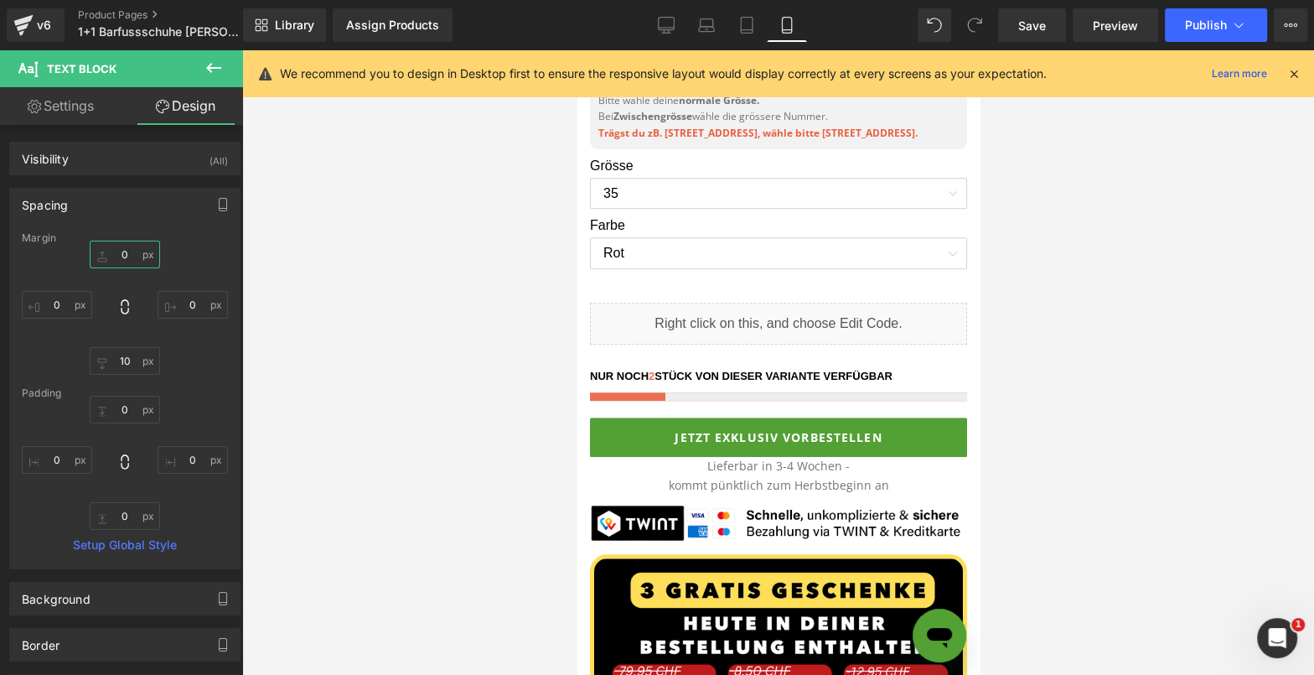
click at [106, 251] on input "0" at bounding box center [125, 255] width 70 height 28
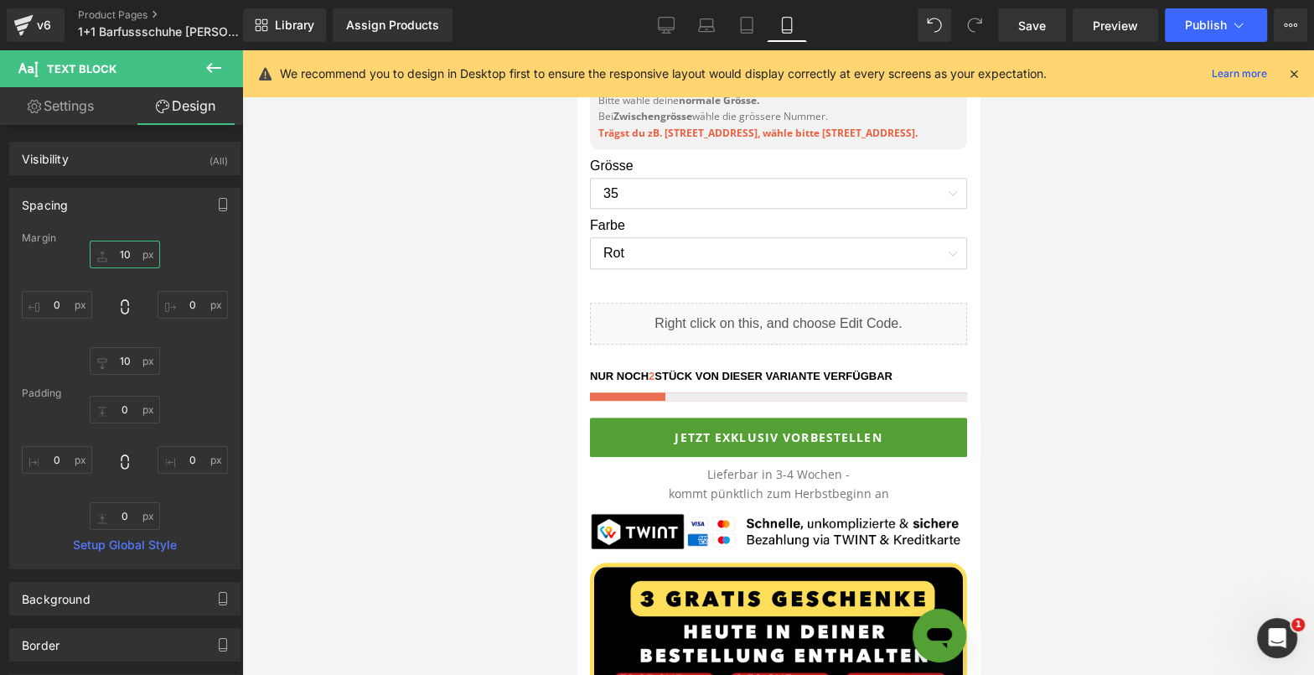
type input "0"
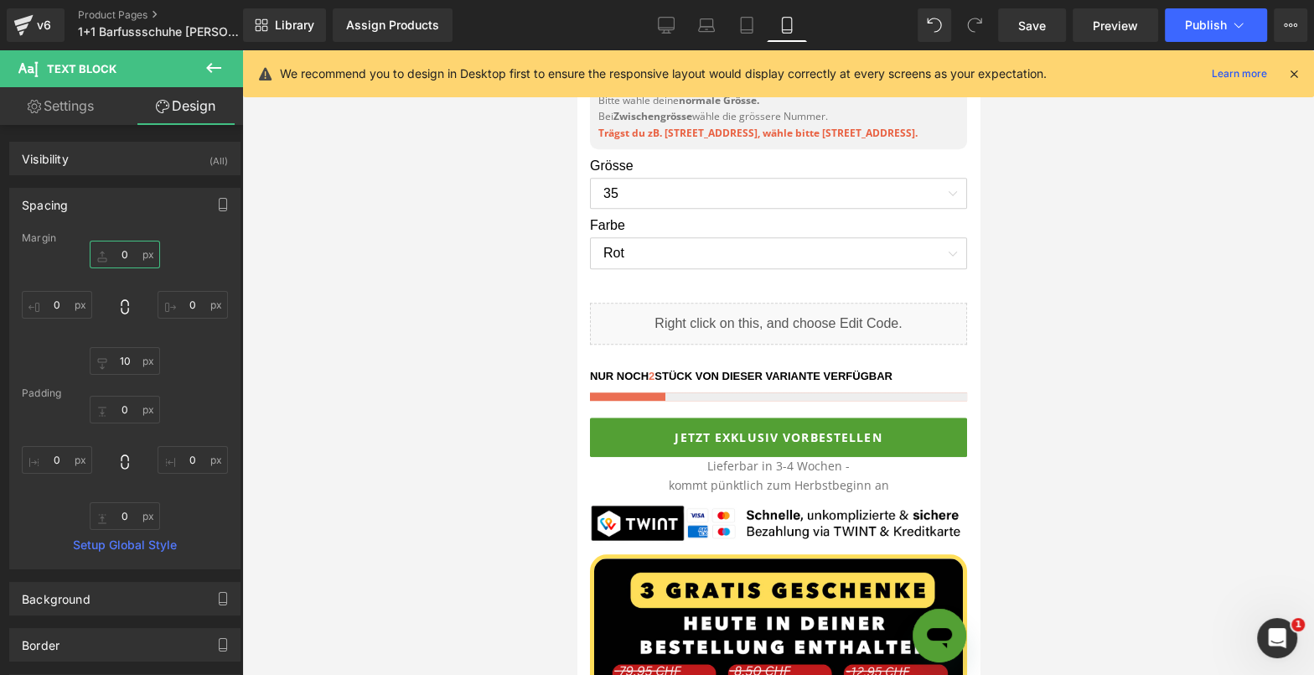
type input "5"
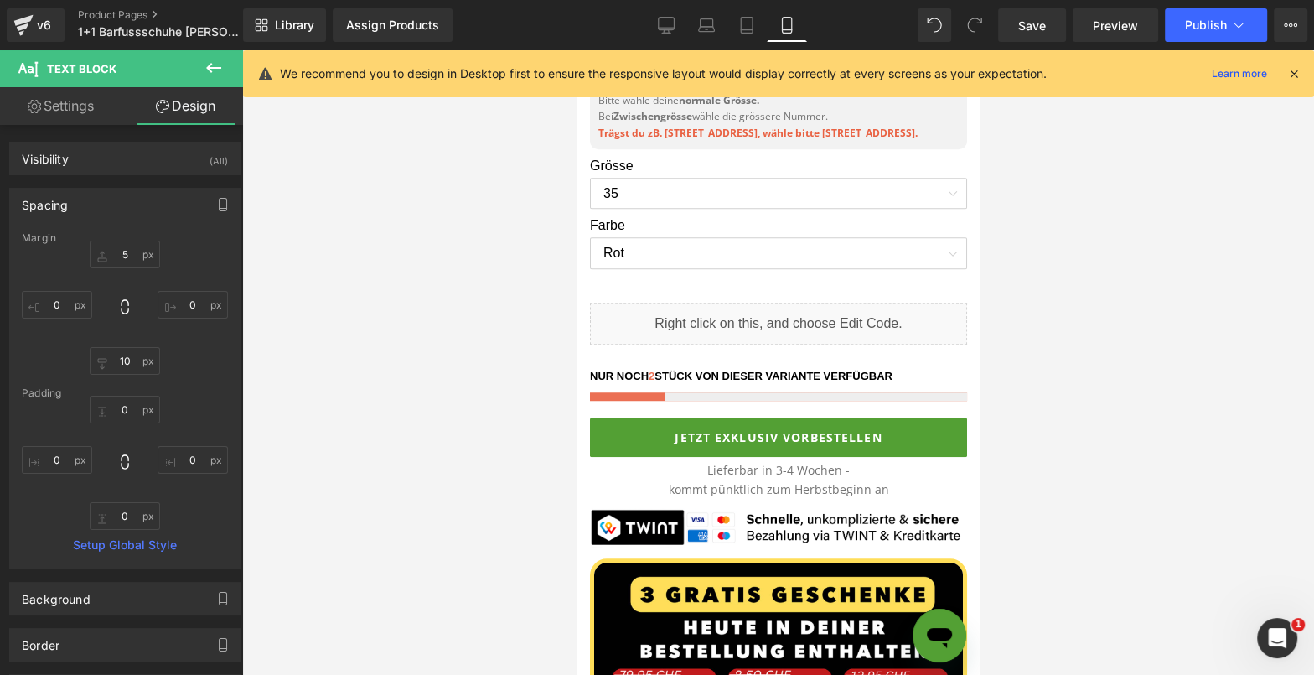
click at [1041, 438] on div at bounding box center [778, 362] width 1072 height 624
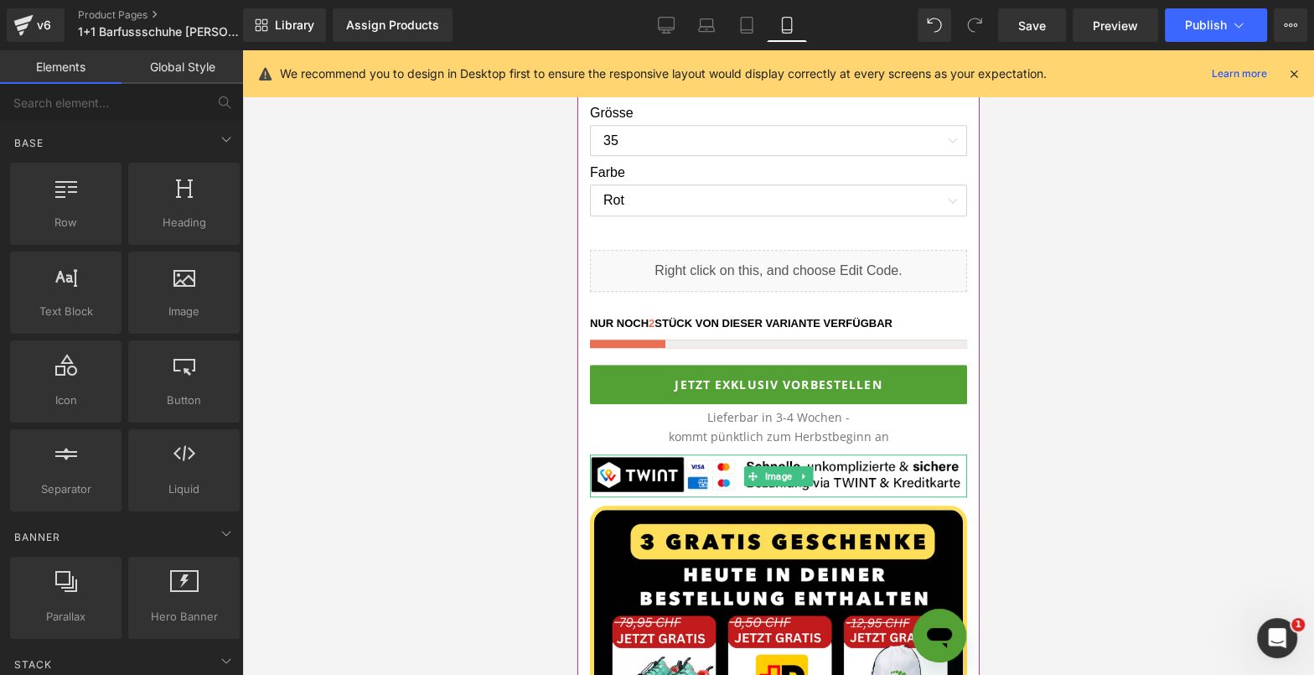
scroll to position [1182, 0]
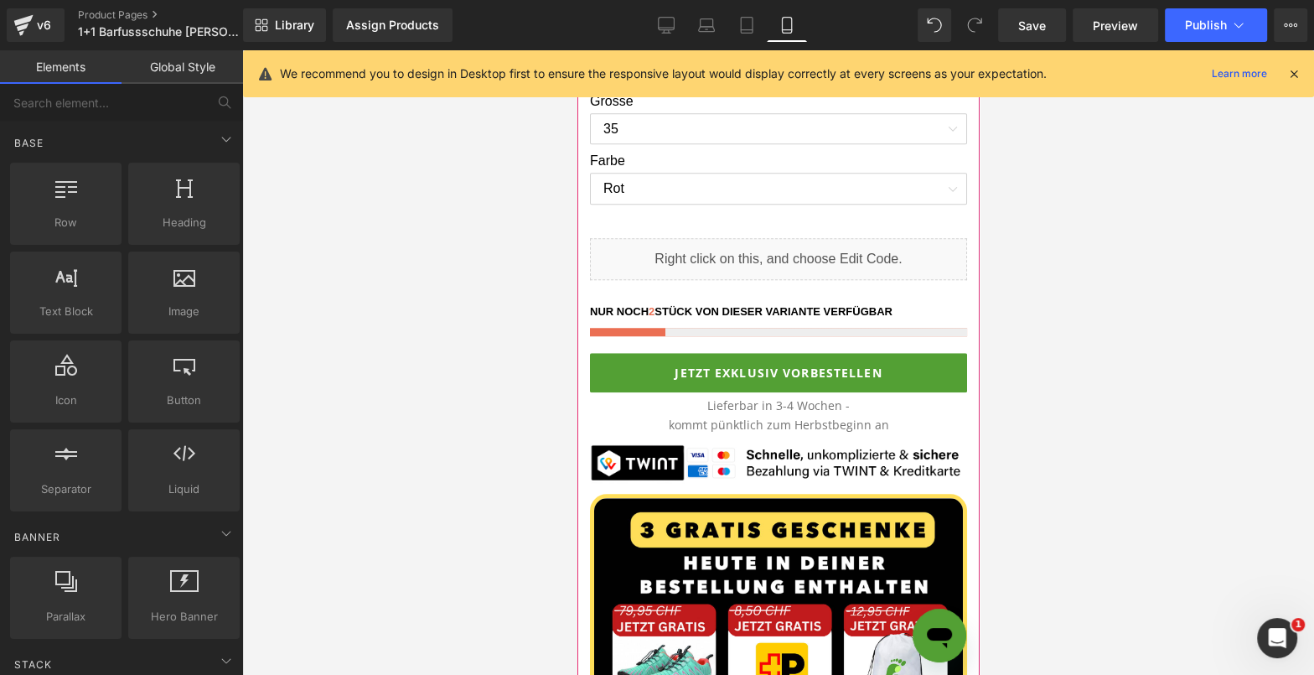
click at [898, 422] on p "Lieferbar in 3-4 Wochen - kommt pünktlich zum Herbstbeginn an" at bounding box center [777, 415] width 377 height 38
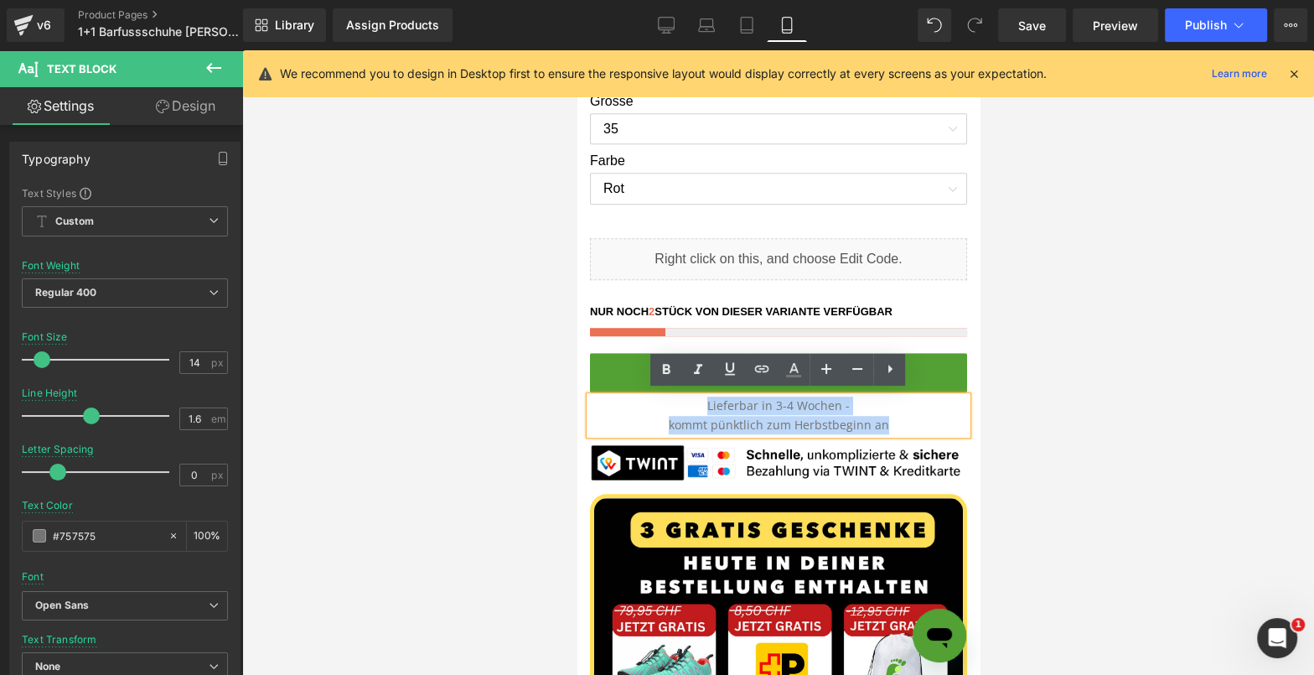
drag, startPoint x: 912, startPoint y: 427, endPoint x: 702, endPoint y: 405, distance: 210.7
click at [702, 406] on p "Lieferbar in 3-4 Wochen - kommt pünktlich zum Herbstbeginn an" at bounding box center [777, 415] width 377 height 38
click at [805, 371] on link at bounding box center [794, 370] width 32 height 32
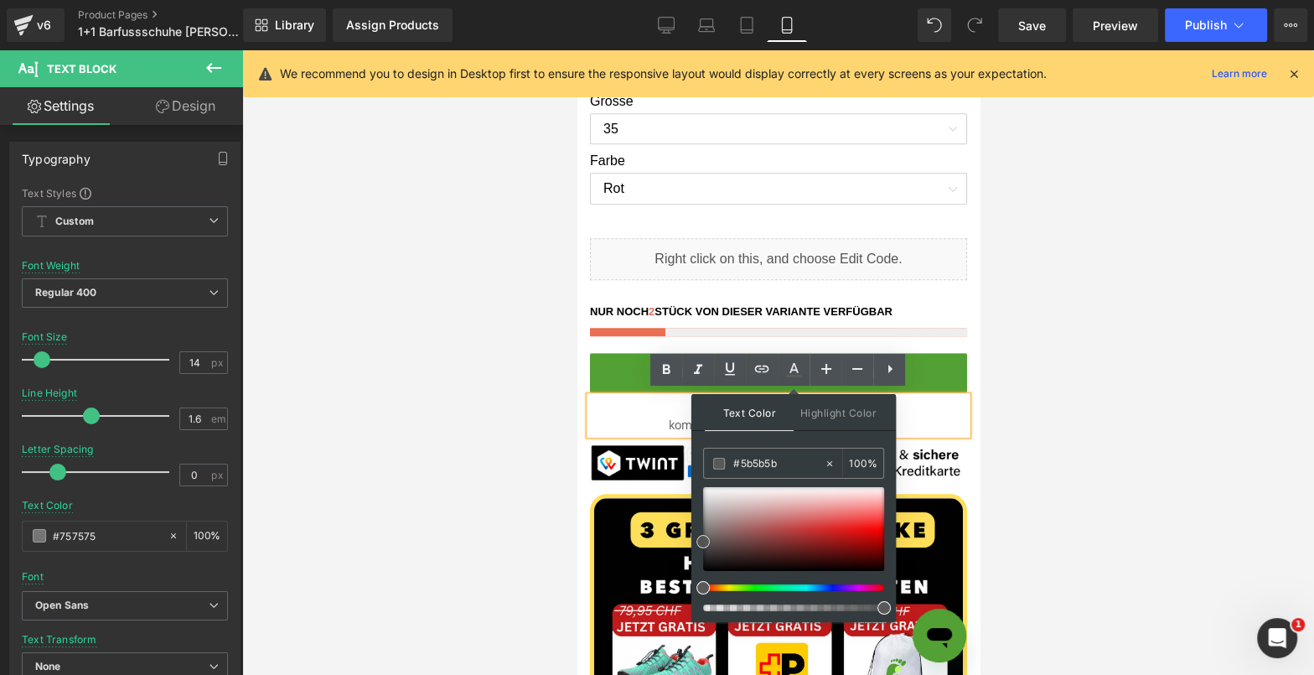
drag, startPoint x: 705, startPoint y: 531, endPoint x: 704, endPoint y: 541, distance: 9.3
click at [704, 541] on span at bounding box center [702, 541] width 13 height 13
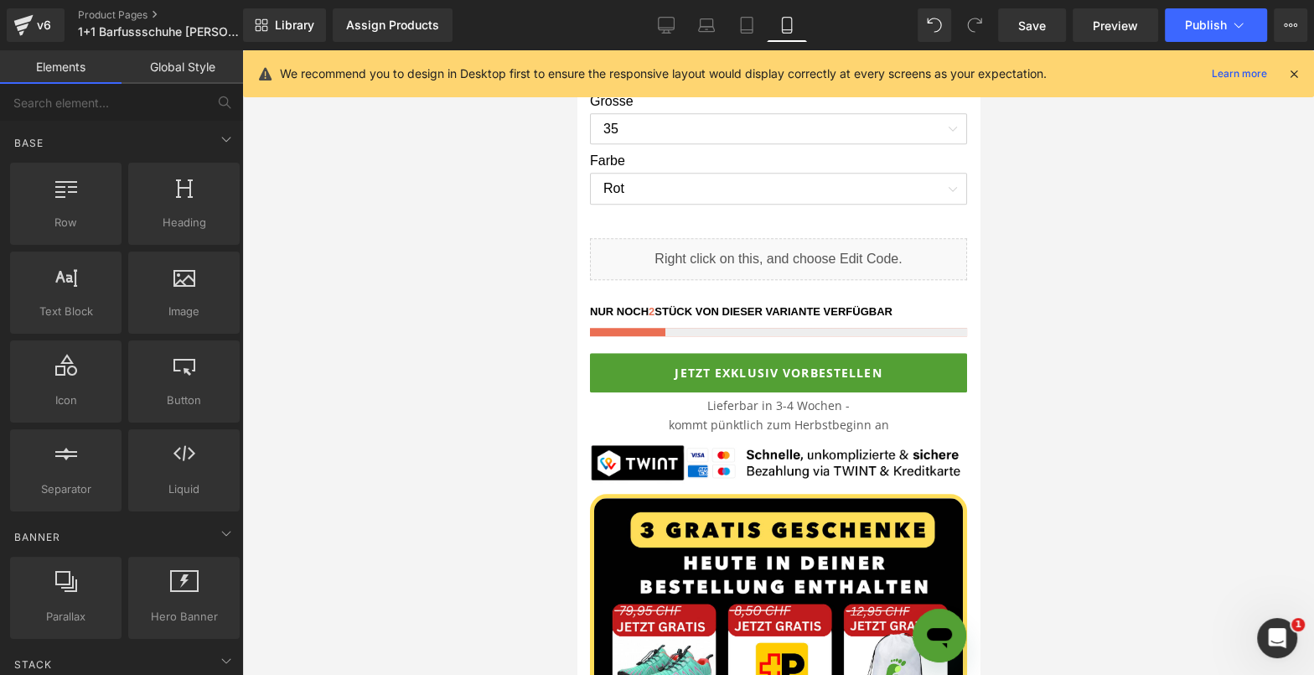
click at [1031, 405] on div at bounding box center [778, 362] width 1072 height 624
click at [923, 418] on p "Lieferbar in 3-4 Wochen - kommt pünktlich zum Herbstbeginn an" at bounding box center [777, 415] width 377 height 38
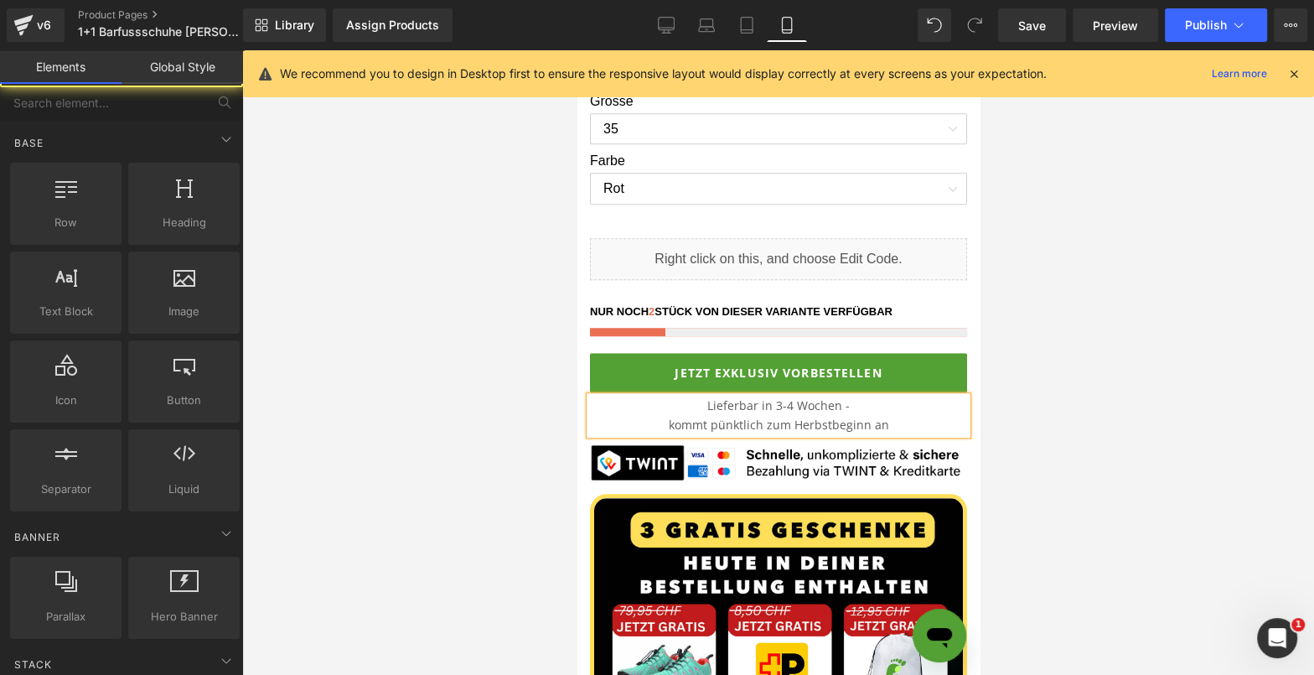
click at [1100, 385] on div at bounding box center [778, 362] width 1072 height 624
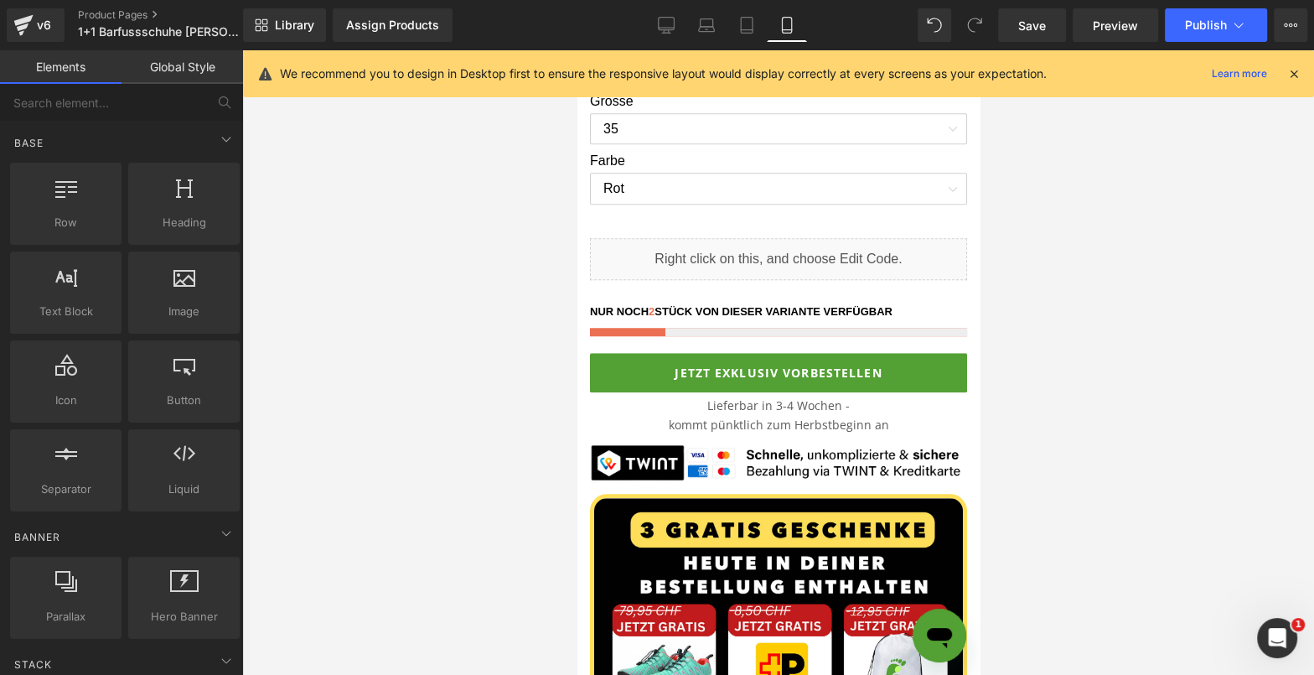
click at [915, 427] on div "Lieferbar in 3-4 Wochen - kommt pünktlich zum Herbstbeginn an Text Block" at bounding box center [777, 415] width 377 height 38
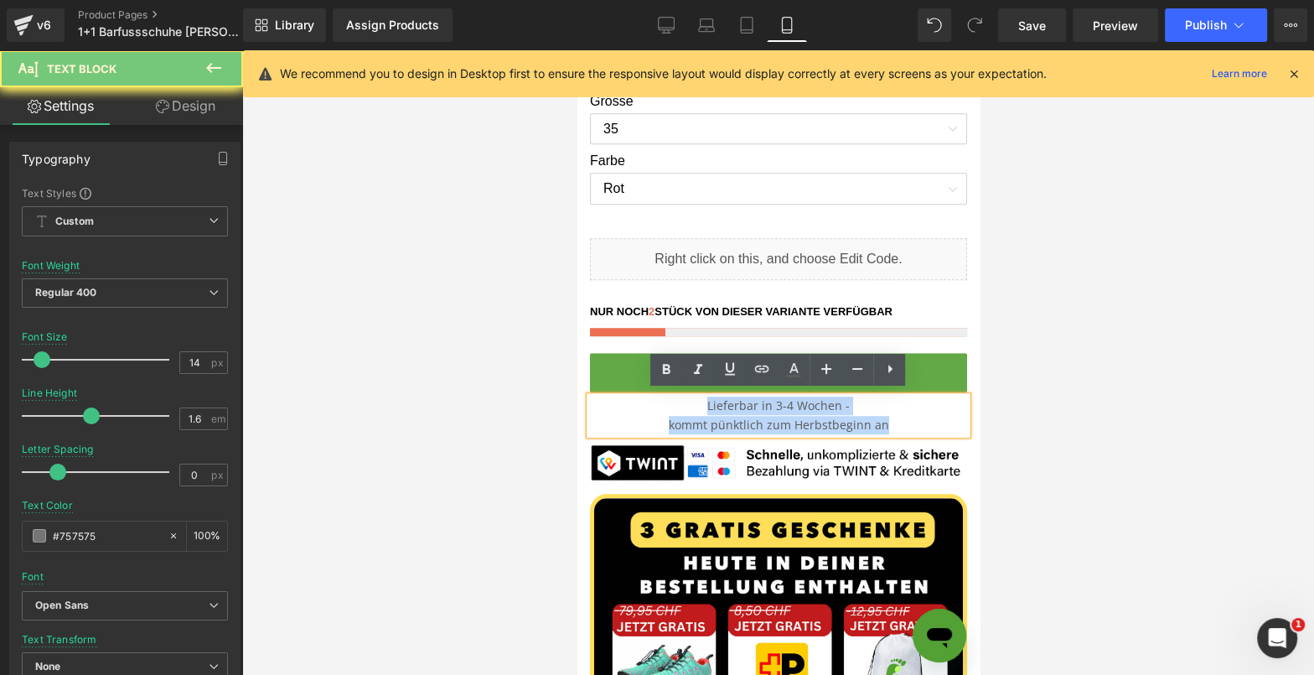
drag, startPoint x: 918, startPoint y: 424, endPoint x: 634, endPoint y: 365, distance: 290.3
click at [634, 368] on div "(1+1 GRATIS AKTION) EXPERT PRO - Gesunde und Rutschfeste Barfussschuhe für den …" at bounding box center [778, 175] width 402 height 1169
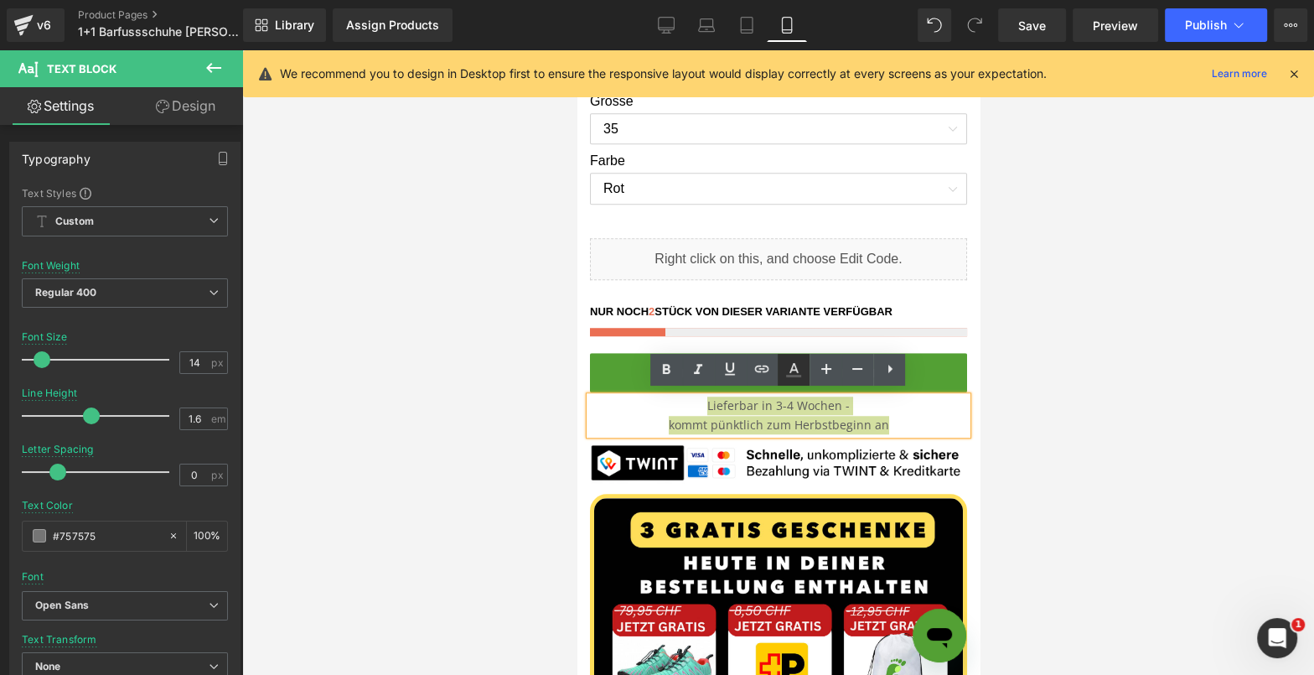
click at [799, 375] on icon at bounding box center [793, 376] width 15 height 3
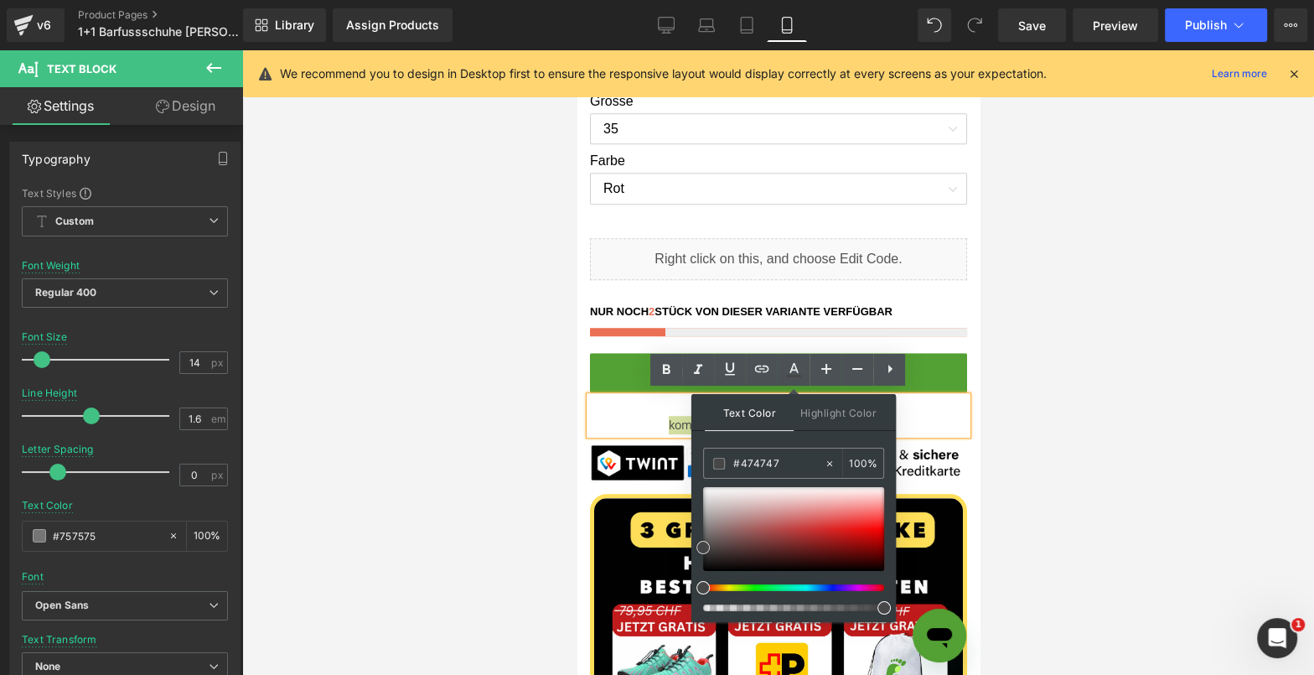
click at [702, 547] on span at bounding box center [702, 547] width 13 height 13
click at [924, 420] on p "Lieferbar in 3-4 Wochen - kommt pünktlich zum Herbstbeginn an" at bounding box center [777, 415] width 377 height 38
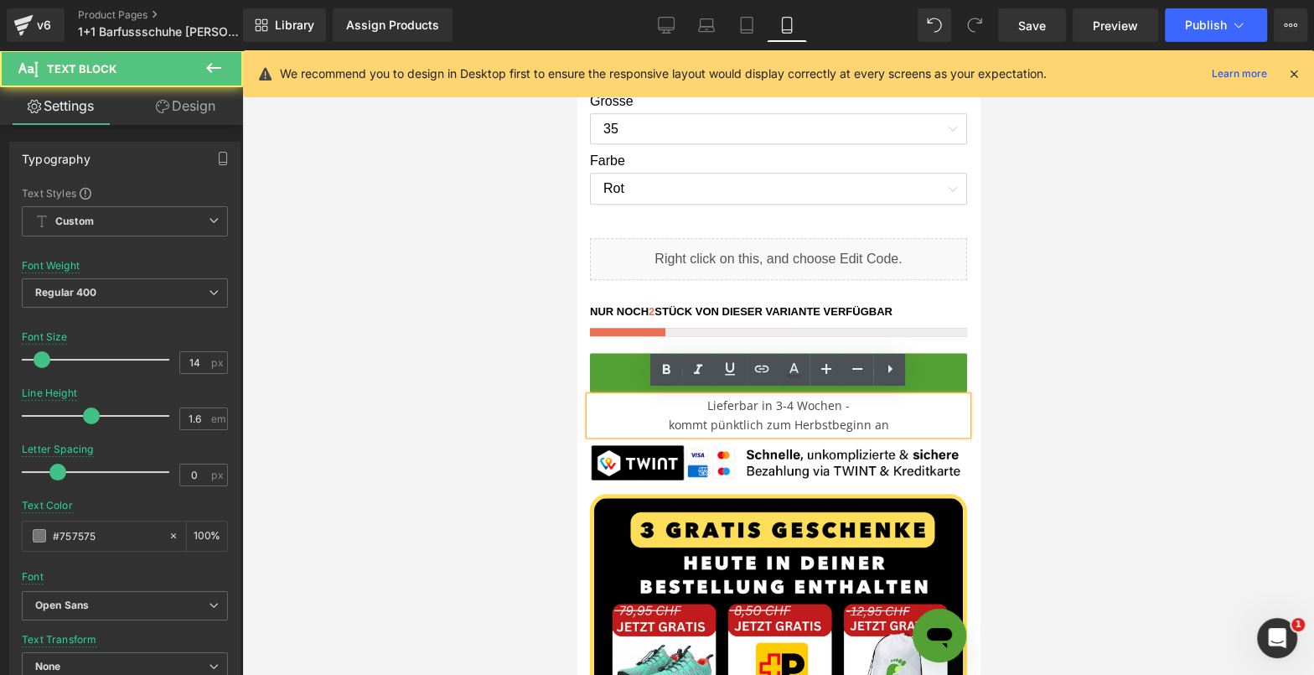
click at [1058, 376] on div at bounding box center [778, 362] width 1072 height 624
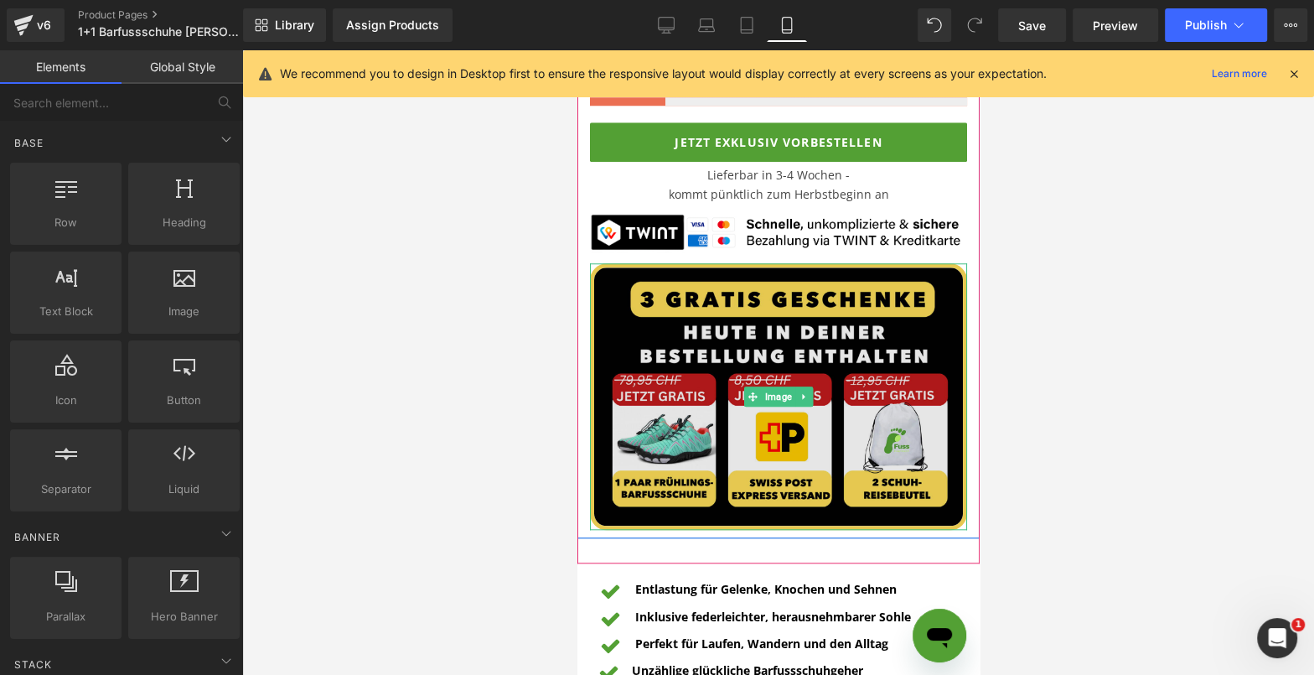
scroll to position [1405, 0]
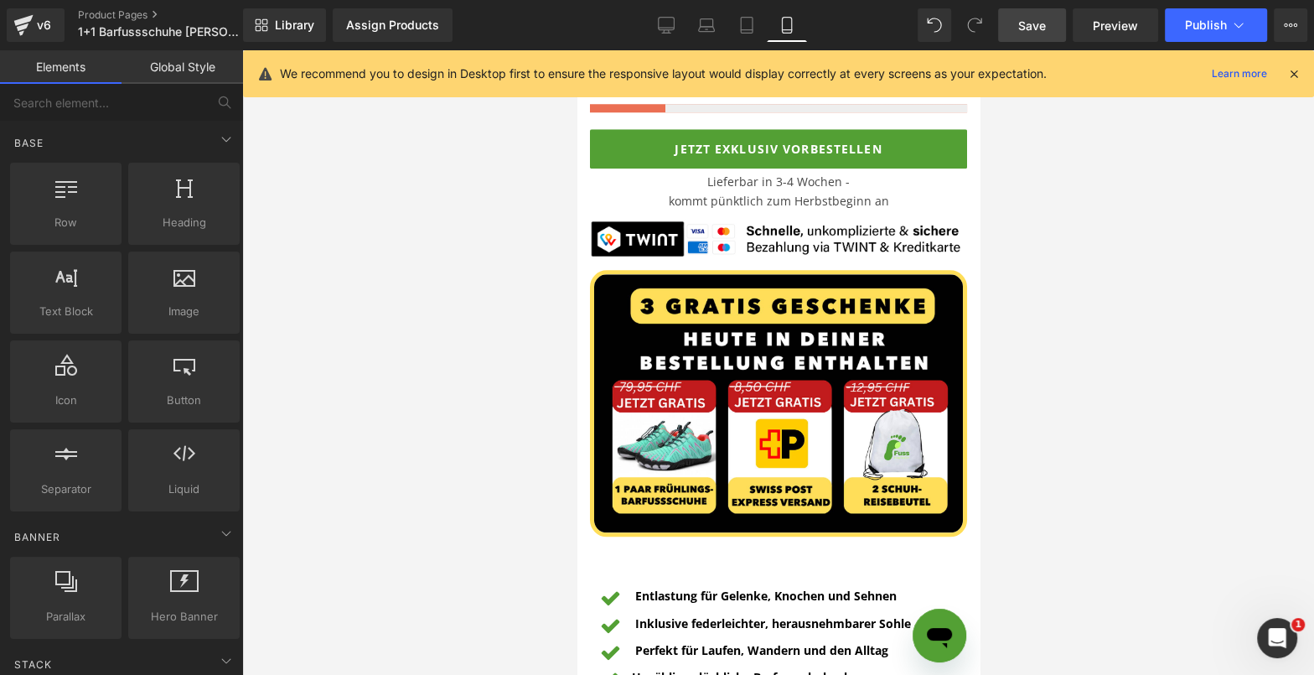
click at [1037, 32] on span "Save" at bounding box center [1032, 26] width 28 height 18
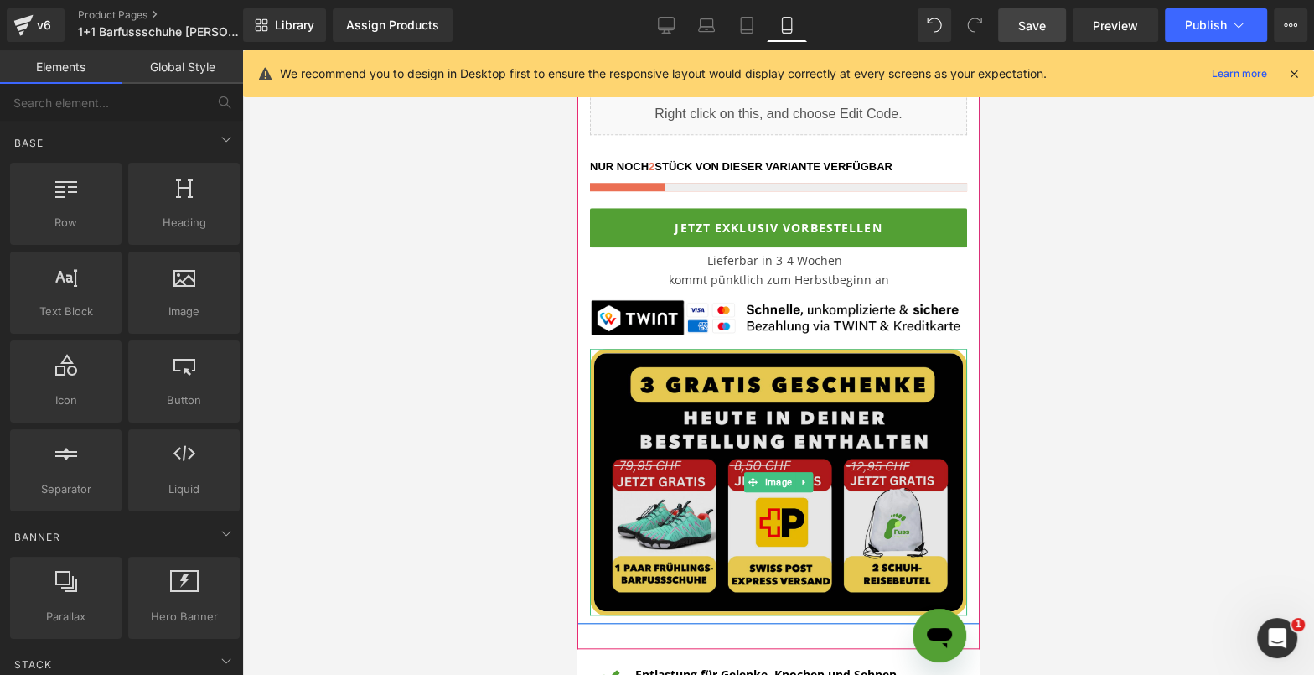
scroll to position [1345, 0]
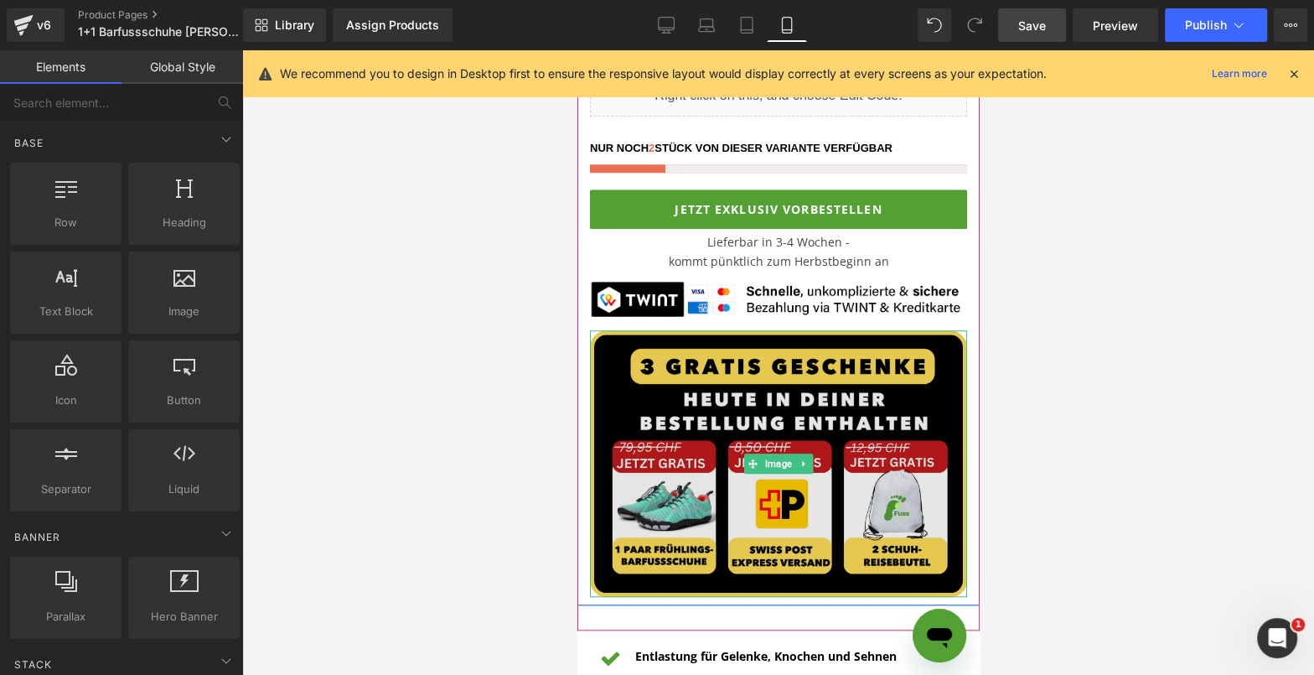
click at [705, 464] on img at bounding box center [777, 463] width 377 height 266
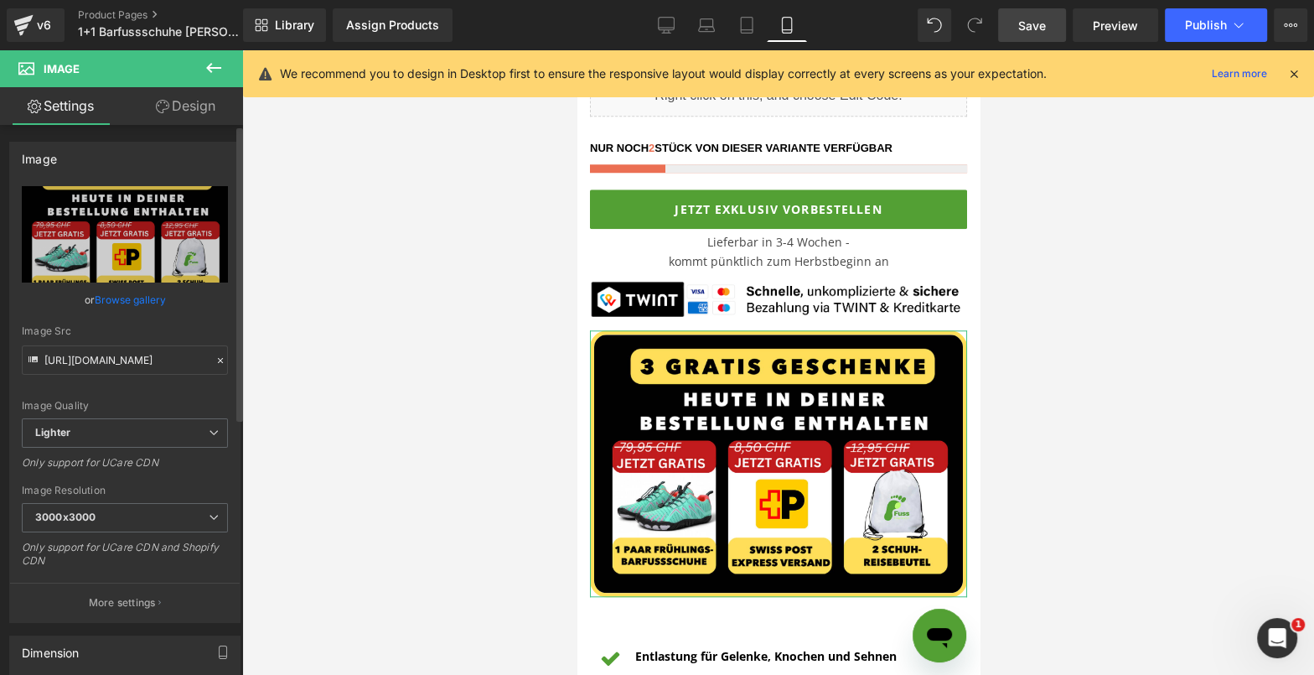
click at [126, 295] on link "Browse gallery" at bounding box center [130, 299] width 71 height 29
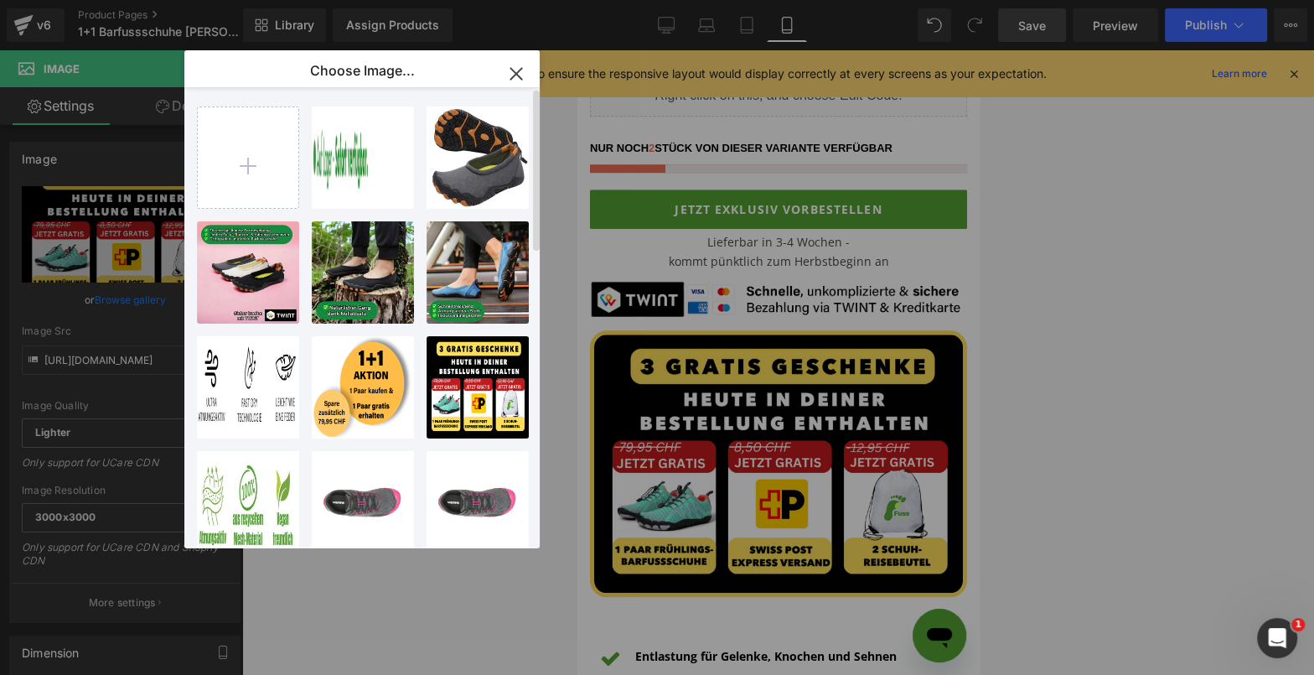
type input "C:\fakepath\[PERSON_NAME] GRAFIK Kopie.png"
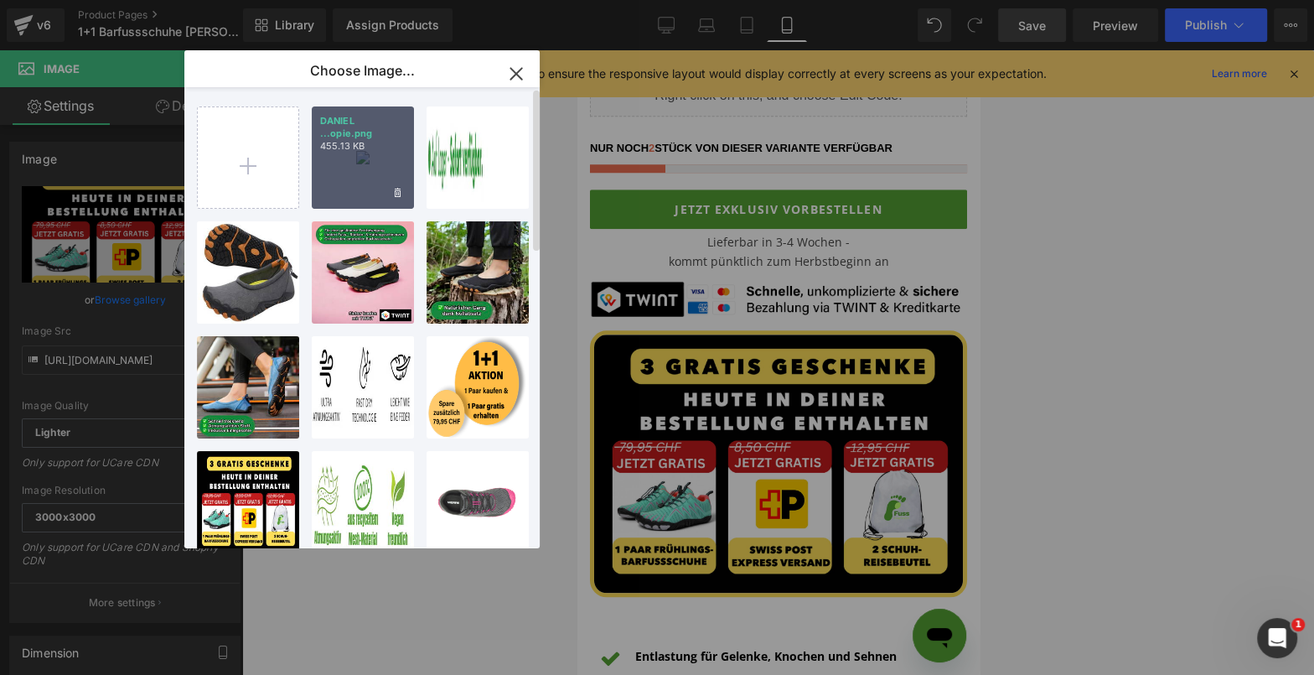
click at [334, 156] on div "DANIEL ...opie.png 455.13 KB" at bounding box center [363, 157] width 102 height 102
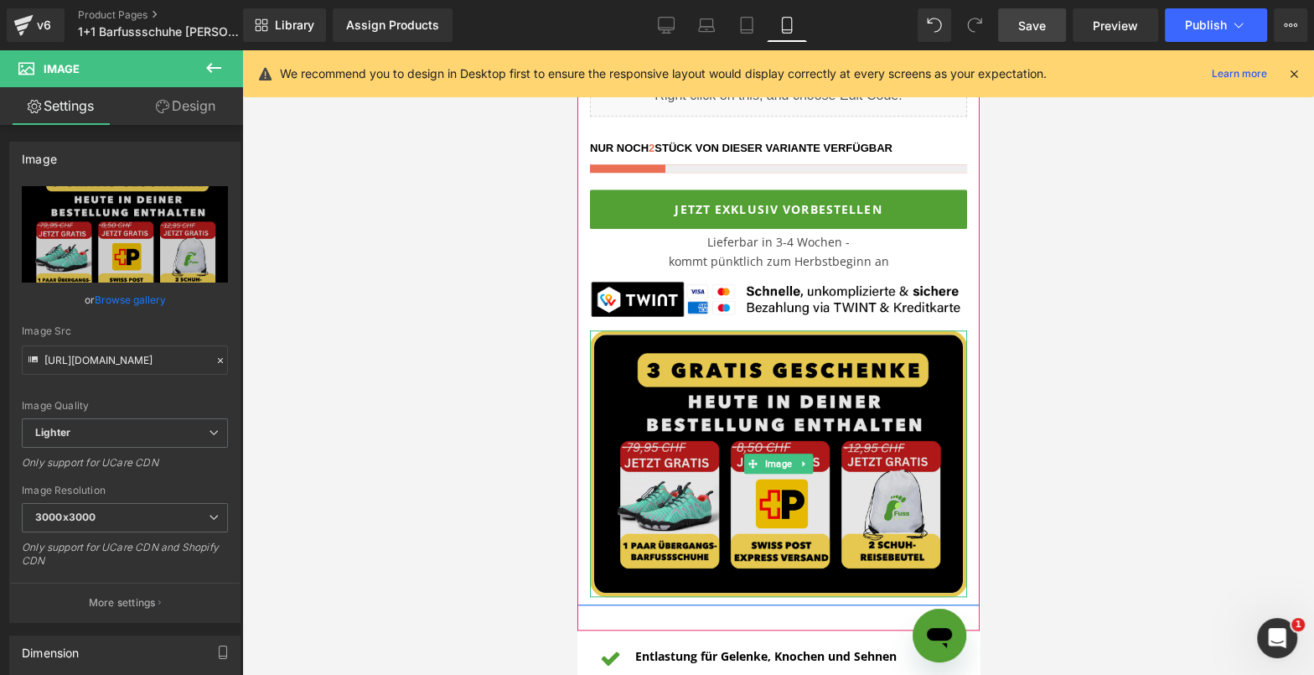
scroll to position [1338, 0]
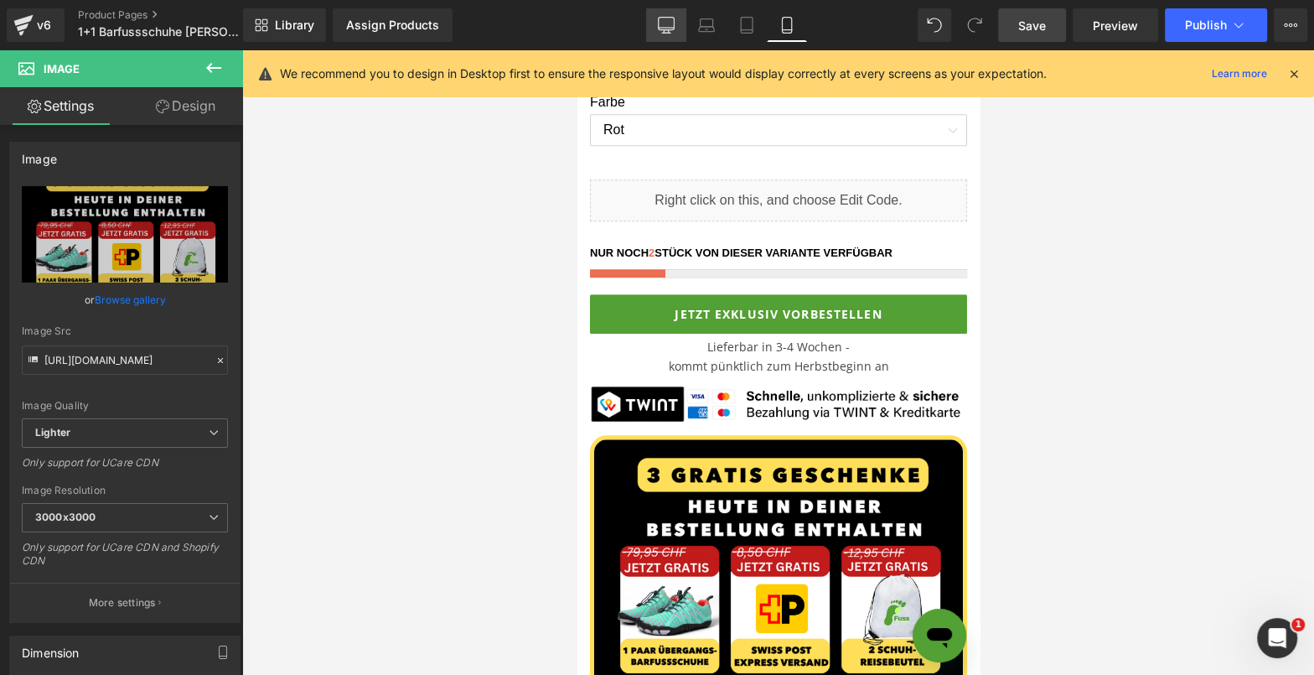
click at [668, 33] on icon at bounding box center [666, 33] width 8 height 0
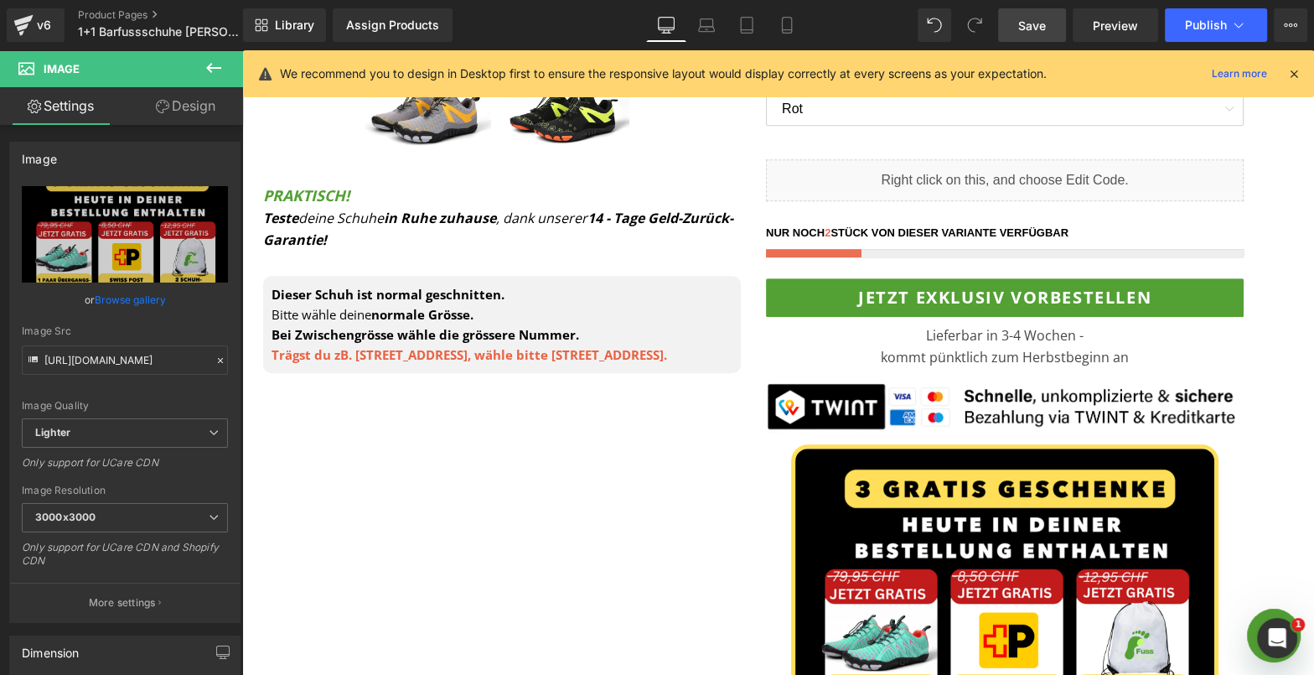
scroll to position [842, 0]
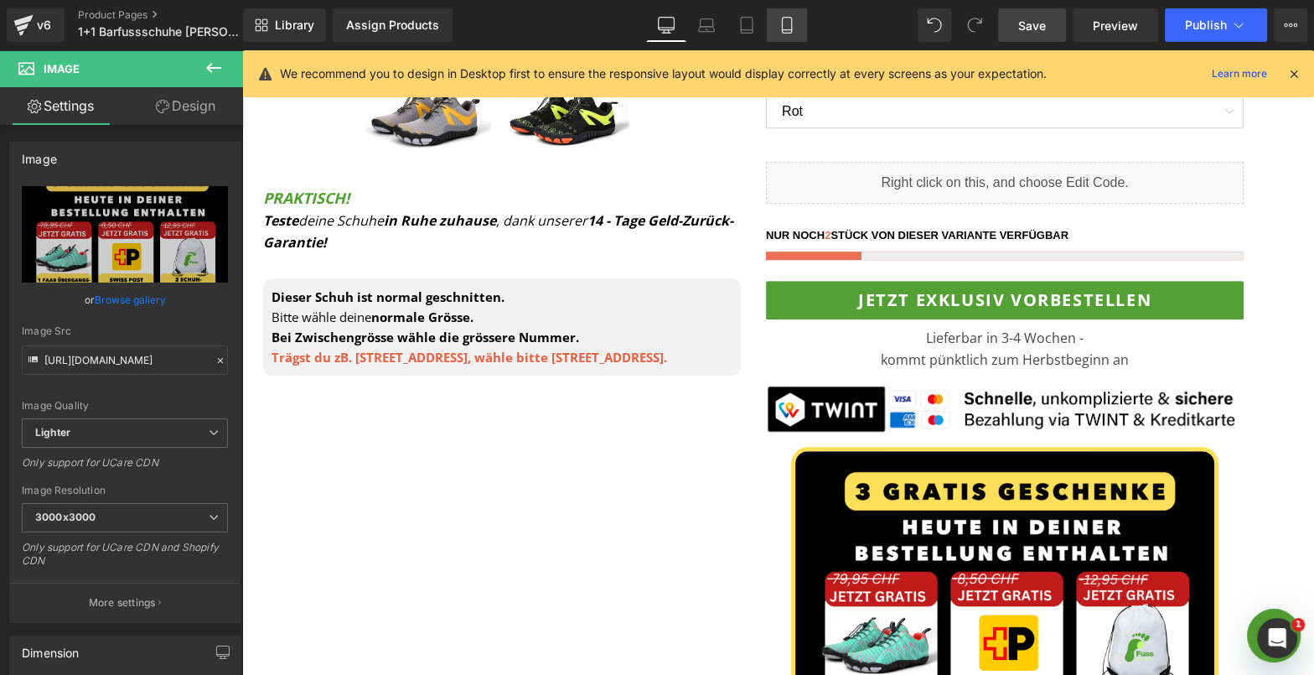
click at [781, 33] on icon at bounding box center [787, 25] width 17 height 17
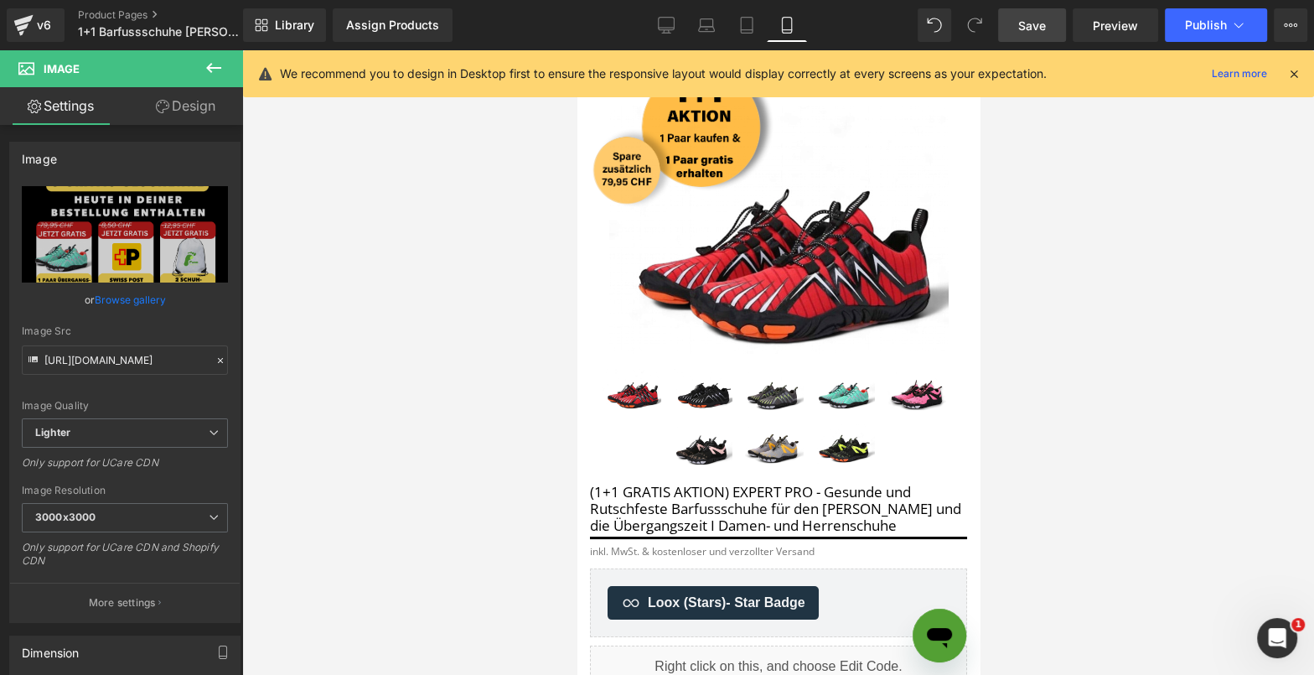
scroll to position [155, 0]
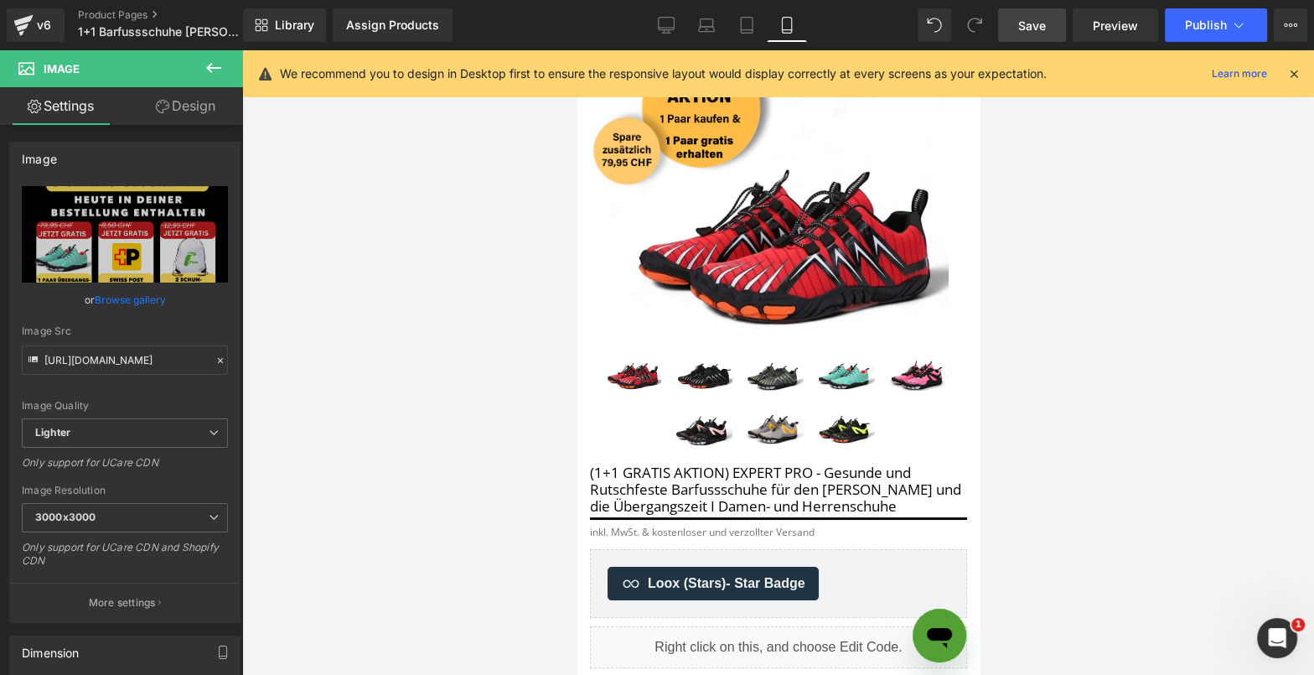
click at [1026, 26] on span "Save" at bounding box center [1032, 26] width 28 height 18
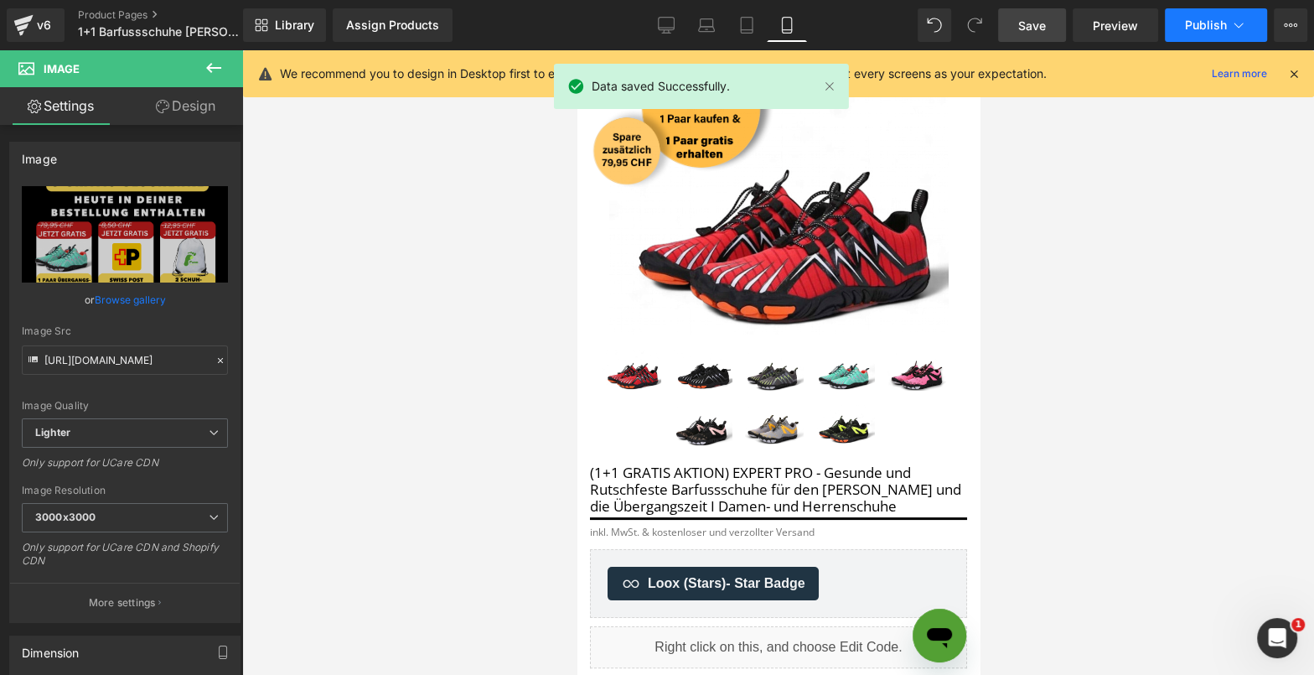
click at [1182, 28] on button "Publish" at bounding box center [1216, 25] width 102 height 34
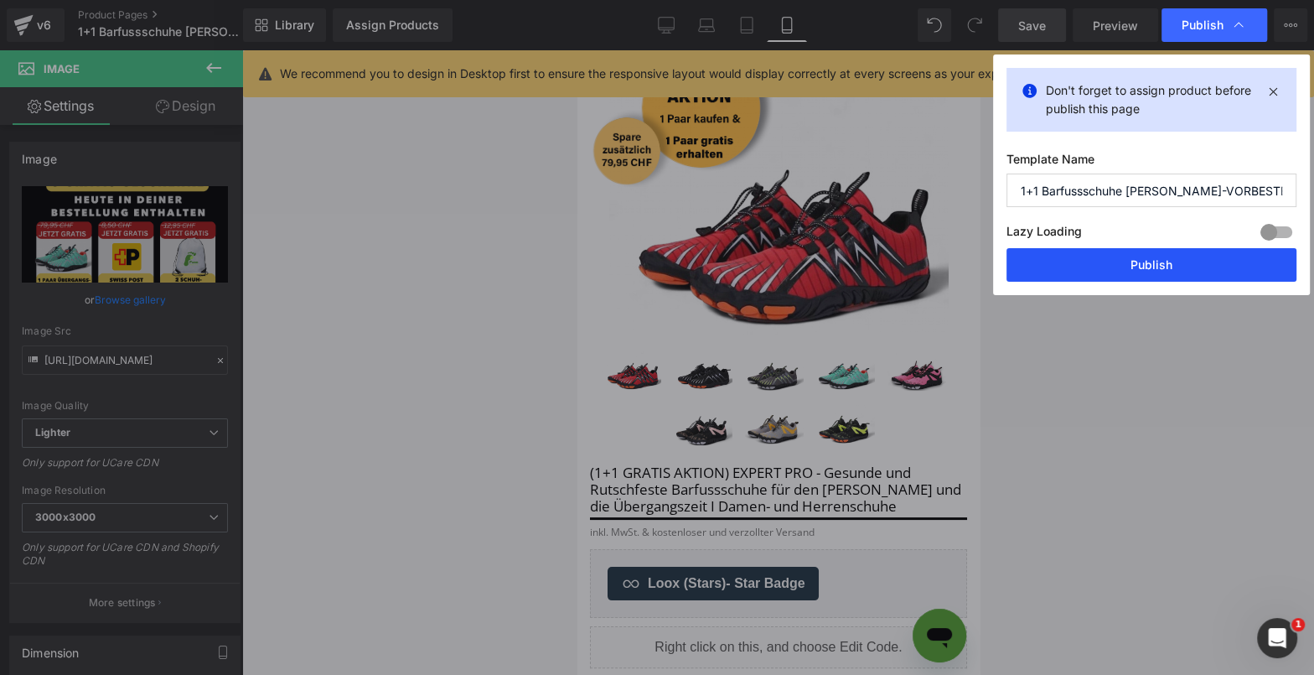
click at [1129, 261] on button "Publish" at bounding box center [1151, 265] width 290 height 34
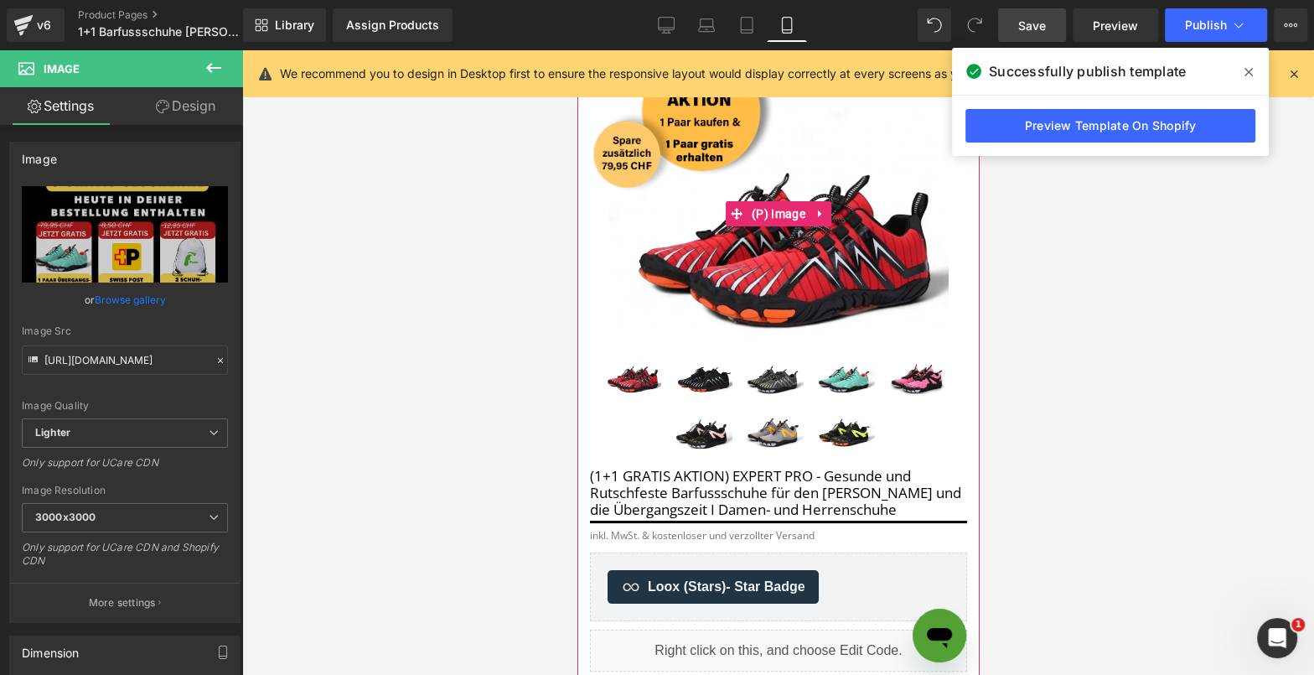
scroll to position [0, 0]
